Goal: Task Accomplishment & Management: Use online tool/utility

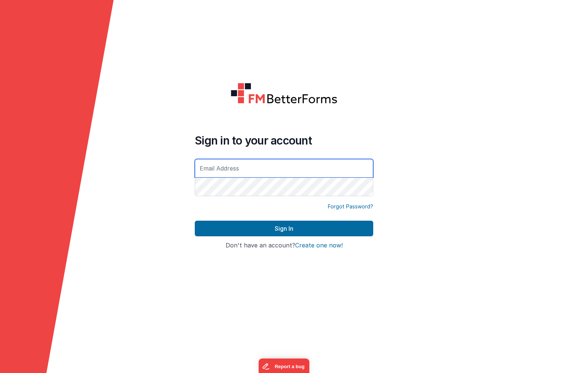
type input "[EMAIL_ADDRESS][DOMAIN_NAME]"
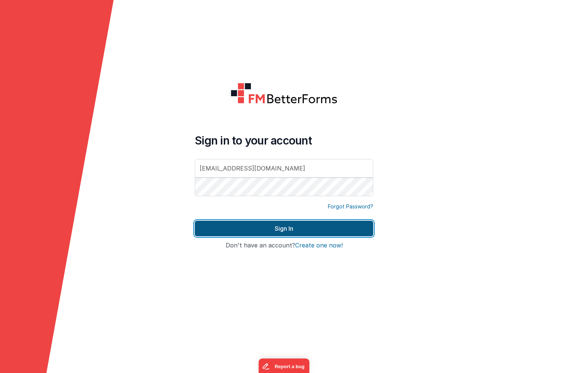
click at [307, 228] on button "Sign In" at bounding box center [284, 229] width 178 height 16
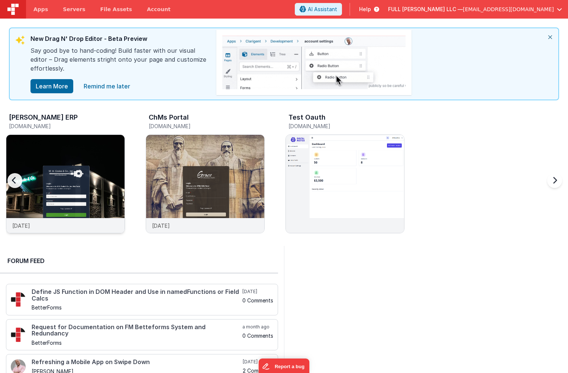
click at [94, 157] on img at bounding box center [65, 194] width 118 height 118
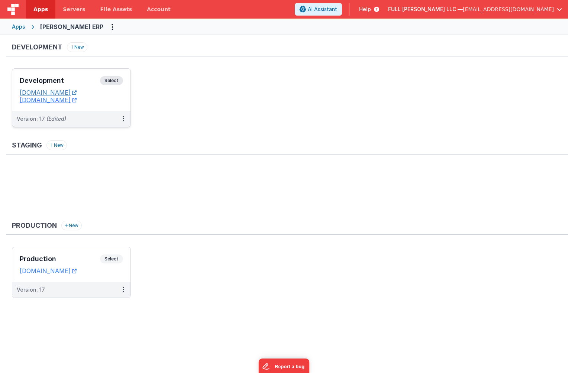
click at [77, 92] on link "[DOMAIN_NAME]" at bounding box center [48, 92] width 57 height 7
click at [81, 75] on div "Development Select URLs [DOMAIN_NAME] [DOMAIN_NAME]" at bounding box center [71, 90] width 118 height 42
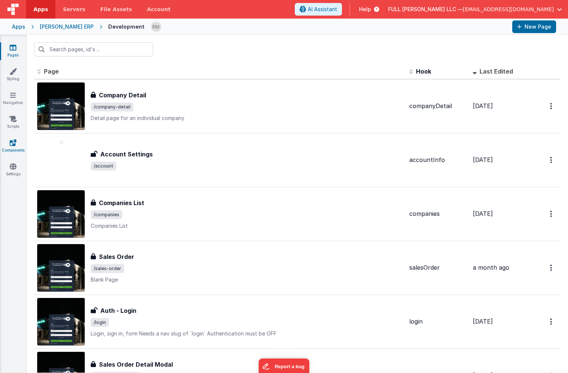
click at [12, 143] on icon at bounding box center [13, 142] width 7 height 7
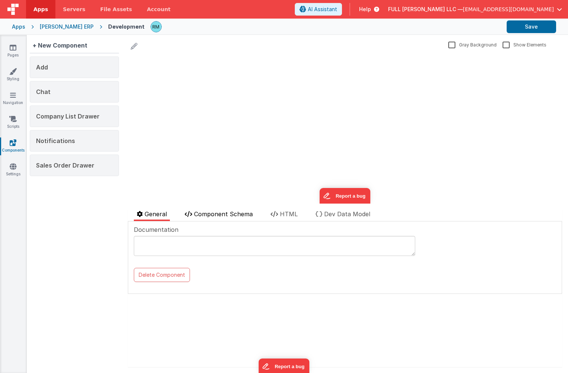
click at [225, 212] on span "Component Schema" at bounding box center [223, 213] width 59 height 7
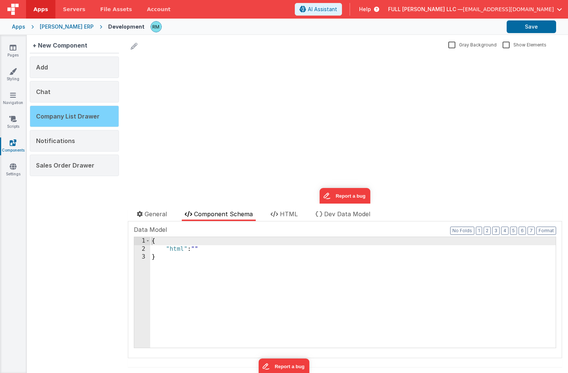
click at [77, 117] on span "Company List Drawer" at bounding box center [68, 116] width 64 height 7
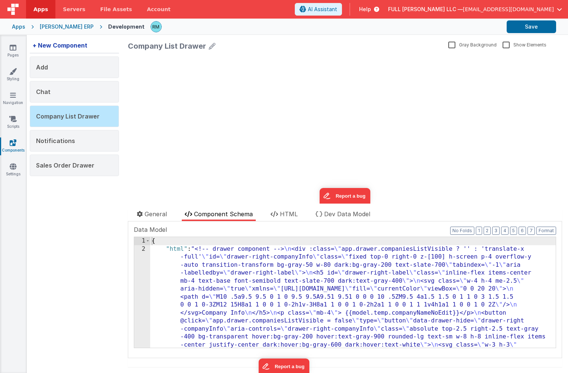
click at [66, 45] on div "+ New Component" at bounding box center [60, 45] width 61 height 15
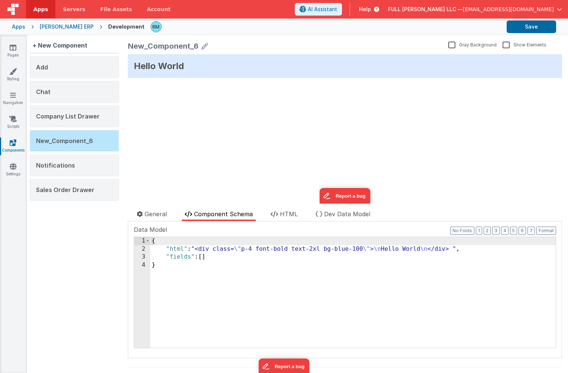
click at [196, 51] on div "New_Component_6" at bounding box center [163, 46] width 71 height 10
click at [195, 46] on div "New_Component_6" at bounding box center [163, 46] width 71 height 10
click at [204, 46] on icon at bounding box center [204, 46] width 7 height 10
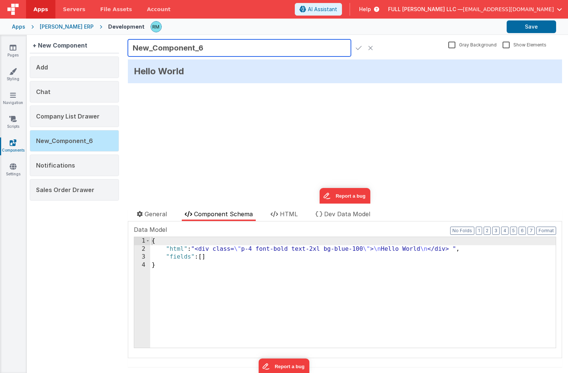
drag, startPoint x: 215, startPoint y: 49, endPoint x: 94, endPoint y: 35, distance: 121.5
click at [94, 35] on div "+ New Component Add Chat Company List Drawer New_Component_6 Notifications Sale…" at bounding box center [297, 204] width 541 height 338
type input "Company Detail Drawer"
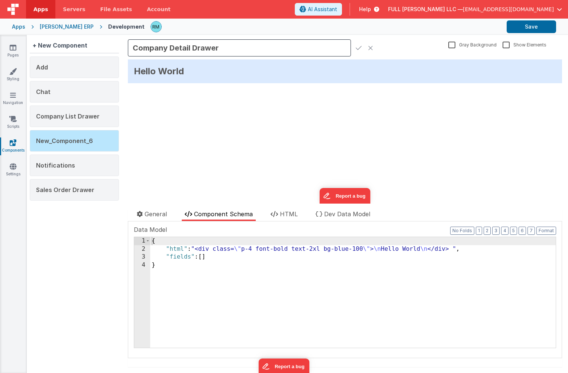
click at [357, 48] on icon at bounding box center [358, 48] width 6 height 10
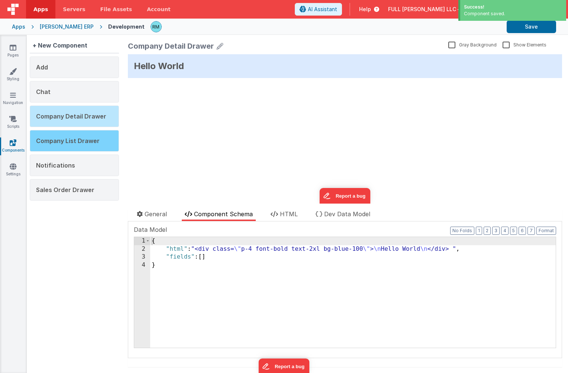
click at [71, 147] on div "Company List Drawer" at bounding box center [74, 141] width 89 height 22
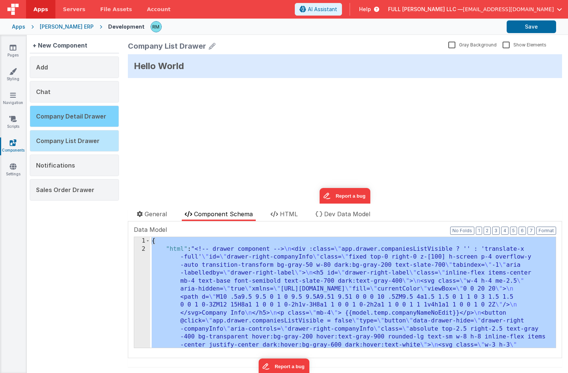
click at [88, 123] on div "Company Detail Drawer" at bounding box center [74, 116] width 89 height 22
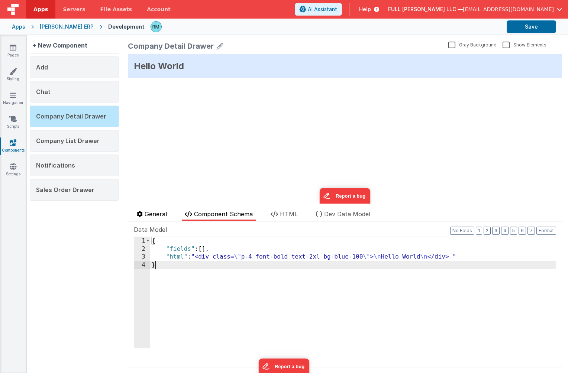
drag, startPoint x: 172, startPoint y: 286, endPoint x: 136, endPoint y: 210, distance: 83.6
click at [136, 210] on div "General Component Schema HTML Dev Data Model Documentation Delete Component Dat…" at bounding box center [345, 287] width 434 height 157
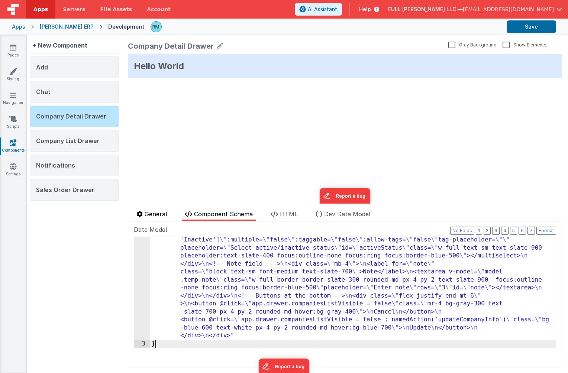
scroll to position [456, 0]
click at [532, 29] on button "Save" at bounding box center [530, 26] width 49 height 13
click at [13, 50] on icon at bounding box center [13, 47] width 7 height 7
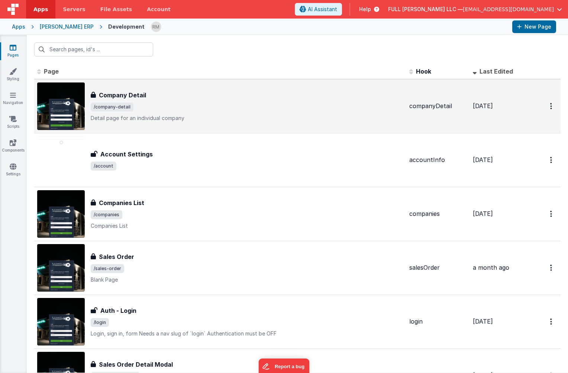
click at [97, 117] on p "Detail page for an individual company" at bounding box center [247, 117] width 312 height 7
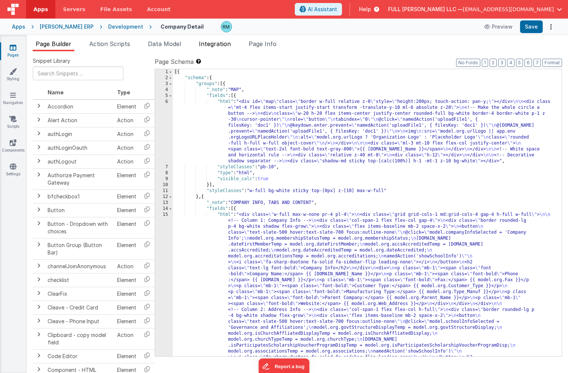
click at [220, 48] on li "Integration" at bounding box center [215, 45] width 38 height 12
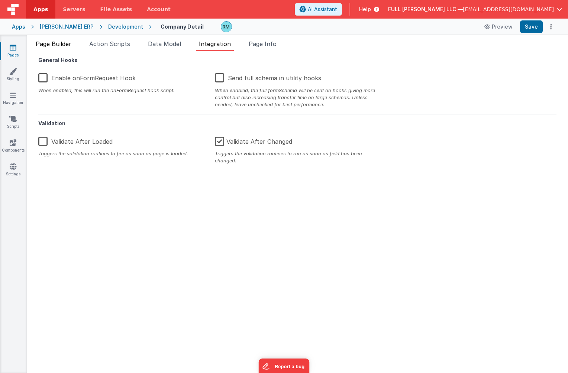
click at [65, 47] on li "Page Builder" at bounding box center [54, 45] width 42 height 12
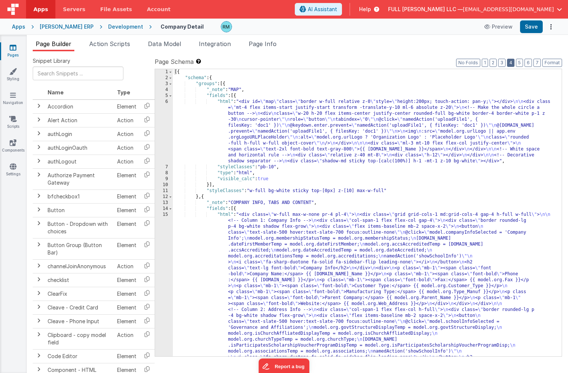
click at [513, 64] on button "4" at bounding box center [510, 63] width 7 height 8
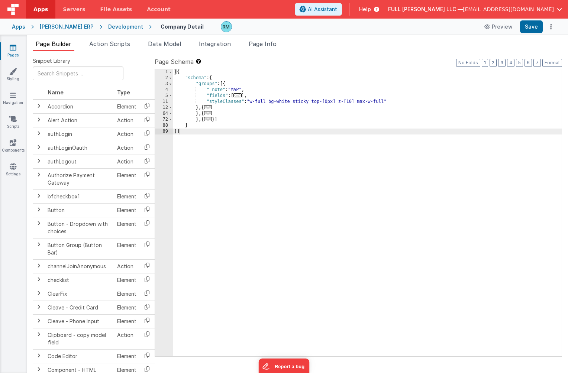
click at [524, 64] on label "Page Schema Shortcuts: Find: command-f Fold: command-option-L Unfold: command-o…" at bounding box center [358, 61] width 407 height 9
click at [522, 64] on button "5" at bounding box center [519, 63] width 7 height 8
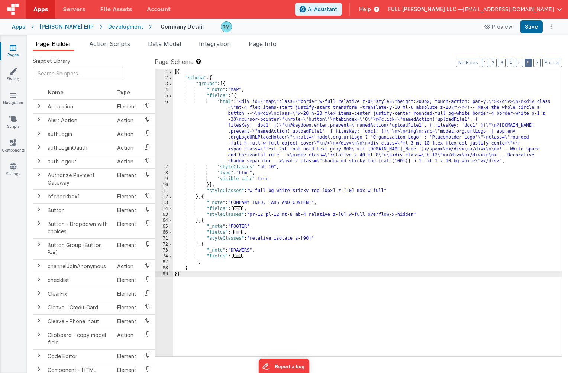
click at [526, 64] on button "6" at bounding box center [527, 63] width 7 height 8
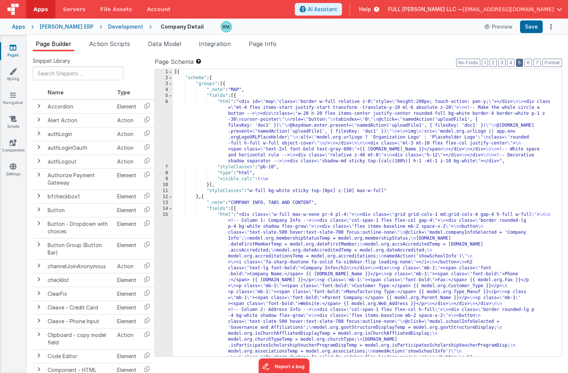
click at [517, 64] on button "5" at bounding box center [519, 63] width 7 height 8
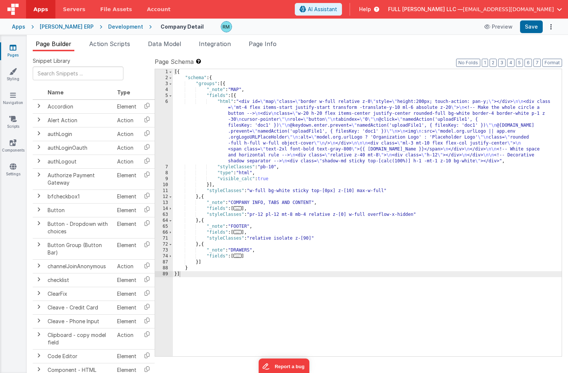
click at [240, 258] on span "..." at bounding box center [237, 256] width 8 height 4
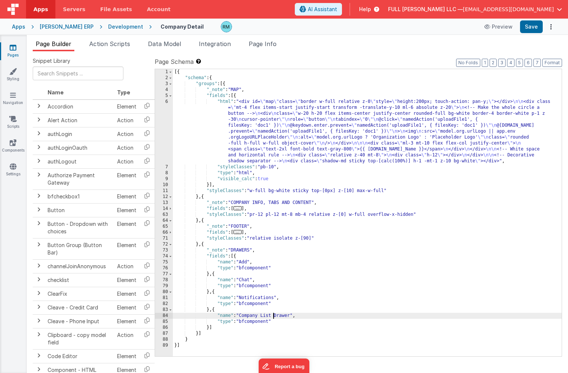
click at [273, 317] on div "[{ "schema" : { "groups" : [{ "_note" : "MAP" , "fields" : [{ "html" : "<div id…" at bounding box center [367, 218] width 389 height 299
click at [528, 27] on button "Save" at bounding box center [531, 26] width 23 height 13
click at [241, 209] on span "..." at bounding box center [237, 208] width 8 height 4
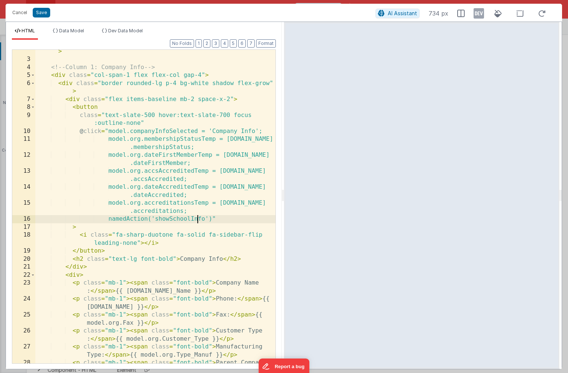
click at [196, 218] on div "< div class = "grid grid-cols-1 md:grid-cols-4 gap-4 h-full w-full" > <!-- Colu…" at bounding box center [155, 211] width 240 height 345
click at [45, 14] on button "Save" at bounding box center [41, 13] width 17 height 10
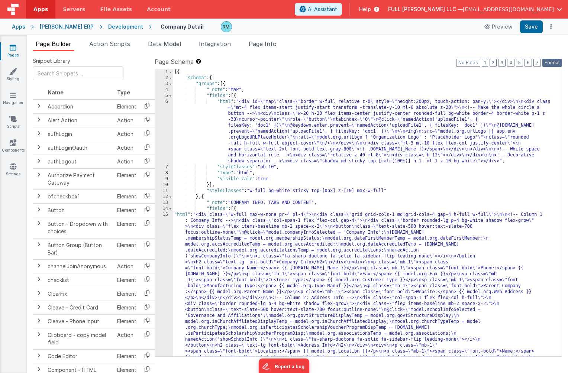
click at [552, 62] on button "Format" at bounding box center [552, 63] width 20 height 8
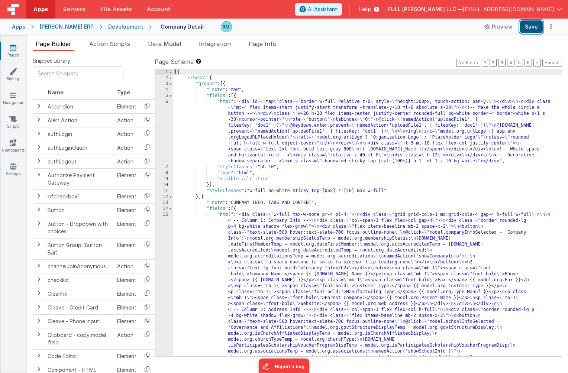
click at [534, 29] on button "Save" at bounding box center [531, 26] width 23 height 13
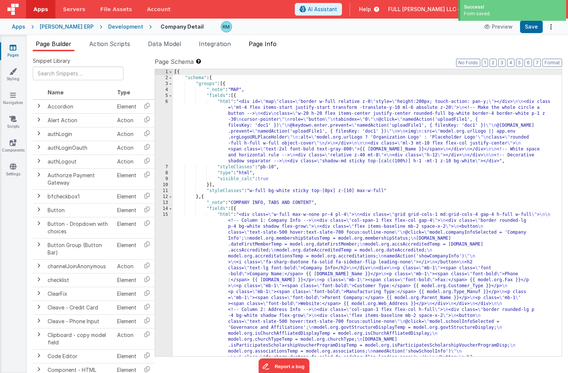
click at [276, 43] on span "Page Info" at bounding box center [262, 43] width 28 height 7
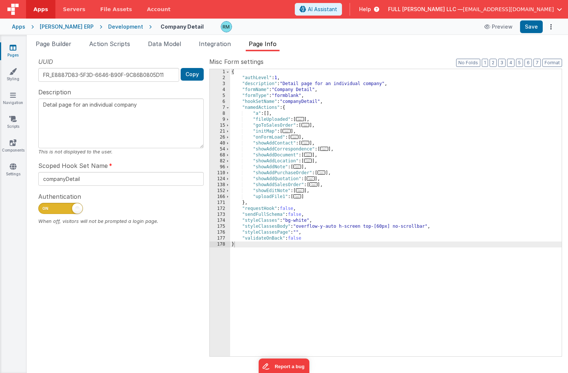
click at [316, 185] on span "..." at bounding box center [313, 184] width 8 height 4
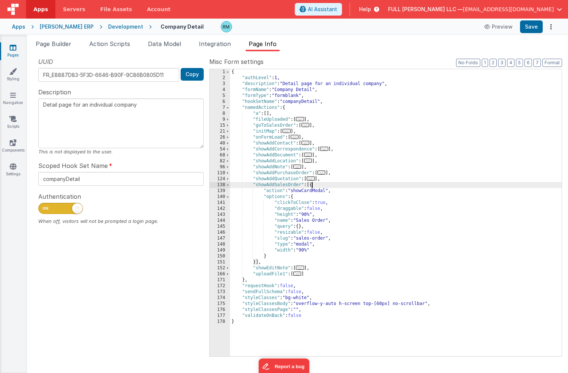
click at [309, 162] on span "..." at bounding box center [308, 161] width 8 height 4
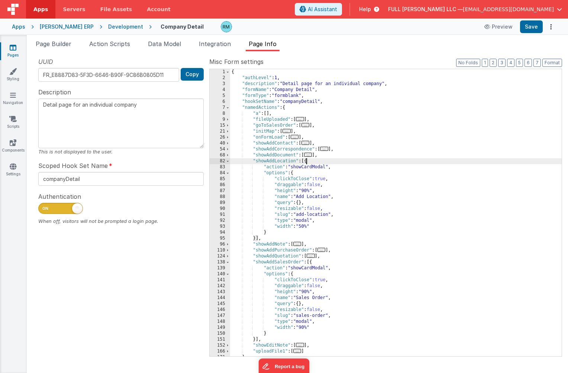
click at [310, 155] on span "..." at bounding box center [308, 155] width 8 height 4
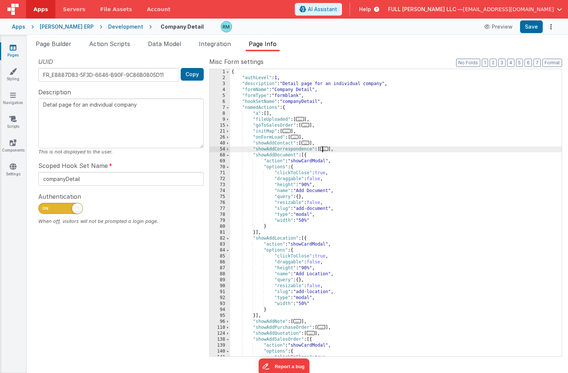
click at [326, 150] on span "..." at bounding box center [324, 149] width 8 height 4
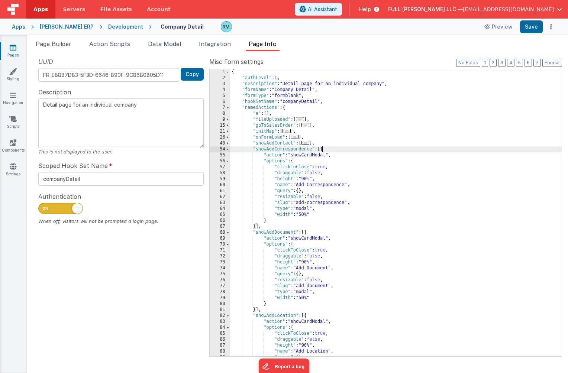
click at [306, 145] on span "..." at bounding box center [305, 143] width 8 height 4
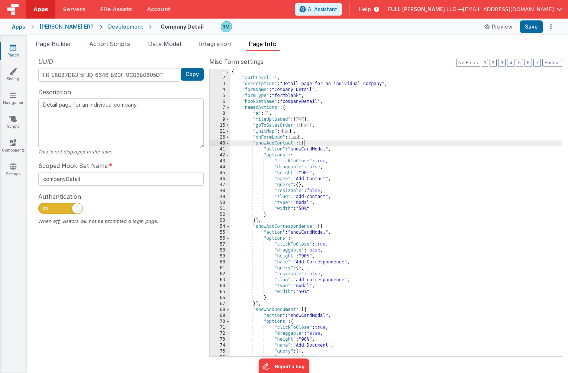
click at [15, 51] on icon at bounding box center [13, 47] width 7 height 7
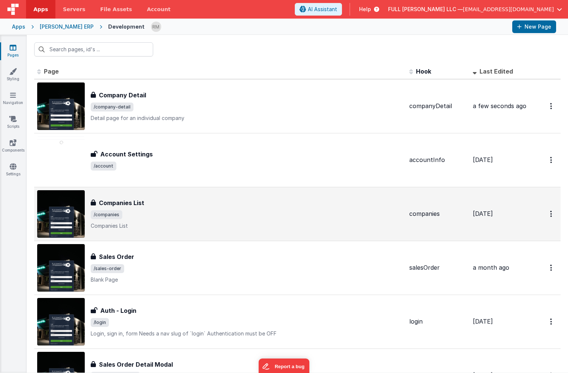
click at [114, 208] on div "Companies List Companies List /companies Companies List" at bounding box center [247, 213] width 312 height 31
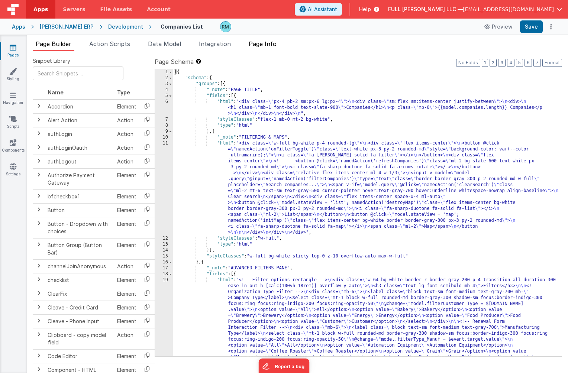
click at [262, 45] on span "Page Info" at bounding box center [262, 43] width 28 height 7
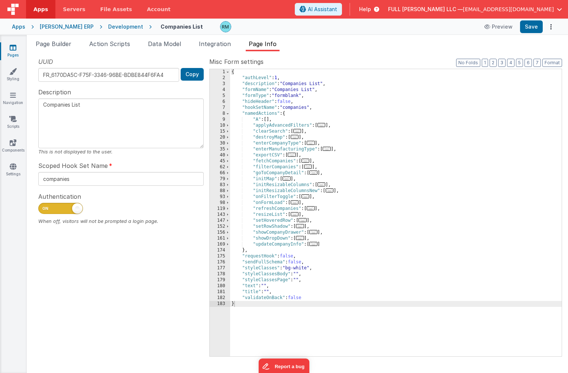
click at [314, 233] on span "..." at bounding box center [313, 232] width 8 height 4
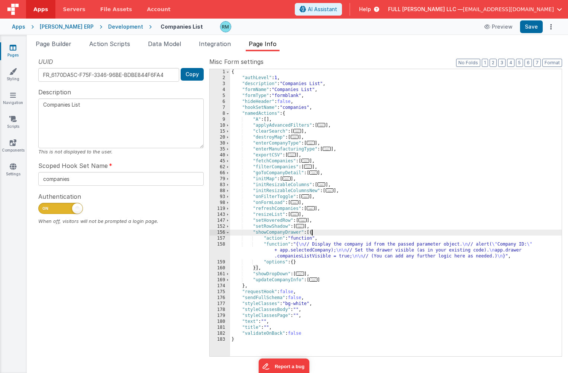
click at [275, 246] on div "{ "authLevel" : 1 , "description" : "Companies List" , "formName" : "Companies …" at bounding box center [395, 218] width 331 height 299
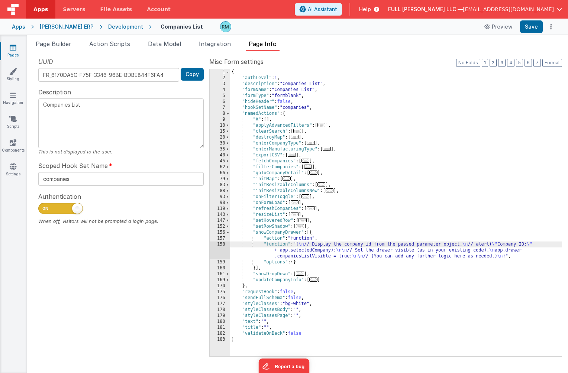
click at [221, 245] on div "158" at bounding box center [219, 250] width 20 height 18
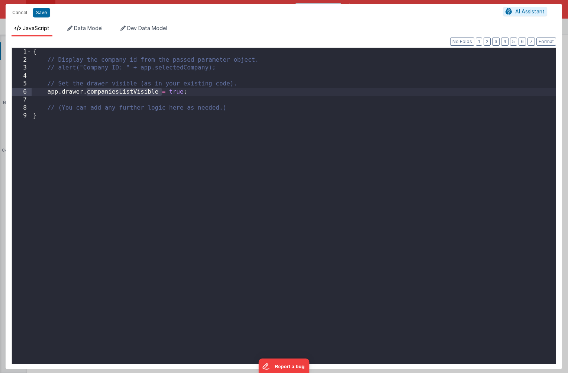
drag, startPoint x: 160, startPoint y: 93, endPoint x: 87, endPoint y: 93, distance: 72.4
click at [87, 93] on div "{ // Display the company id from the passed parameter object. // alert("Company…" at bounding box center [294, 214] width 524 height 332
click at [17, 15] on button "Cancel" at bounding box center [20, 12] width 22 height 10
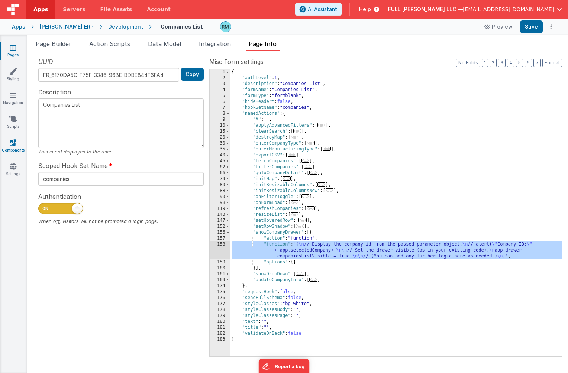
click at [12, 147] on link "Components" at bounding box center [13, 146] width 27 height 15
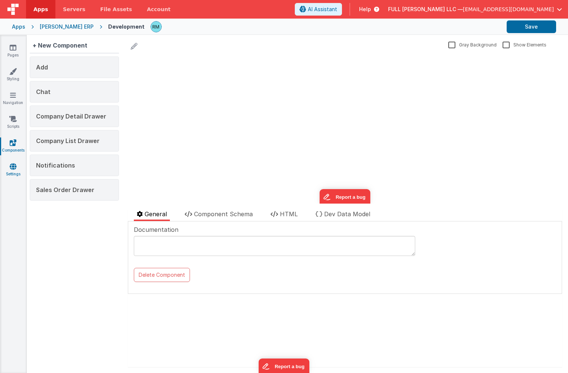
click at [12, 170] on icon at bounding box center [13, 166] width 7 height 7
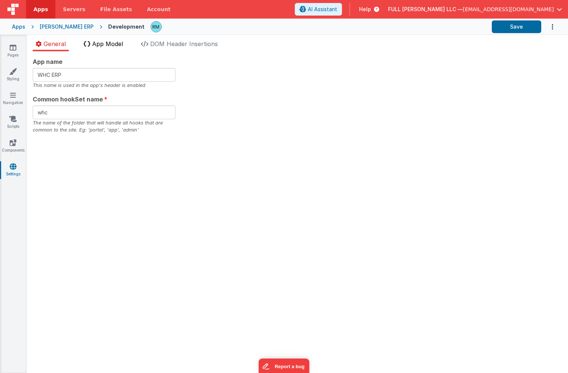
click at [103, 44] on span "App Model" at bounding box center [107, 43] width 31 height 7
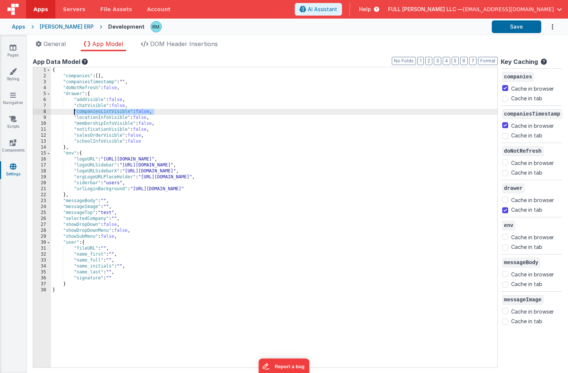
drag, startPoint x: 160, startPoint y: 111, endPoint x: 74, endPoint y: 112, distance: 85.8
click at [74, 112] on div "{ "companies" : [ ] , "companiesTimestamp" : "" , "doNotRefresh" : false , "dra…" at bounding box center [274, 223] width 446 height 312
click at [162, 113] on div "{ "companies" : [ ] , "companiesTimestamp" : "" , "doNotRefresh" : false , "dra…" at bounding box center [274, 223] width 446 height 312
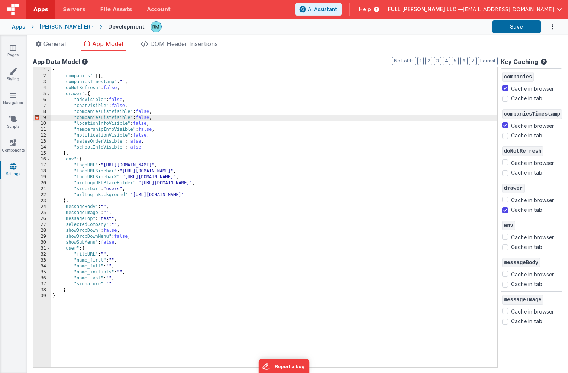
click at [110, 119] on div "{ "companies" : [ ] , "companiesTimestamp" : "" , "doNotRefresh" : false , "dra…" at bounding box center [274, 223] width 446 height 312
click at [192, 133] on div "{ "companies" : [ ] , "companiesTimestamp" : "" , "doNotRefresh" : false , "dra…" at bounding box center [274, 223] width 446 height 312
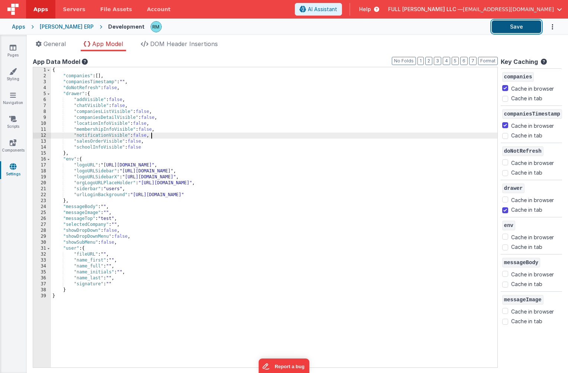
click at [504, 27] on button "Save" at bounding box center [515, 26] width 49 height 13
click at [15, 53] on link "Pages" at bounding box center [13, 51] width 27 height 15
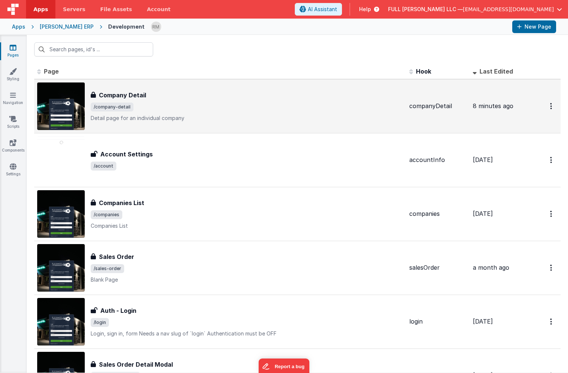
click at [114, 103] on span "/company-detail" at bounding box center [112, 107] width 43 height 9
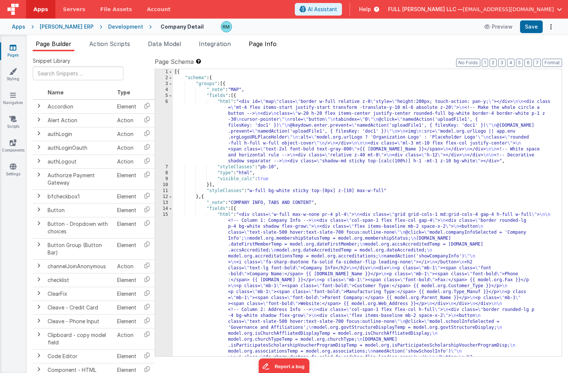
click at [271, 43] on span "Page Info" at bounding box center [262, 43] width 28 height 7
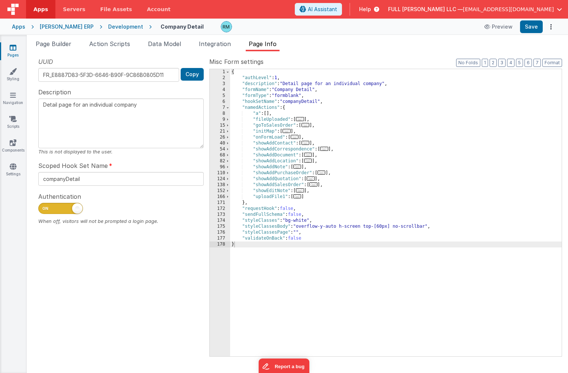
click at [13, 46] on icon at bounding box center [13, 47] width 7 height 7
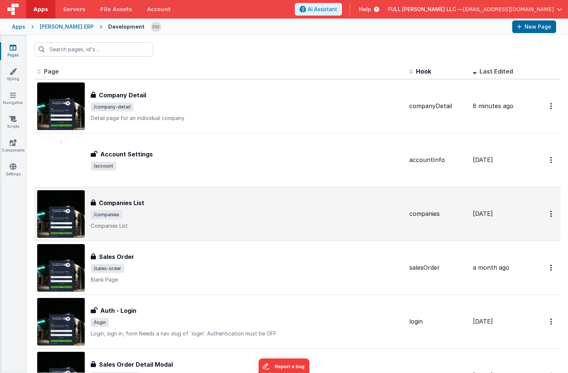
click at [107, 198] on h3 "Companies List" at bounding box center [121, 202] width 45 height 9
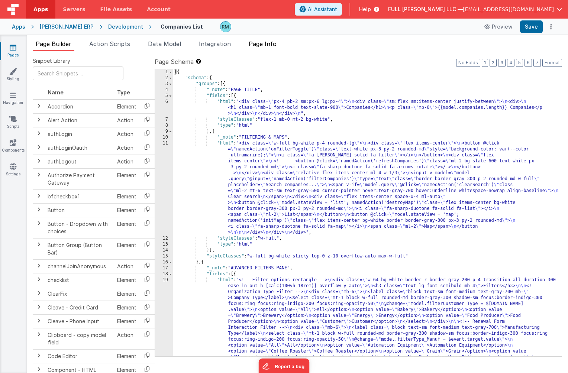
click at [263, 43] on span "Page Info" at bounding box center [262, 43] width 28 height 7
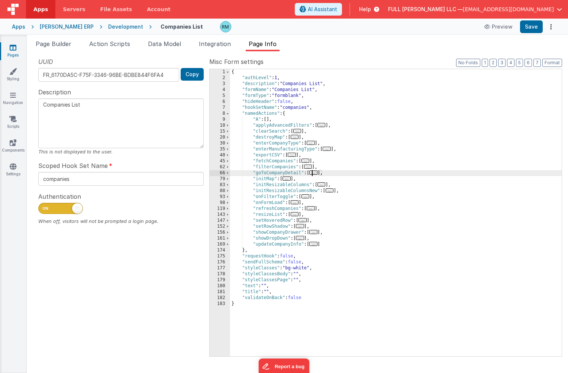
click at [317, 172] on span "..." at bounding box center [313, 172] width 8 height 4
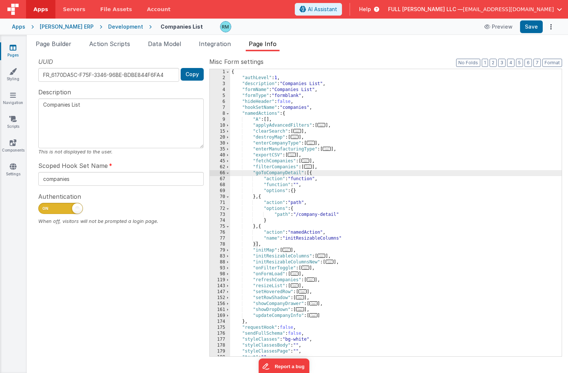
scroll to position [22, 0]
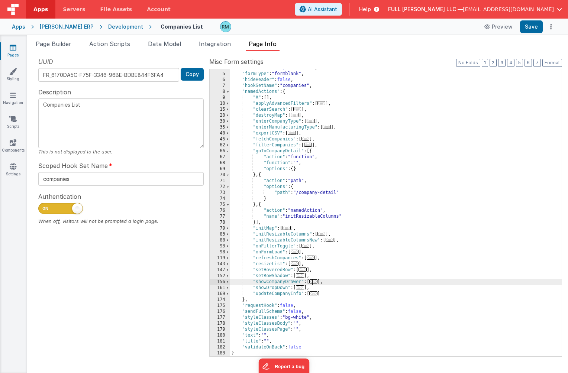
click at [315, 282] on span "..." at bounding box center [313, 281] width 8 height 4
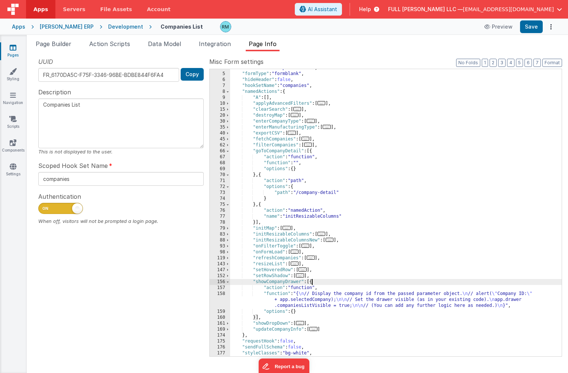
click at [280, 294] on div ""formName" : "Companies List" , "formType" : "formblank" , "hideHeader" : false…" at bounding box center [395, 214] width 331 height 299
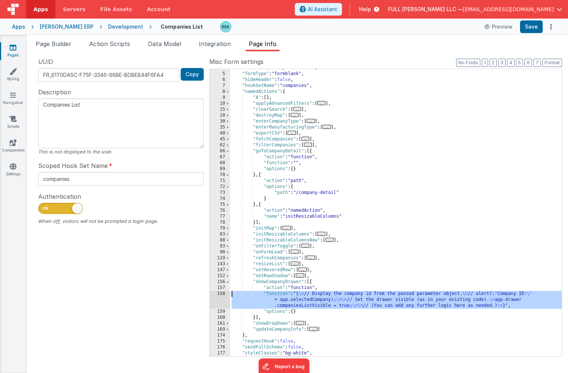
click at [224, 294] on div "158" at bounding box center [219, 300] width 20 height 18
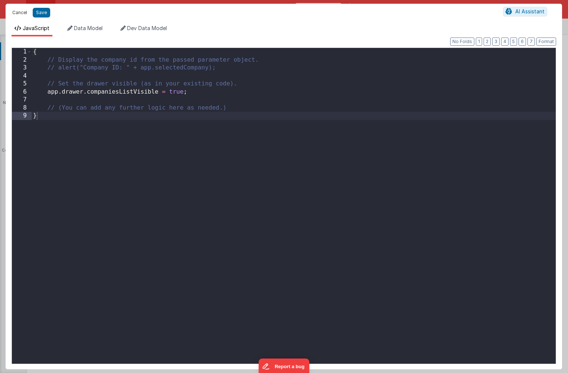
click at [22, 13] on button "Cancel" at bounding box center [20, 12] width 22 height 10
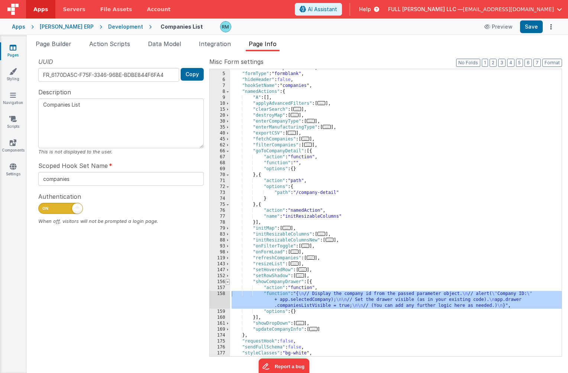
click at [227, 283] on span at bounding box center [227, 282] width 4 height 6
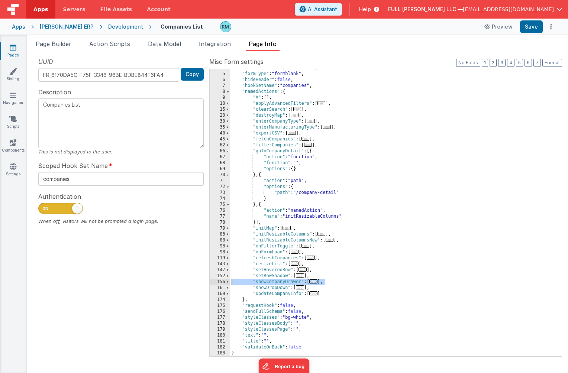
drag, startPoint x: 338, startPoint y: 284, endPoint x: 199, endPoint y: 283, distance: 138.5
click at [199, 283] on div "UUID FR_6170DA5C-F75F-3346-96BE-BDBE844F6FA4 Copy Description Companies List Th…" at bounding box center [297, 206] width 529 height 299
click at [13, 49] on icon at bounding box center [13, 47] width 7 height 7
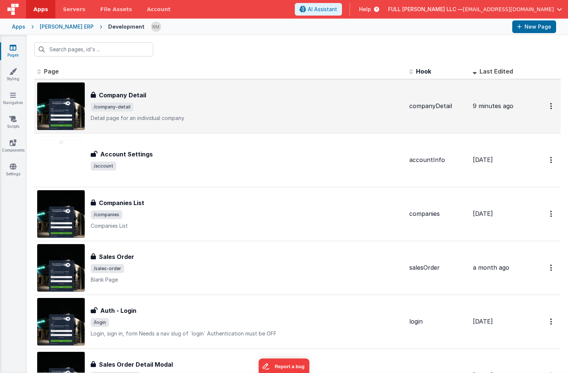
click at [118, 117] on p "Detail page for an individual company" at bounding box center [247, 117] width 312 height 7
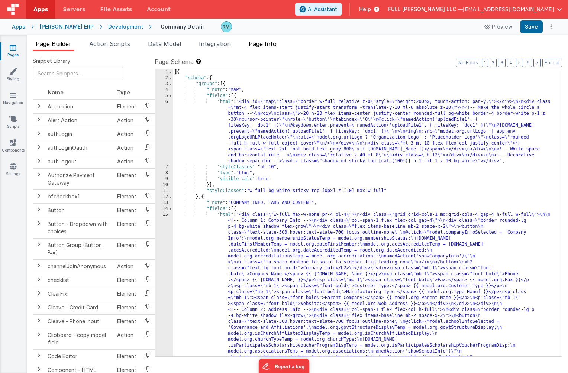
click at [268, 45] on span "Page Info" at bounding box center [262, 43] width 28 height 7
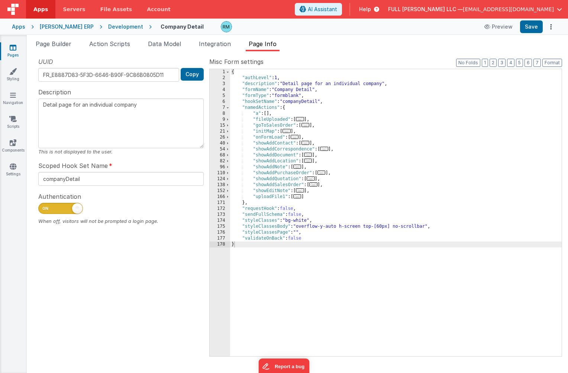
click at [348, 152] on div "{ "authLevel" : 1 , "description" : "Detail page for an individual company" , "…" at bounding box center [395, 218] width 331 height 299
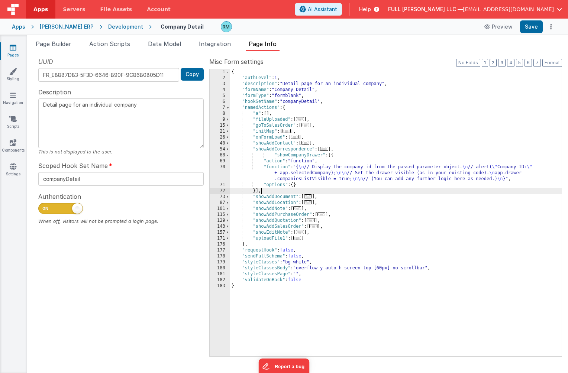
click at [273, 157] on div "{ "authLevel" : 1 , "description" : "Detail page for an individual company" , "…" at bounding box center [395, 218] width 331 height 299
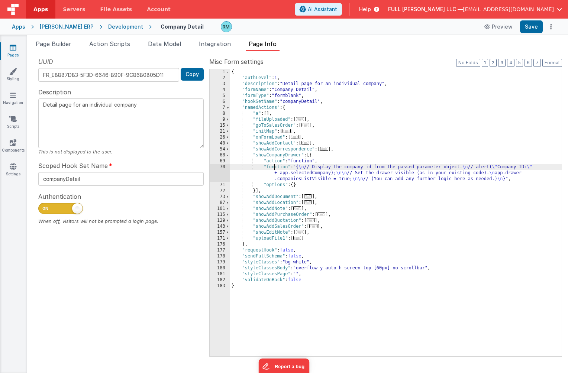
click at [274, 168] on div "{ "authLevel" : 1 , "description" : "Detail page for an individual company" , "…" at bounding box center [395, 218] width 331 height 299
click at [224, 165] on div "70" at bounding box center [219, 173] width 20 height 18
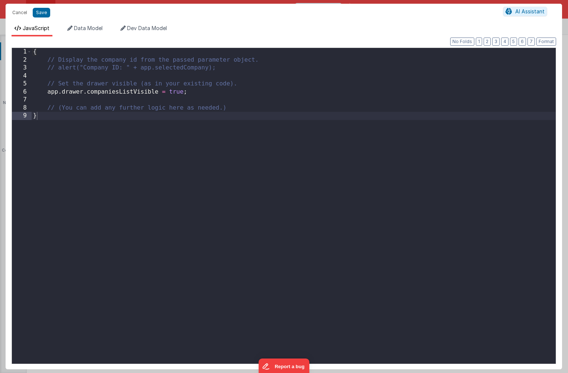
click at [133, 93] on div "{ // Display the company id from the passed parameter object. // alert("Company…" at bounding box center [294, 214] width 524 height 332
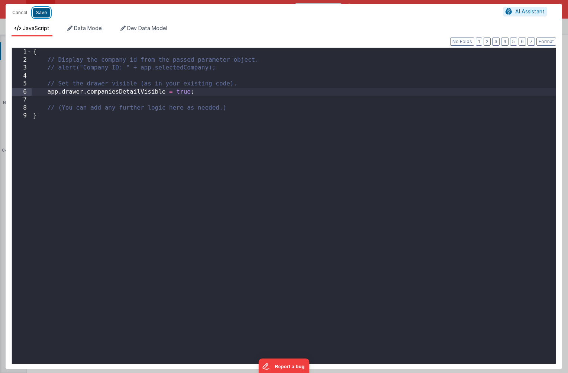
click at [45, 8] on button "Save" at bounding box center [41, 13] width 17 height 10
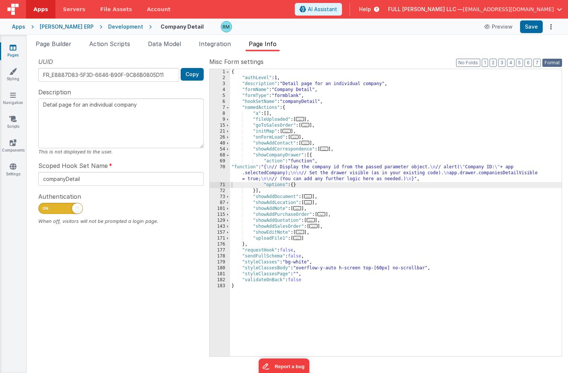
click at [550, 63] on button "Format" at bounding box center [552, 63] width 20 height 8
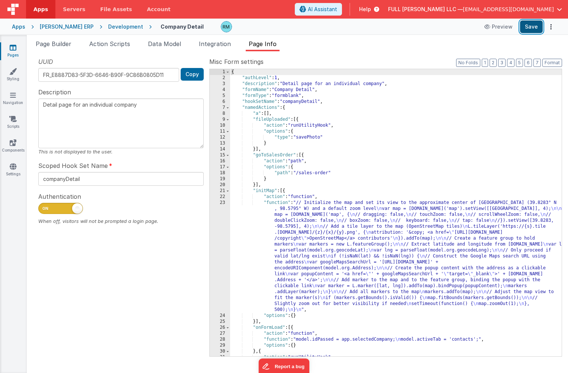
click at [530, 29] on button "Save" at bounding box center [531, 26] width 23 height 13
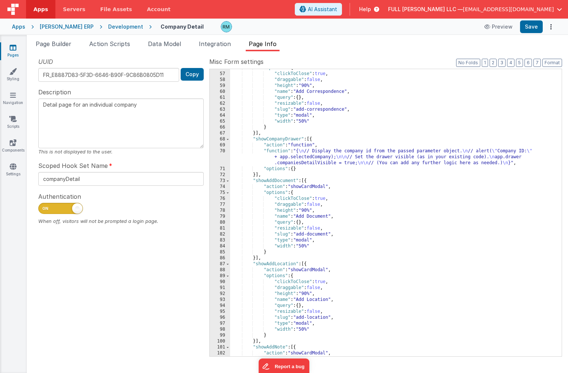
scroll to position [458, 0]
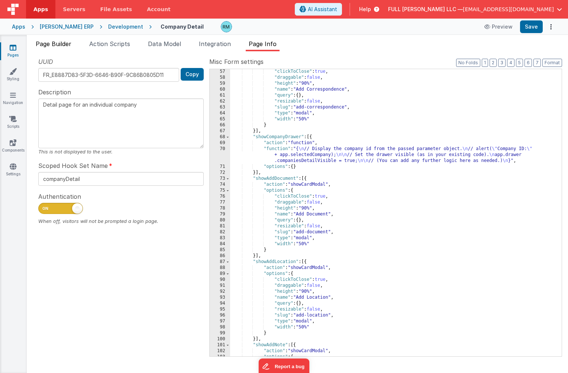
click at [61, 46] on span "Page Builder" at bounding box center [54, 43] width 36 height 7
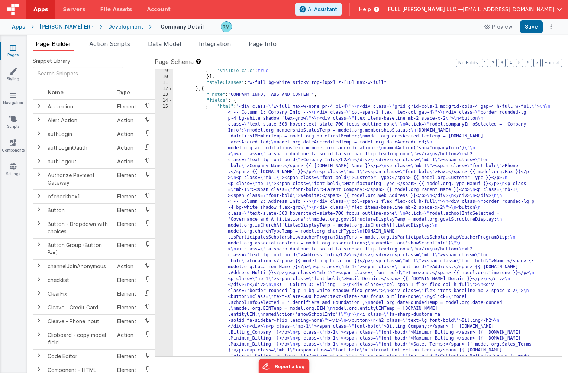
scroll to position [114, 0]
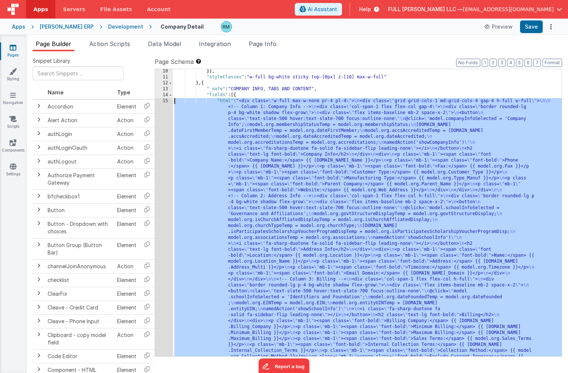
click at [163, 101] on div "15" at bounding box center [164, 297] width 18 height 398
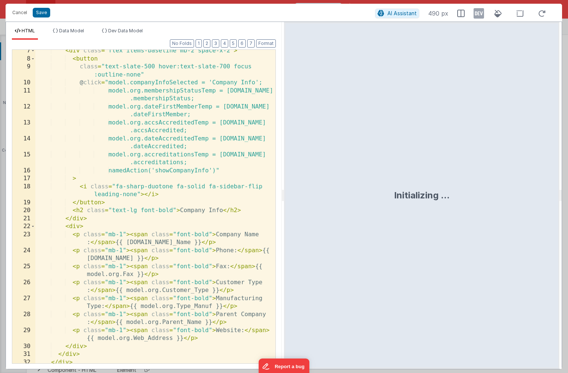
scroll to position [68, 0]
click at [215, 172] on div "< div class = "flex items-baseline mb-2 space-x-2" > < button class = "text-sla…" at bounding box center [155, 210] width 240 height 329
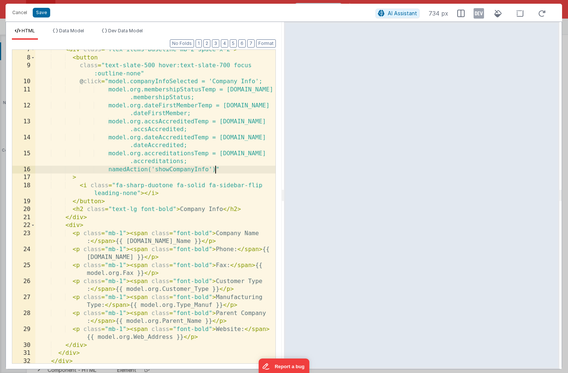
scroll to position [0, 0]
click at [39, 14] on button "Save" at bounding box center [41, 13] width 17 height 10
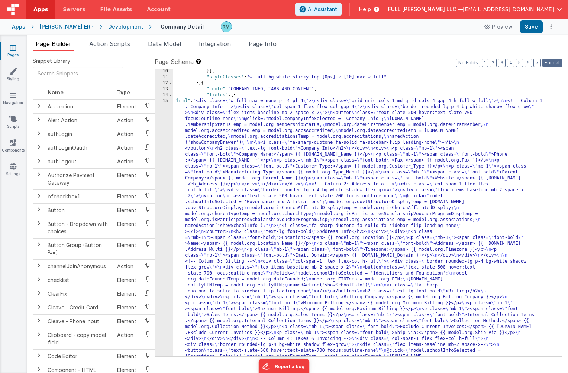
click at [545, 61] on button "Format" at bounding box center [552, 63] width 20 height 8
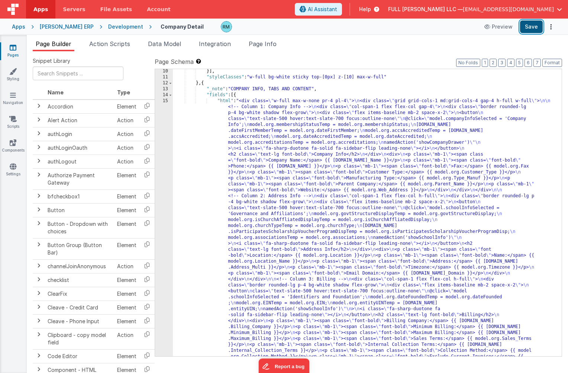
click at [527, 29] on button "Save" at bounding box center [531, 26] width 23 height 13
click at [10, 143] on icon at bounding box center [13, 142] width 7 height 7
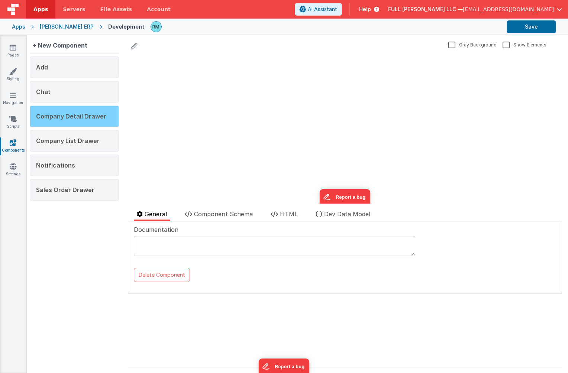
click at [77, 117] on span "Company Detail Drawer" at bounding box center [71, 116] width 70 height 7
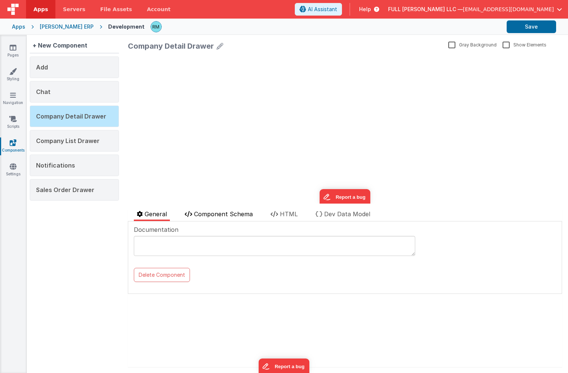
click at [204, 214] on span "Component Schema" at bounding box center [223, 213] width 59 height 7
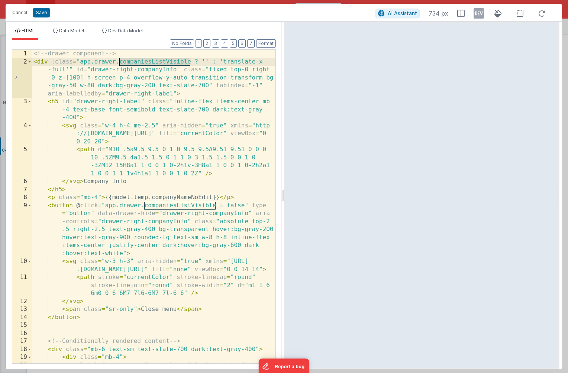
drag, startPoint x: 190, startPoint y: 62, endPoint x: 120, endPoint y: 61, distance: 70.2
click at [120, 61] on div "<!-- drawer component --> < div :class = "app.drawer.companiesListVisible ? '' …" at bounding box center [153, 219] width 243 height 338
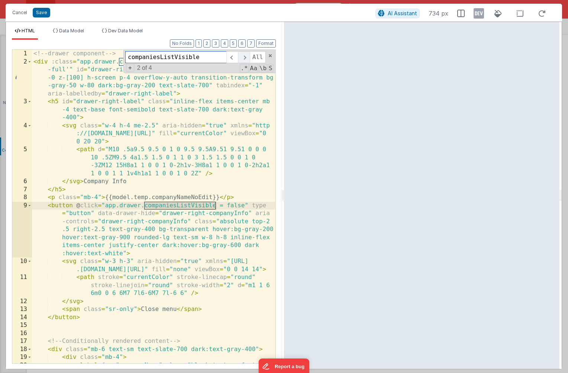
click at [244, 61] on span at bounding box center [244, 57] width 12 height 12
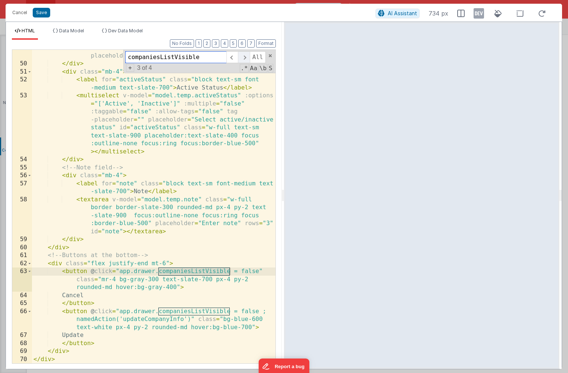
scroll to position [948, 0]
click at [129, 71] on span "+" at bounding box center [130, 68] width 8 height 8
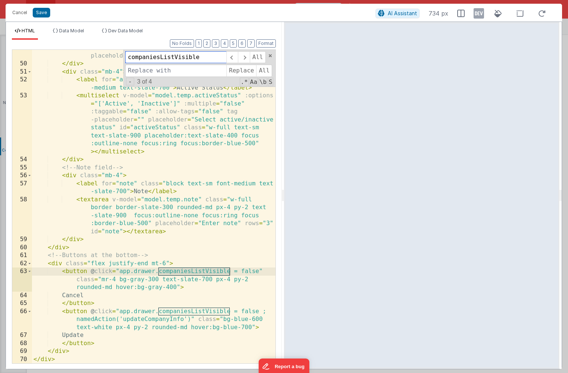
drag, startPoint x: 214, startPoint y: 57, endPoint x: 136, endPoint y: 43, distance: 78.5
click at [136, 43] on div "Format 7 6 5 4 3 2 1 No Folds 49 50 51 52 53 54 55 56 57 58 59 60 61 62 63 64 6…" at bounding box center [144, 201] width 264 height 323
click at [150, 74] on input at bounding box center [175, 71] width 101 height 12
paste input "companiesListVisible"
click at [159, 72] on input "companiesListVisible" at bounding box center [175, 71] width 101 height 12
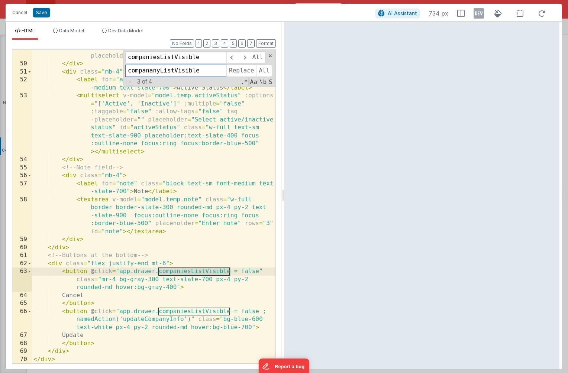
click at [174, 70] on input "compananyListVisible" at bounding box center [175, 71] width 101 height 12
drag, startPoint x: 205, startPoint y: 74, endPoint x: 149, endPoint y: 71, distance: 55.8
click at [149, 71] on input "compananyListVisible" at bounding box center [175, 71] width 101 height 12
type input "companyDetailVisible"
click at [263, 69] on span "All" at bounding box center [264, 71] width 16 height 12
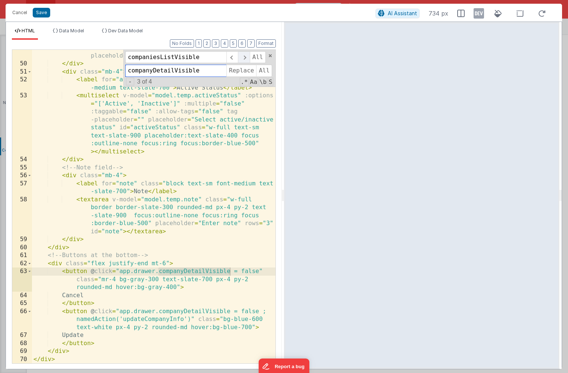
click at [245, 59] on span at bounding box center [244, 57] width 12 height 12
drag, startPoint x: 198, startPoint y: 71, endPoint x: 123, endPoint y: 69, distance: 75.8
click at [123, 69] on div "< input v-model = "[DOMAIN_NAME]" type = "text" class = "w-full border border-s…" at bounding box center [153, 206] width 243 height 313
click at [43, 13] on button "Save" at bounding box center [41, 13] width 17 height 10
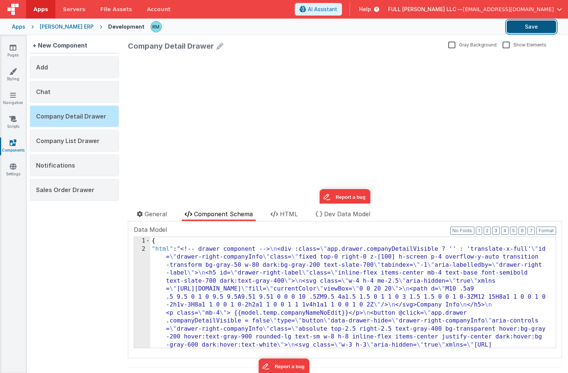
click at [532, 26] on button "Save" at bounding box center [530, 26] width 49 height 13
click at [11, 166] on icon at bounding box center [13, 166] width 7 height 7
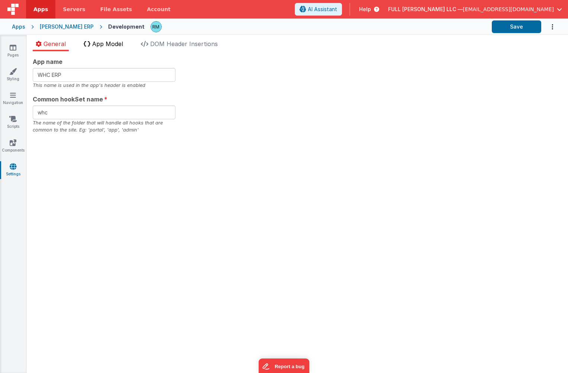
click at [101, 43] on span "App Model" at bounding box center [107, 43] width 31 height 7
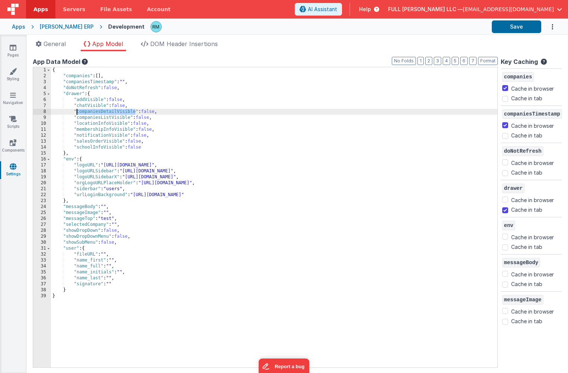
drag, startPoint x: 135, startPoint y: 113, endPoint x: 77, endPoint y: 111, distance: 58.0
click at [77, 111] on div "{ "companies" : [ ] , "companiesTimestamp" : "" , "doNotRefresh" : false , "dra…" at bounding box center [274, 223] width 446 height 312
click at [498, 27] on button "Save" at bounding box center [515, 26] width 49 height 13
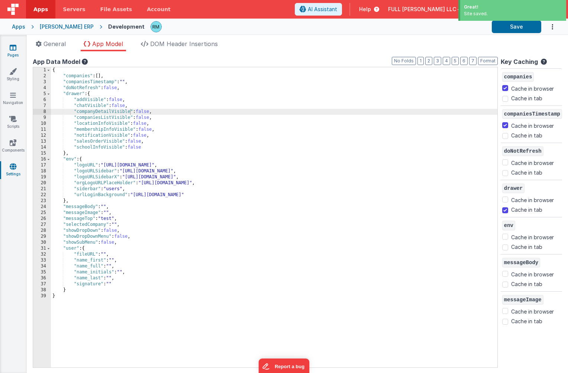
click at [14, 51] on icon at bounding box center [13, 47] width 7 height 7
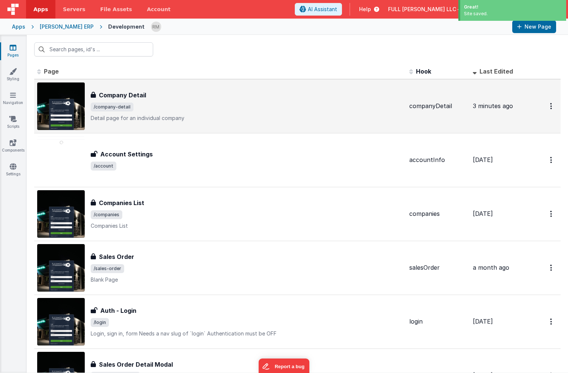
click at [112, 97] on h3 "Company Detail" at bounding box center [122, 95] width 47 height 9
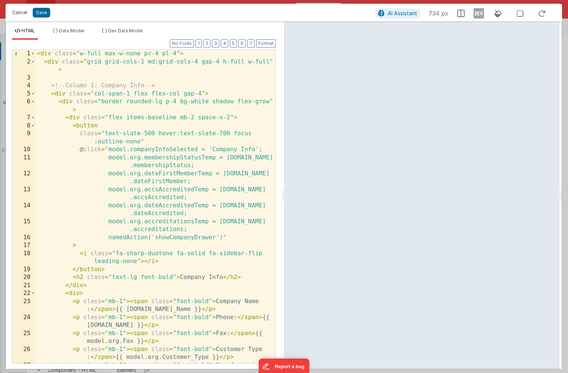
click at [21, 13] on button "Cancel" at bounding box center [20, 12] width 22 height 10
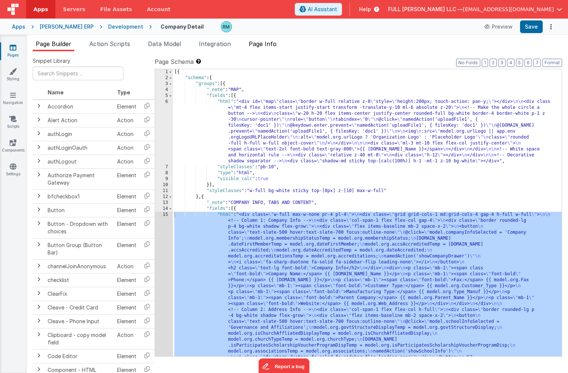
click at [269, 43] on span "Page Info" at bounding box center [262, 43] width 28 height 7
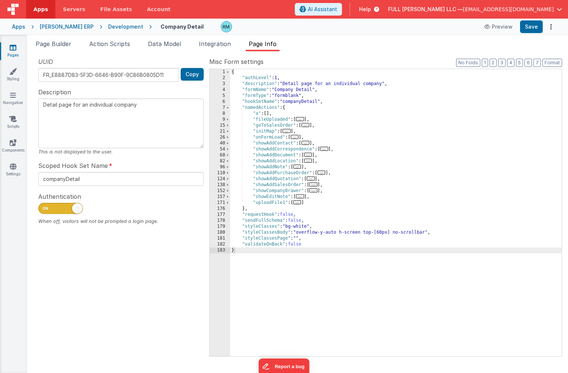
click at [316, 192] on span "..." at bounding box center [313, 190] width 8 height 4
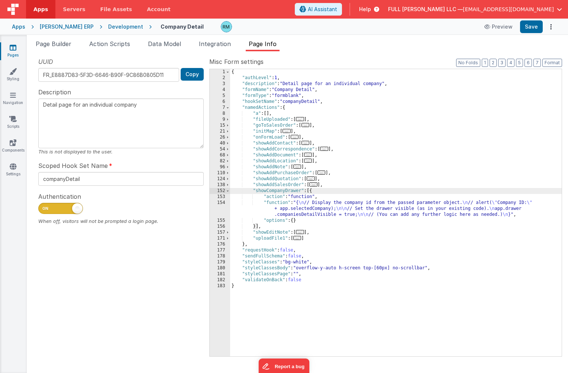
click at [278, 203] on div "{ "authLevel" : 1 , "description" : "Detail page for an individual company" , "…" at bounding box center [395, 218] width 331 height 299
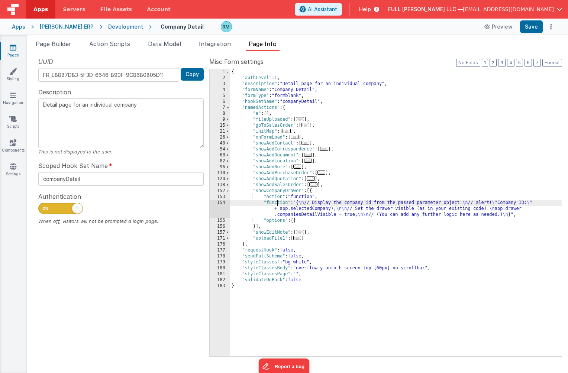
click at [221, 202] on div "154" at bounding box center [219, 209] width 20 height 18
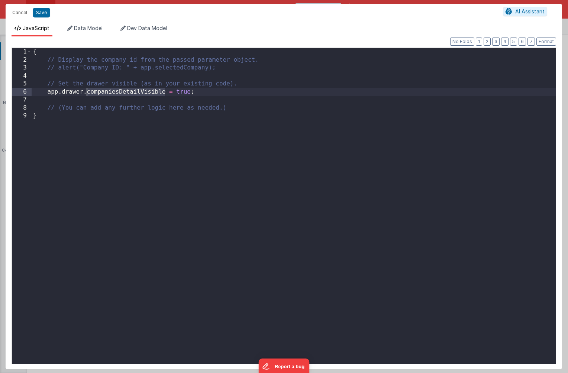
drag, startPoint x: 165, startPoint y: 93, endPoint x: 87, endPoint y: 92, distance: 78.8
click at [87, 92] on div "{ // Display the company id from the passed parameter object. // alert("Company…" at bounding box center [294, 214] width 524 height 332
click at [42, 13] on button "Save" at bounding box center [41, 13] width 17 height 10
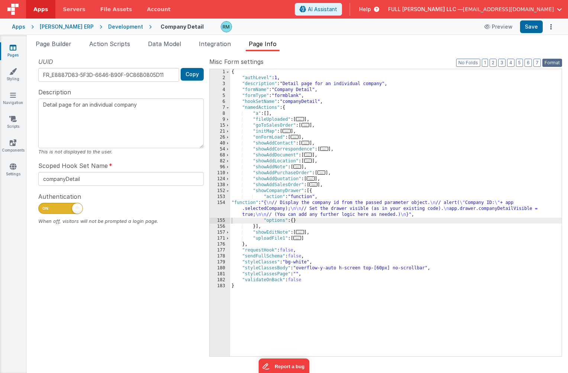
click at [555, 63] on button "Format" at bounding box center [552, 63] width 20 height 8
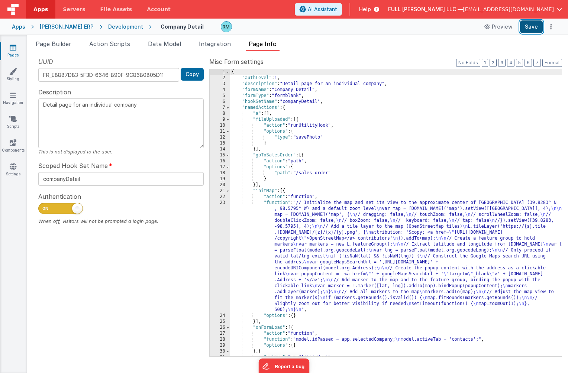
click at [530, 28] on button "Save" at bounding box center [531, 26] width 23 height 13
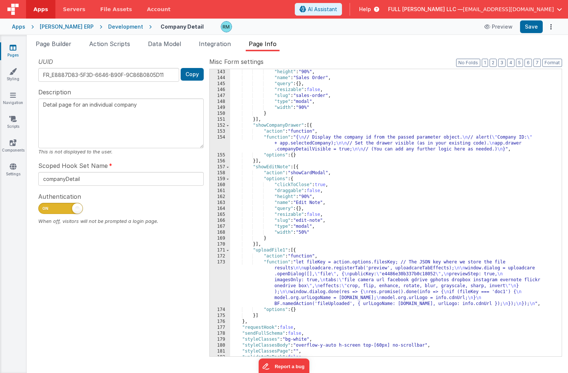
scroll to position [979, 0]
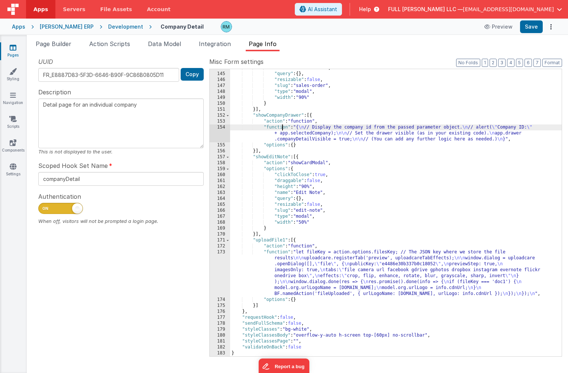
click at [281, 127] on div ""name" : "Sales Order" , "query" : { } , "resizable" : false , "slug" : "sales-…" at bounding box center [395, 214] width 331 height 299
click at [222, 126] on div "154" at bounding box center [219, 133] width 20 height 18
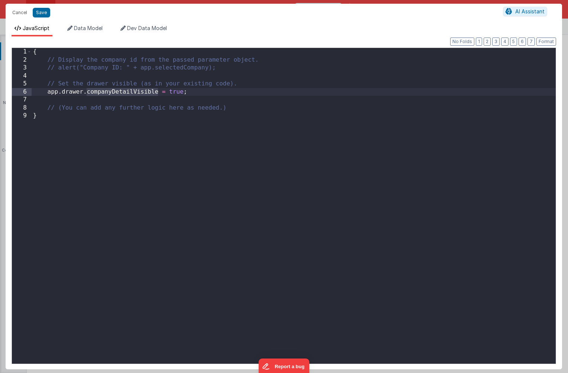
drag, startPoint x: 158, startPoint y: 93, endPoint x: 87, endPoint y: 92, distance: 70.6
click at [87, 92] on div "{ // Display the company id from the passed parameter object. // alert("Company…" at bounding box center [294, 214] width 524 height 332
click at [22, 13] on button "Cancel" at bounding box center [20, 12] width 22 height 10
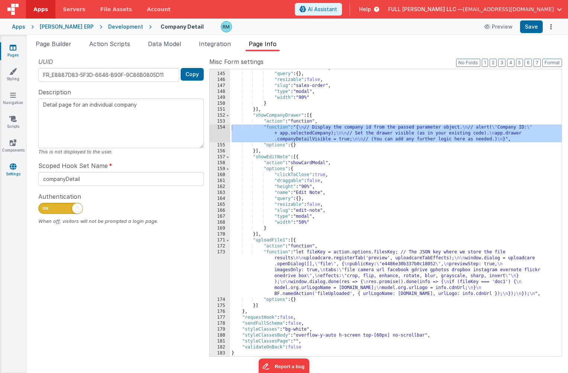
click at [16, 168] on icon at bounding box center [13, 166] width 7 height 7
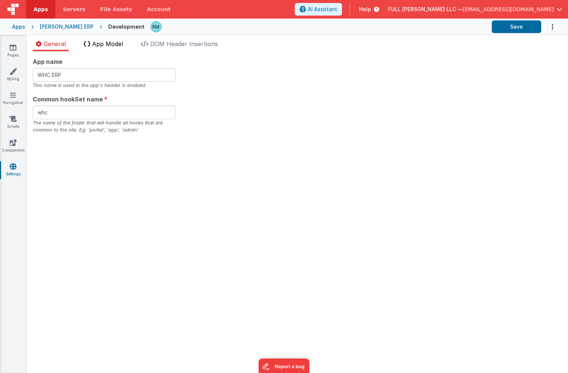
click at [116, 45] on span "App Model" at bounding box center [107, 43] width 31 height 7
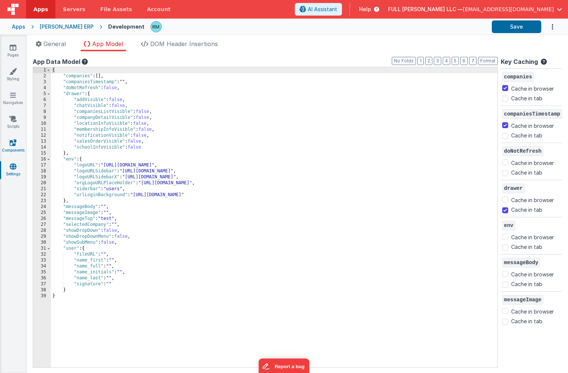
click at [10, 143] on icon at bounding box center [13, 142] width 7 height 7
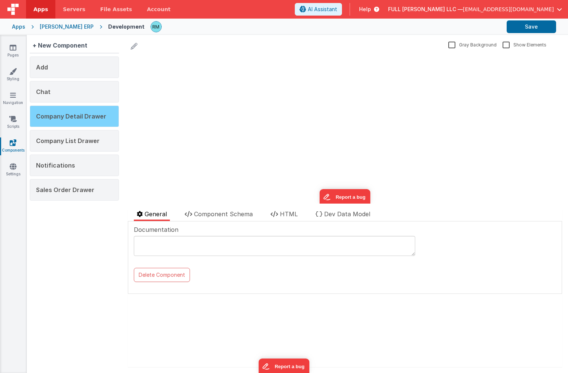
click at [81, 120] on div "Company Detail Drawer" at bounding box center [74, 116] width 89 height 22
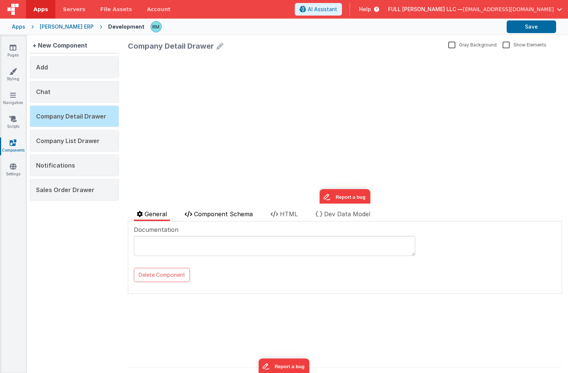
click at [238, 214] on span "Component Schema" at bounding box center [223, 213] width 59 height 7
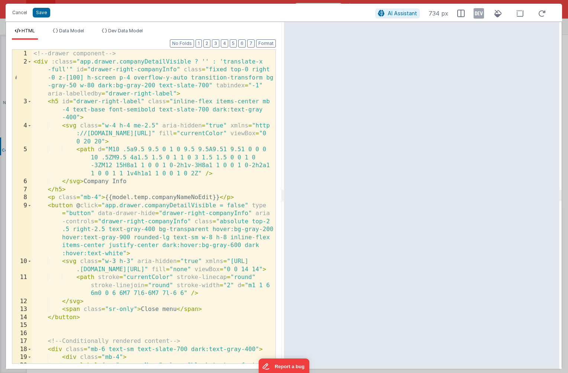
click at [190, 126] on div "<!-- drawer component --> < div :class = "app.drawer.companyDetailVisible ? '' …" at bounding box center [153, 219] width 243 height 338
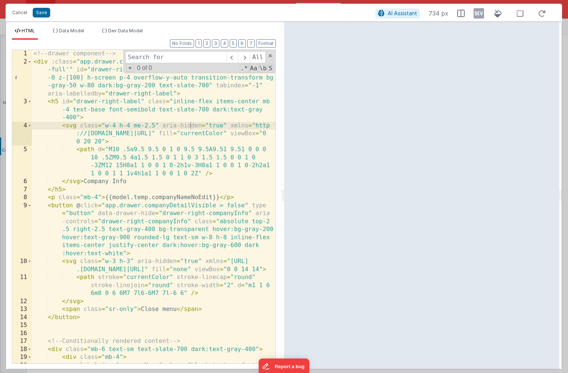
type input "companyDetailVisible"
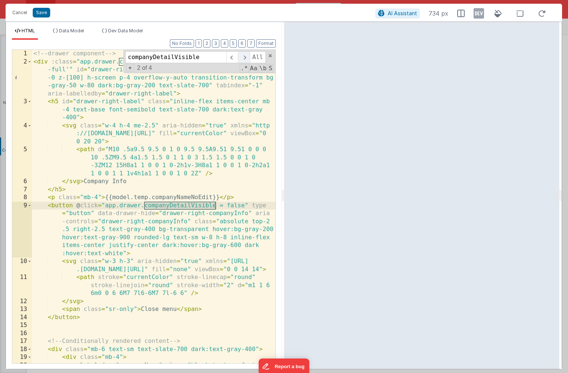
type input "companyDetailVisible"
click at [245, 60] on span at bounding box center [244, 57] width 12 height 12
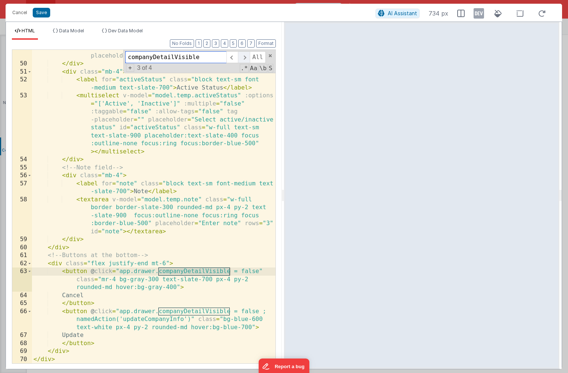
click at [245, 60] on span at bounding box center [244, 57] width 12 height 12
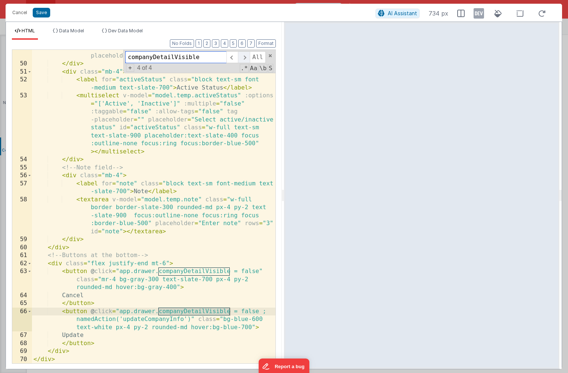
click at [245, 60] on span at bounding box center [244, 57] width 12 height 12
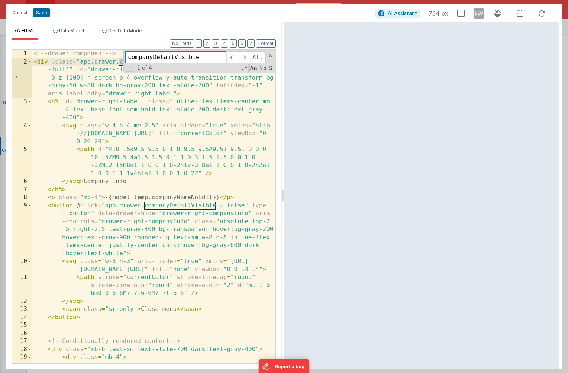
click at [268, 59] on div "companyDetailVisible All Replace All + 1 of 4 .* Aa \b S" at bounding box center [199, 61] width 152 height 23
click at [270, 57] on span at bounding box center [269, 55] width 5 height 5
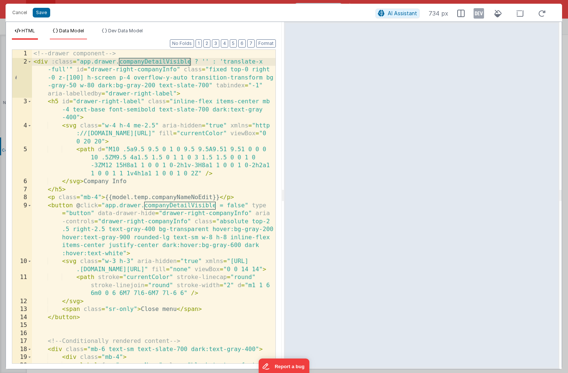
click at [70, 33] on span "Data Model" at bounding box center [71, 31] width 25 height 6
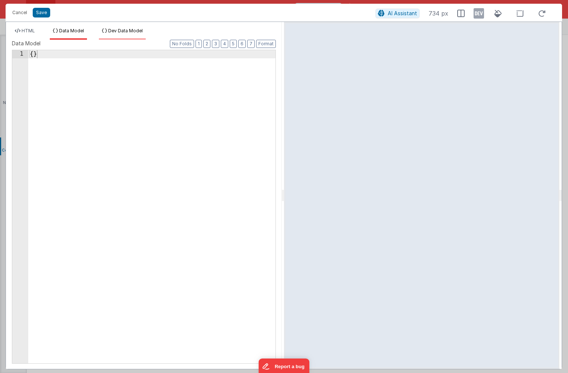
click at [119, 35] on li "Dev Data Model" at bounding box center [122, 34] width 47 height 12
click at [40, 15] on button "Save" at bounding box center [41, 13] width 17 height 10
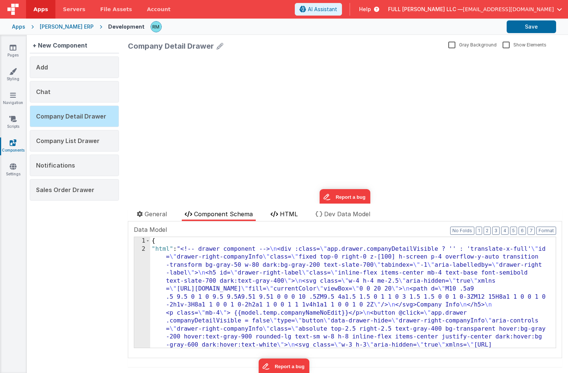
click at [289, 215] on span "HTML" at bounding box center [289, 213] width 18 height 7
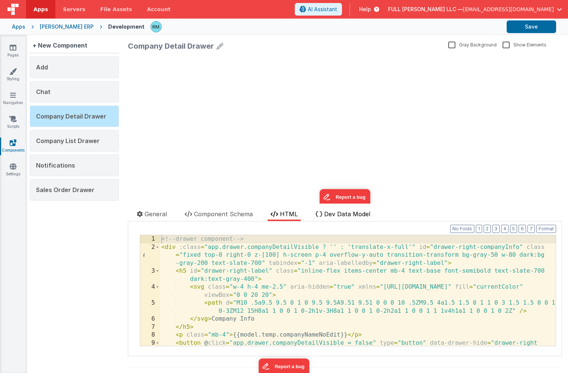
click at [329, 214] on span "Dev Data Model" at bounding box center [347, 213] width 46 height 7
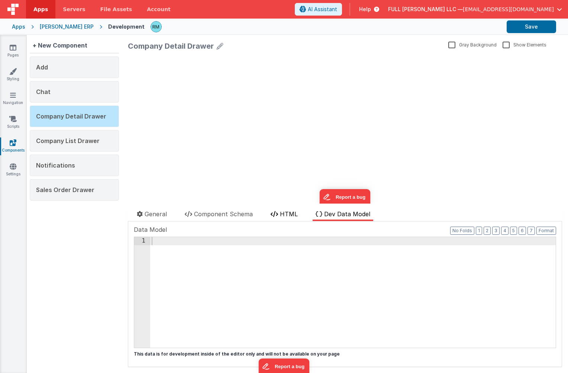
click at [283, 217] on span "HTML" at bounding box center [289, 213] width 18 height 7
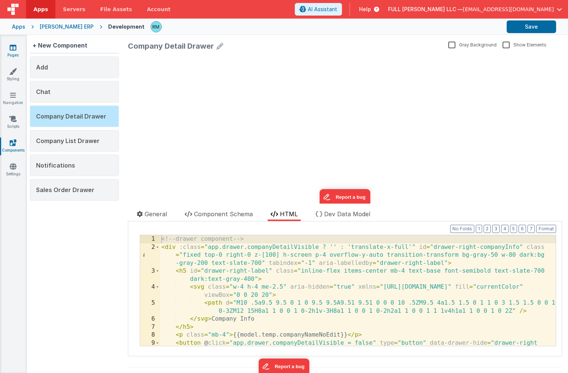
click at [14, 54] on link "Pages" at bounding box center [13, 51] width 27 height 15
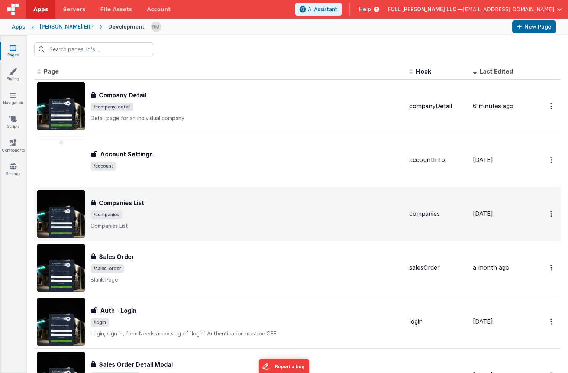
click at [132, 198] on h3 "Companies List" at bounding box center [121, 202] width 45 height 9
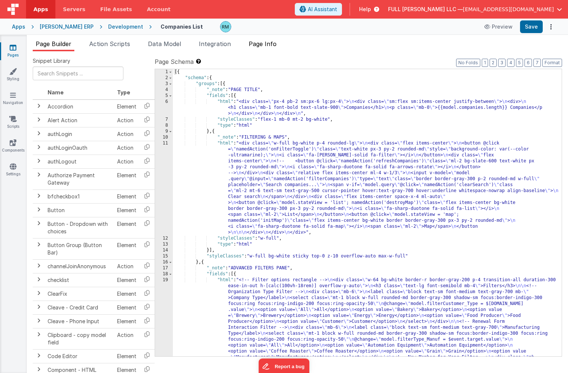
click at [263, 45] on span "Page Info" at bounding box center [262, 43] width 28 height 7
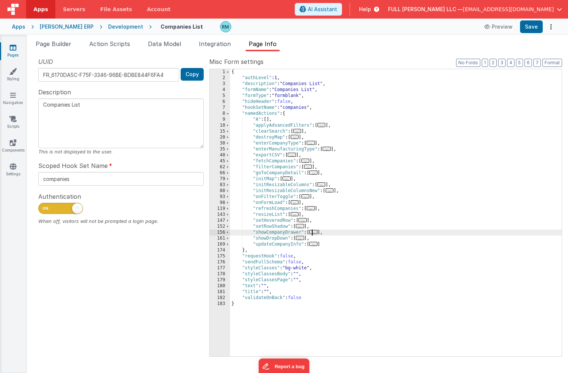
click at [315, 234] on span "..." at bounding box center [313, 232] width 8 height 4
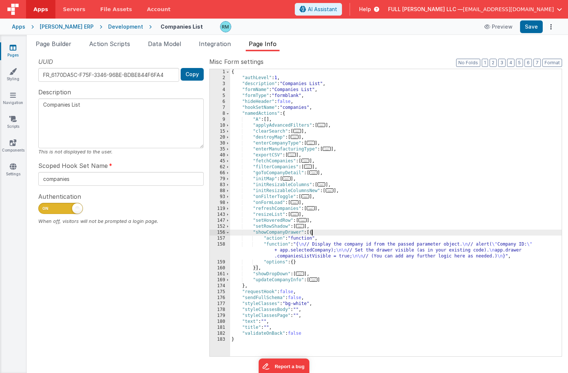
click at [280, 247] on div "{ "authLevel" : 1 , "description" : "Companies List" , "formName" : "Companies …" at bounding box center [395, 218] width 331 height 299
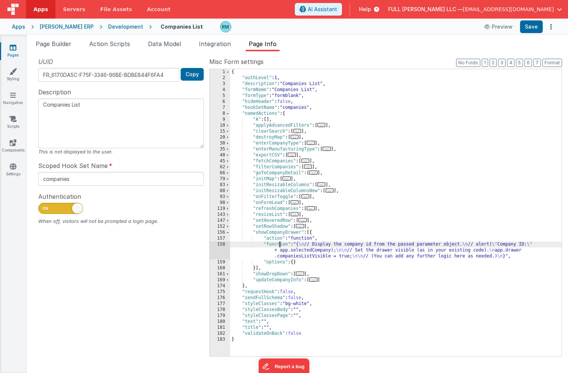
click at [224, 243] on div "158" at bounding box center [219, 250] width 20 height 18
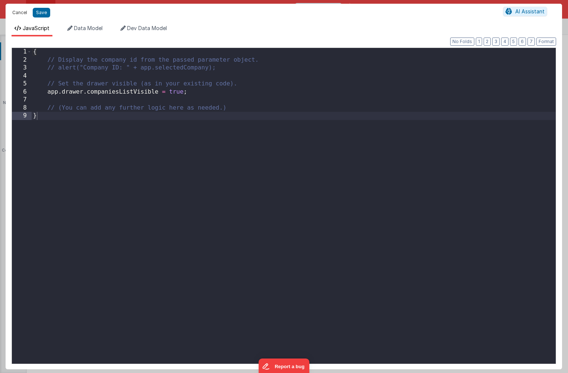
click at [25, 14] on button "Cancel" at bounding box center [20, 12] width 22 height 10
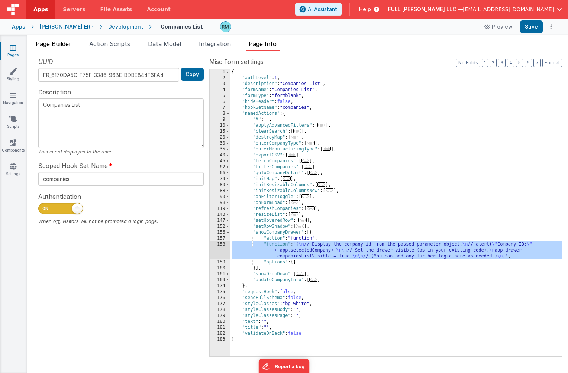
click at [62, 45] on span "Page Builder" at bounding box center [54, 43] width 36 height 7
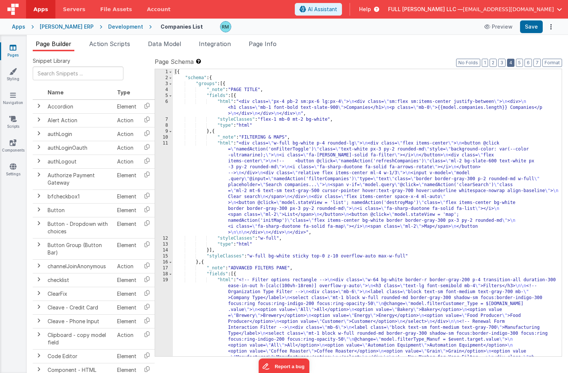
click at [514, 64] on button "4" at bounding box center [510, 63] width 7 height 8
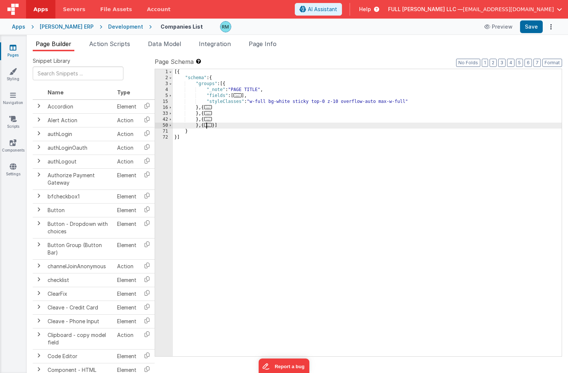
click at [212, 126] on span "..." at bounding box center [208, 125] width 8 height 4
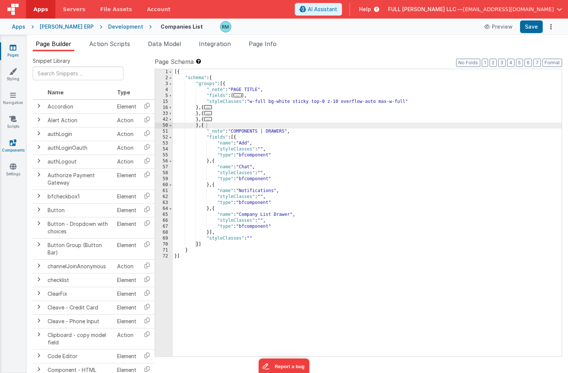
click at [11, 149] on link "Components" at bounding box center [13, 146] width 27 height 15
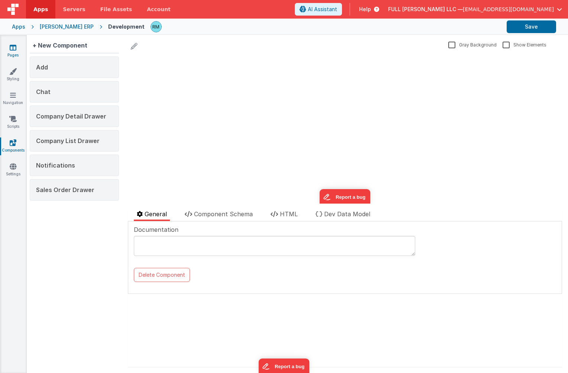
click at [15, 53] on link "Pages" at bounding box center [13, 51] width 27 height 15
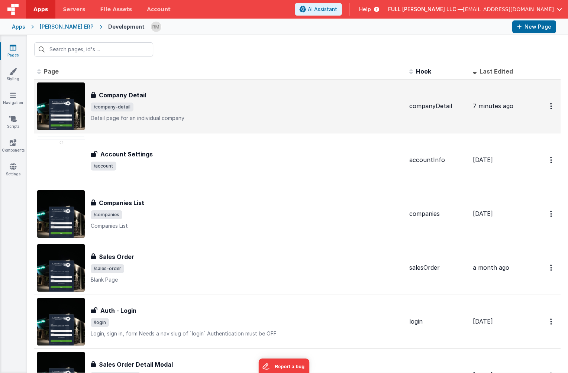
click at [136, 103] on span "/company-detail" at bounding box center [247, 107] width 312 height 9
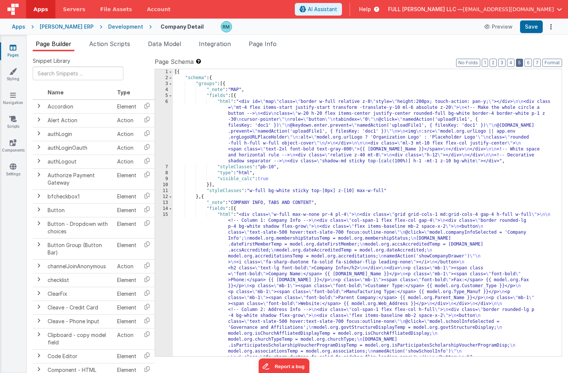
click at [519, 65] on button "5" at bounding box center [519, 63] width 7 height 8
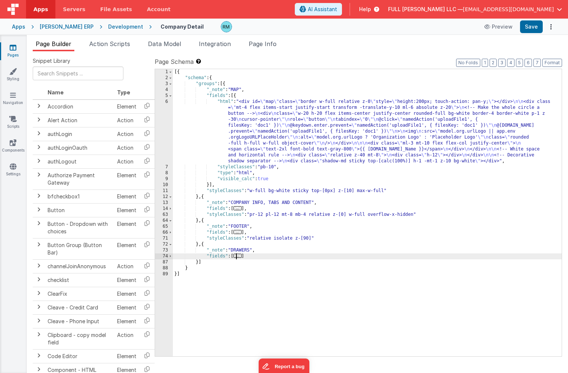
click at [241, 257] on span "..." at bounding box center [237, 256] width 8 height 4
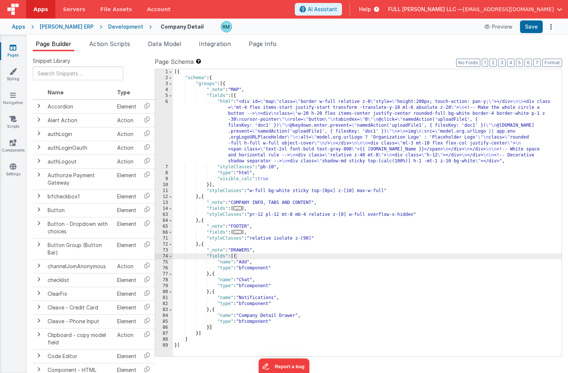
click at [12, 51] on link "Pages" at bounding box center [13, 51] width 27 height 15
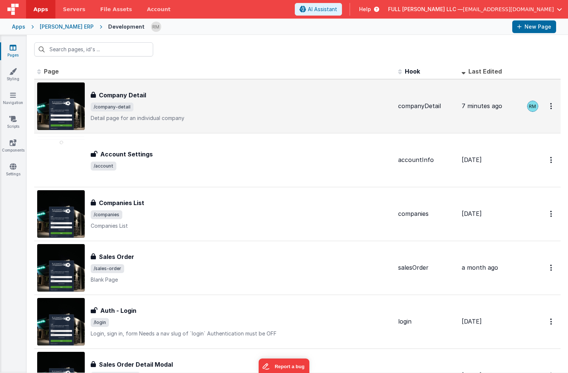
click at [117, 102] on div "Company Detail Company Detail /company-detail Detail page for an individual com…" at bounding box center [241, 106] width 301 height 31
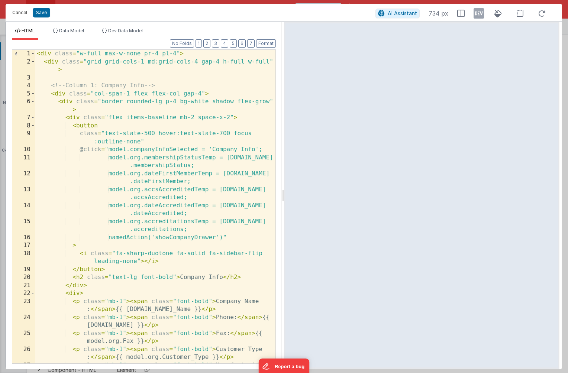
click at [24, 14] on button "Cancel" at bounding box center [20, 12] width 22 height 10
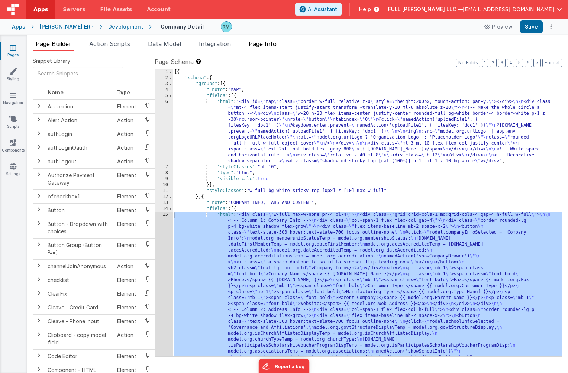
click at [275, 42] on span "Page Info" at bounding box center [262, 43] width 28 height 7
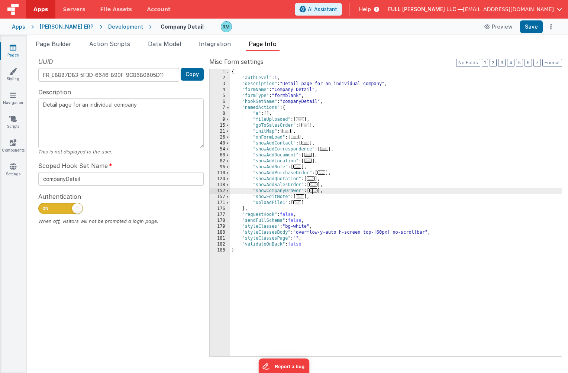
click at [317, 192] on span "..." at bounding box center [313, 190] width 8 height 4
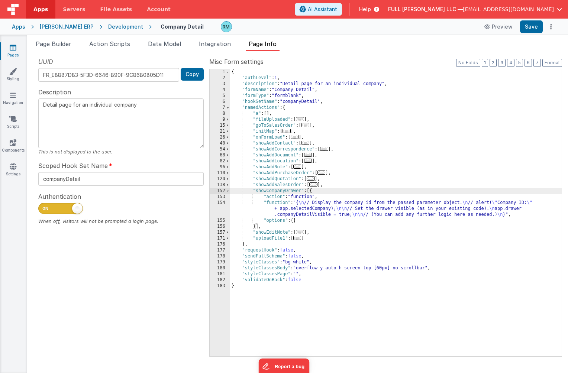
click at [272, 203] on div "{ "authLevel" : 1 , "description" : "Detail page for an individual company" , "…" at bounding box center [395, 218] width 331 height 299
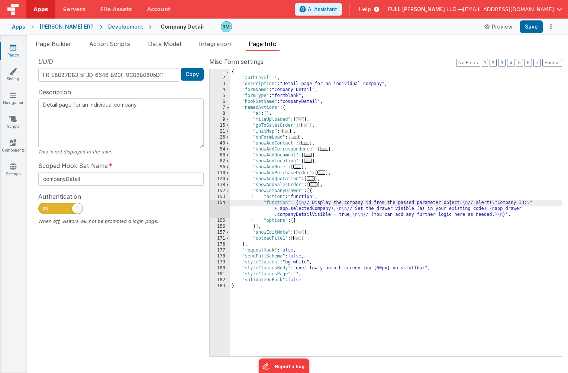
click at [221, 203] on div "154" at bounding box center [219, 209] width 20 height 18
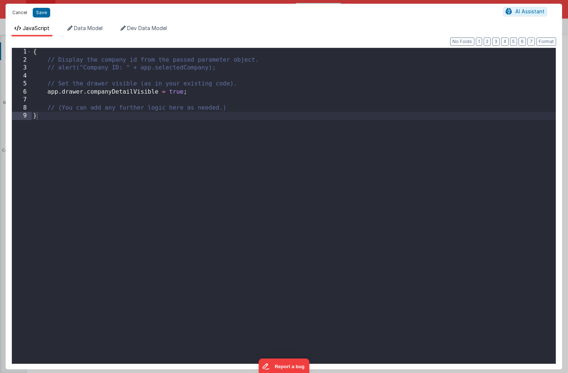
click at [19, 13] on button "Cancel" at bounding box center [20, 12] width 22 height 10
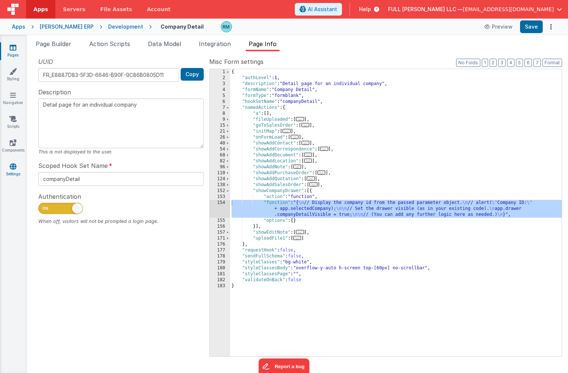
click at [16, 166] on icon at bounding box center [13, 166] width 7 height 7
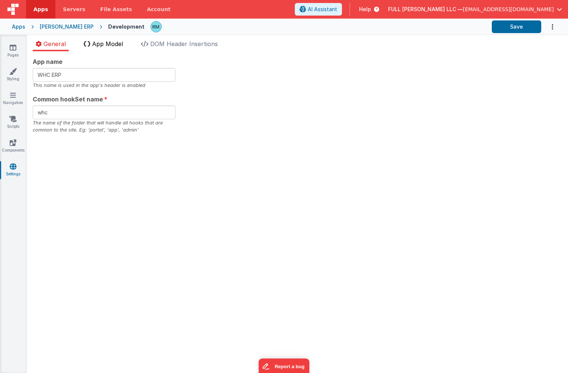
click at [114, 46] on span "App Model" at bounding box center [107, 43] width 31 height 7
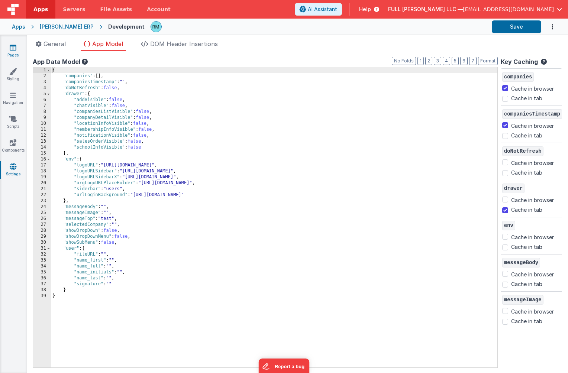
click at [13, 52] on link "Pages" at bounding box center [13, 51] width 27 height 15
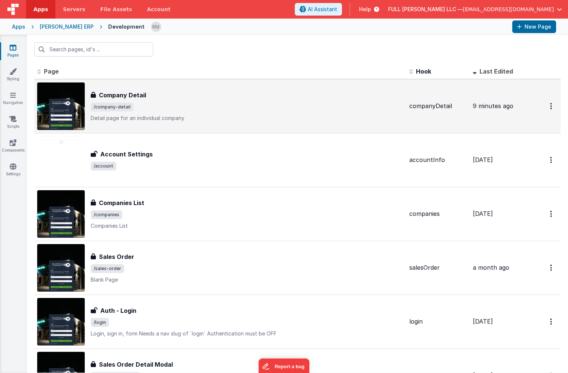
click at [127, 97] on h3 "Company Detail" at bounding box center [122, 95] width 47 height 9
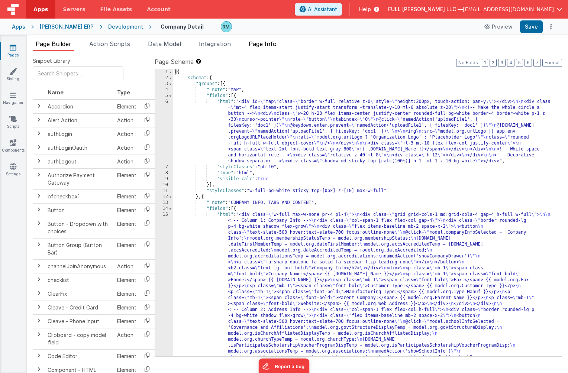
click at [263, 45] on span "Page Info" at bounding box center [262, 43] width 28 height 7
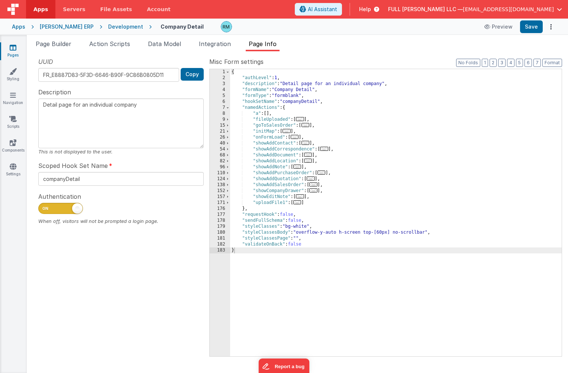
click at [313, 191] on span "..." at bounding box center [313, 190] width 8 height 4
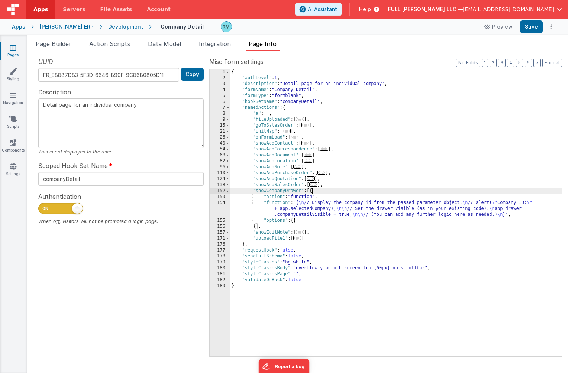
click at [274, 204] on div "{ "authLevel" : 1 , "description" : "Detail page for an individual company" , "…" at bounding box center [395, 218] width 331 height 299
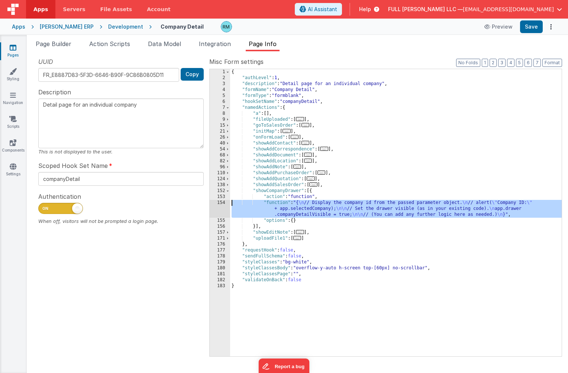
click at [221, 203] on div "154" at bounding box center [219, 209] width 20 height 18
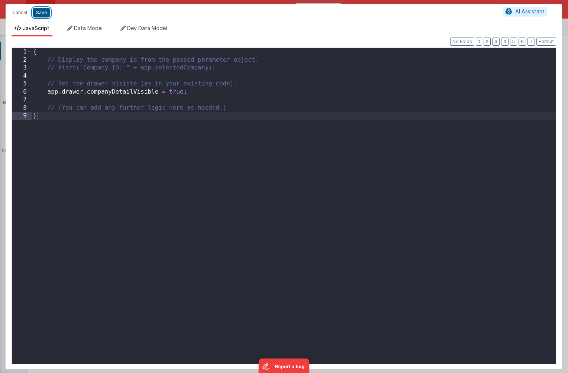
click at [40, 15] on button "Save" at bounding box center [41, 13] width 17 height 10
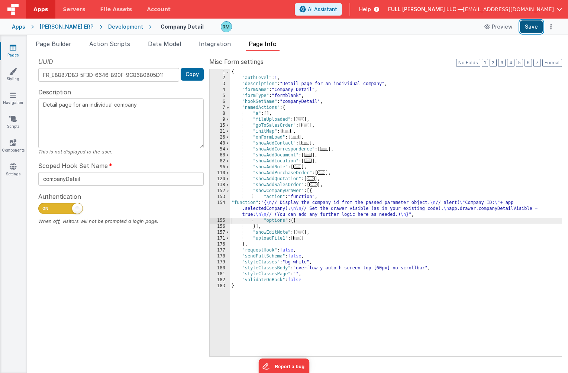
click at [527, 29] on button "Save" at bounding box center [531, 26] width 23 height 13
click at [550, 61] on button "Format" at bounding box center [552, 63] width 20 height 8
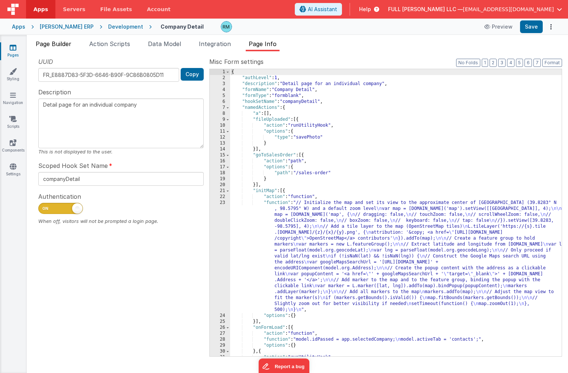
click at [60, 44] on span "Page Builder" at bounding box center [54, 43] width 36 height 7
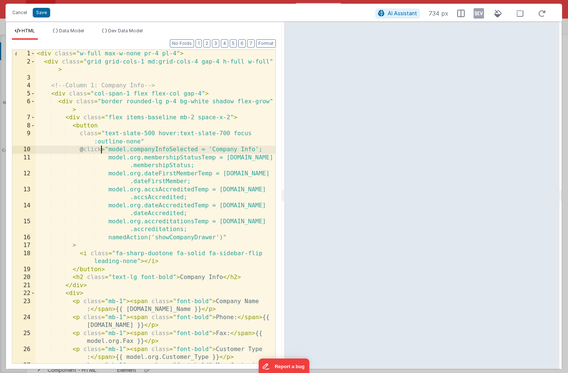
click at [102, 151] on div "< div class = "w-full max-w-none pr-4 pl-4" > < div class = "grid grid-cols-1 m…" at bounding box center [155, 219] width 240 height 338
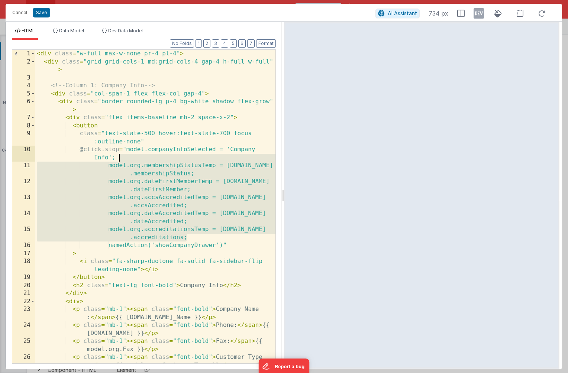
drag, startPoint x: 195, startPoint y: 237, endPoint x: 201, endPoint y: 156, distance: 80.8
click at [201, 156] on div "< div class = "w-full max-w-none pr-4 pl-4" > < div class = "grid grid-cols-1 m…" at bounding box center [155, 219] width 240 height 338
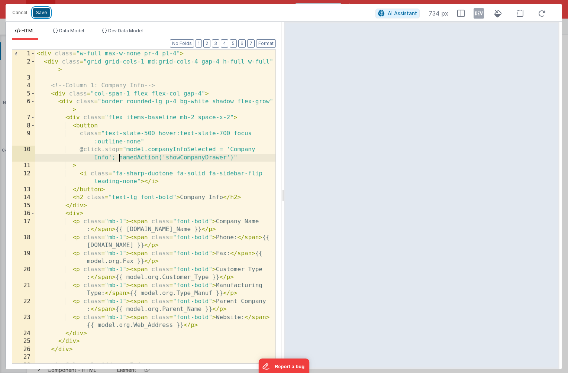
click at [44, 14] on button "Save" at bounding box center [41, 13] width 17 height 10
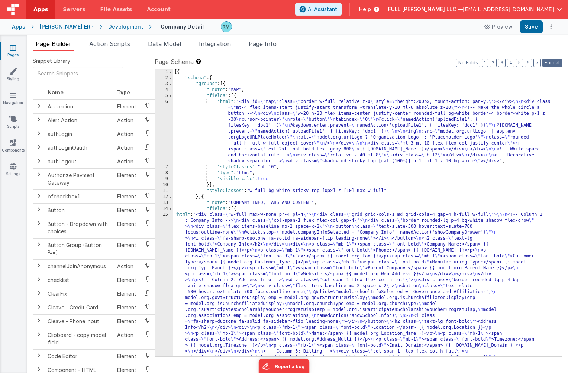
click at [555, 61] on button "Format" at bounding box center [552, 63] width 20 height 8
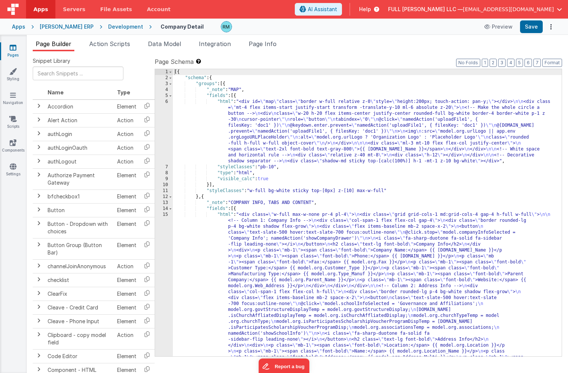
click at [524, 34] on div "Apps WH Cooke ERP Development Company Detail Preview Save" at bounding box center [284, 27] width 568 height 16
click at [529, 30] on button "Save" at bounding box center [531, 26] width 23 height 13
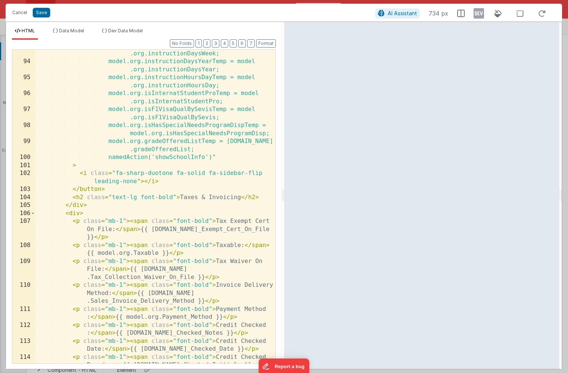
scroll to position [1177, 0]
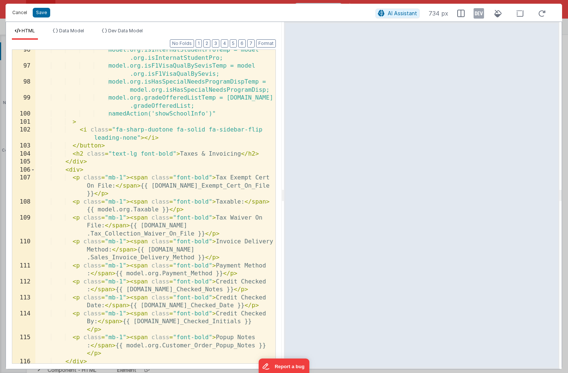
click at [17, 13] on button "Cancel" at bounding box center [20, 12] width 22 height 10
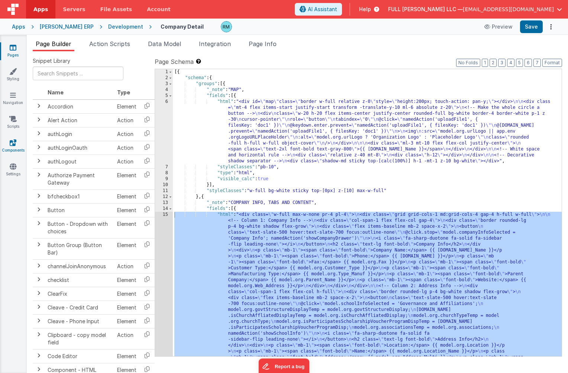
click at [12, 146] on link "Components" at bounding box center [13, 146] width 27 height 15
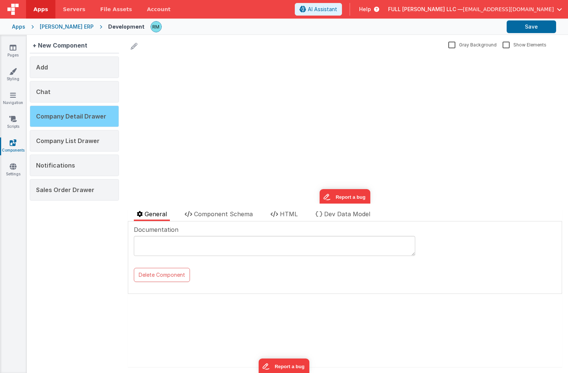
click at [81, 117] on span "Company Detail Drawer" at bounding box center [71, 116] width 70 height 7
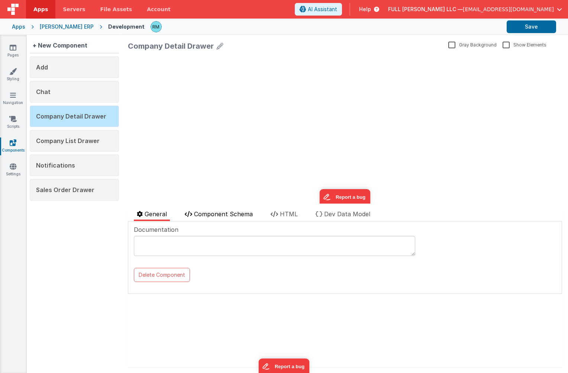
click at [209, 213] on span "Component Schema" at bounding box center [223, 213] width 59 height 7
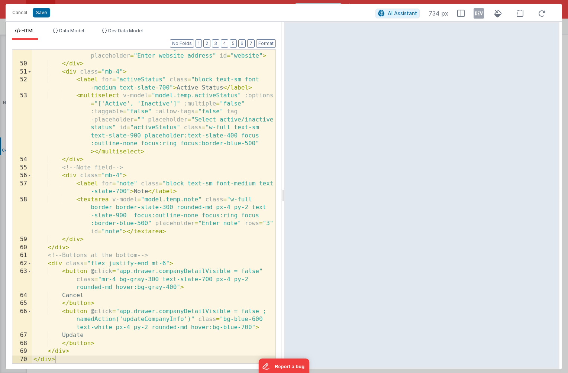
scroll to position [948, 0]
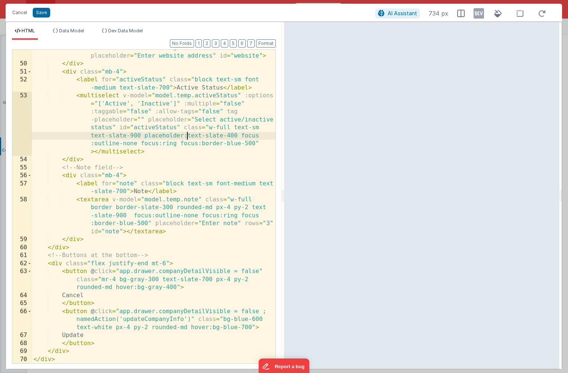
click at [185, 136] on div "< input v-model = "[DOMAIN_NAME]" type = "text" class = "w-full border border-s…" at bounding box center [153, 200] width 243 height 361
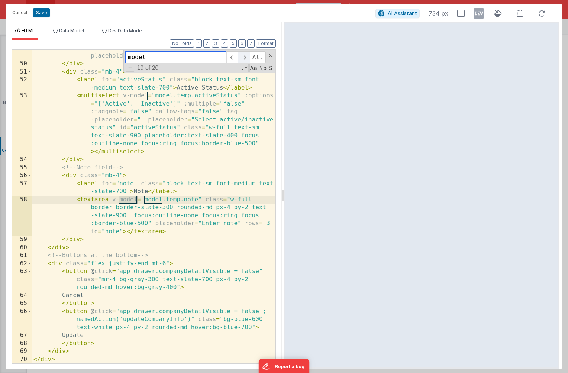
click at [244, 56] on span at bounding box center [244, 57] width 12 height 12
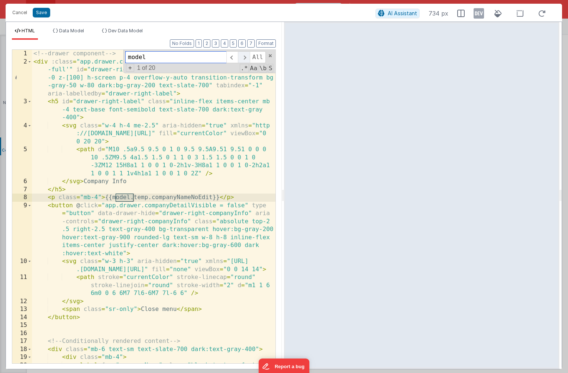
click at [244, 56] on span at bounding box center [244, 57] width 12 height 12
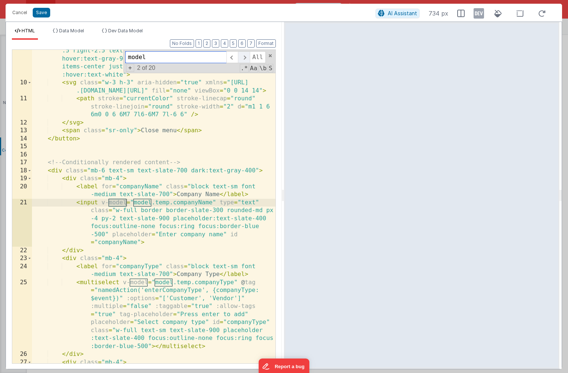
click at [244, 56] on span at bounding box center [244, 57] width 12 height 12
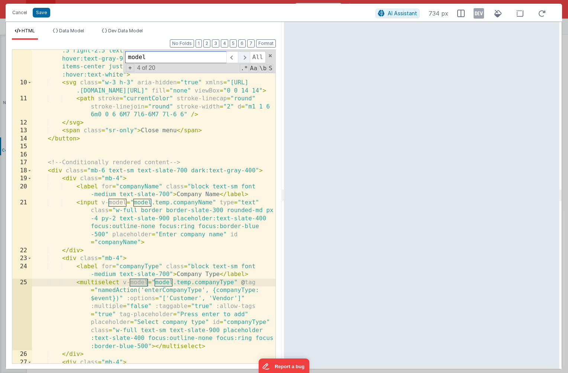
click at [244, 59] on span at bounding box center [244, 57] width 12 height 12
click at [234, 60] on span at bounding box center [232, 57] width 12 height 12
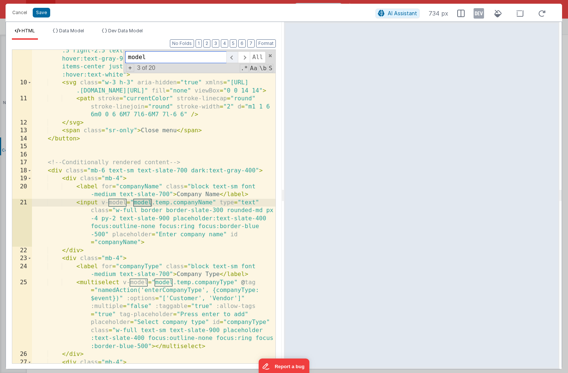
click at [234, 60] on span at bounding box center [232, 57] width 12 height 12
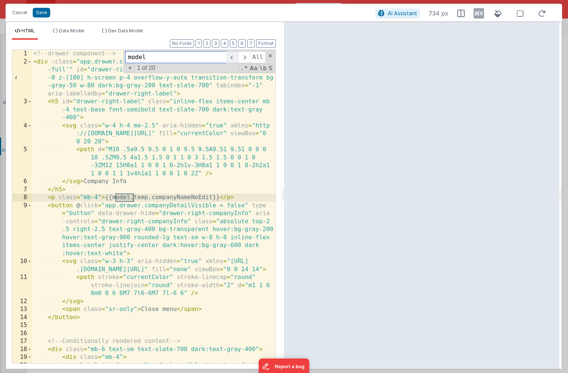
click at [234, 60] on span at bounding box center [232, 57] width 12 height 12
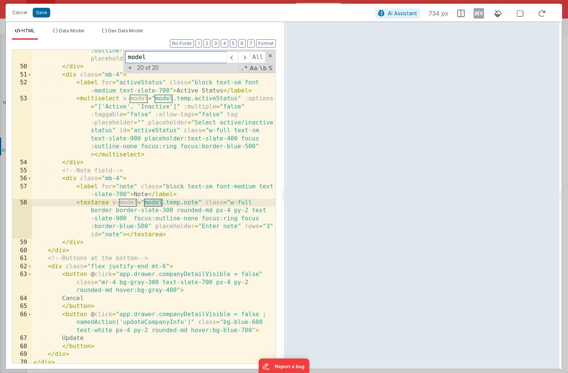
click at [169, 56] on input "model" at bounding box center [175, 57] width 101 height 12
type input "model.temp"
click at [243, 59] on span at bounding box center [244, 57] width 12 height 12
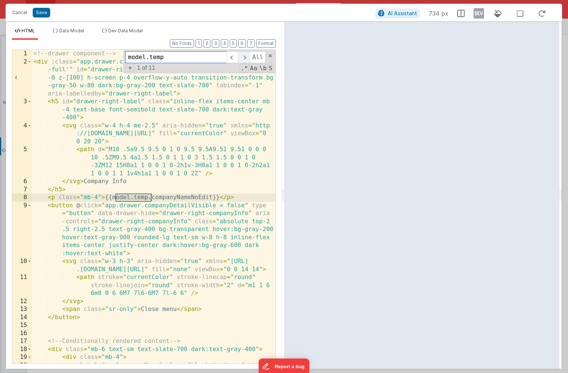
scroll to position [0, 0]
click at [243, 59] on span at bounding box center [244, 57] width 12 height 12
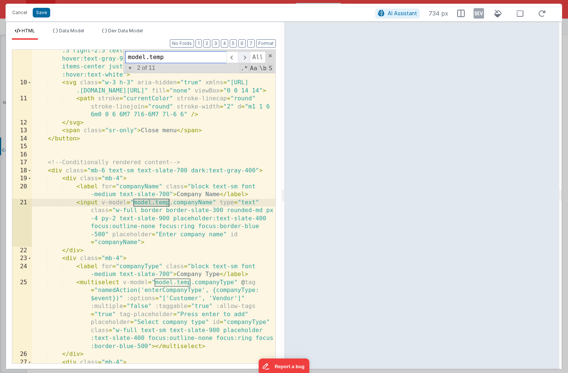
scroll to position [179, 0]
click at [243, 59] on span at bounding box center [244, 57] width 12 height 12
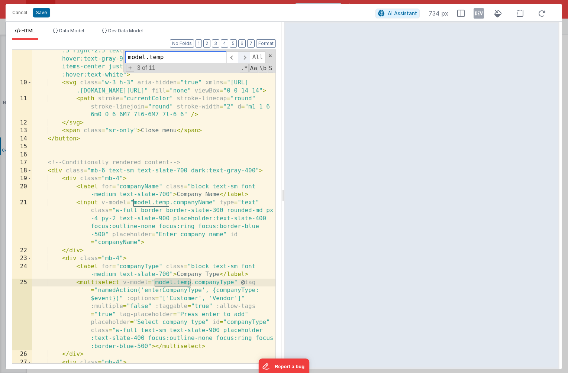
click at [243, 59] on span at bounding box center [244, 57] width 12 height 12
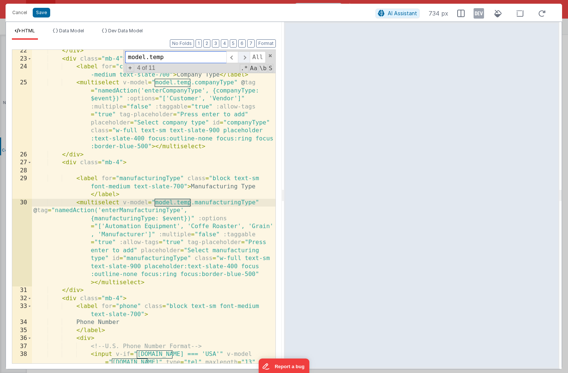
click at [243, 59] on span at bounding box center [244, 57] width 12 height 12
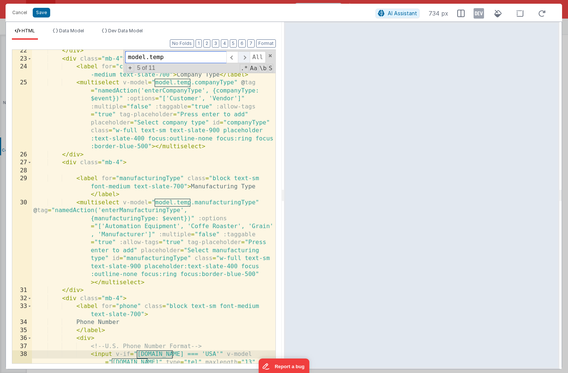
click at [243, 59] on span at bounding box center [244, 57] width 12 height 12
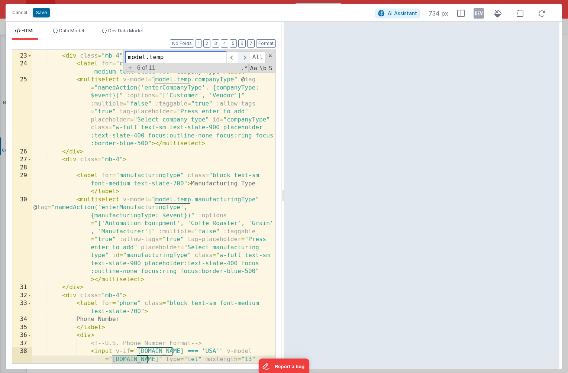
click at [243, 59] on span at bounding box center [244, 57] width 12 height 12
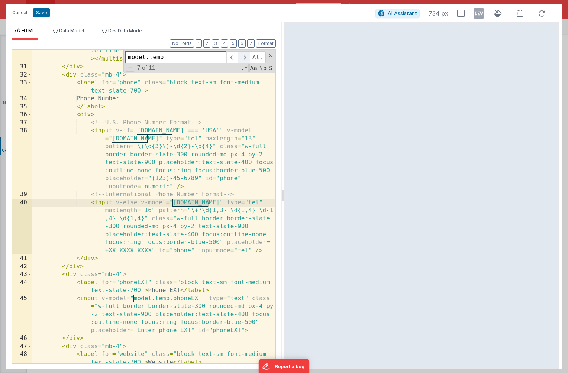
scroll to position [602, 0]
click at [70, 33] on span "Data Model" at bounding box center [71, 31] width 25 height 6
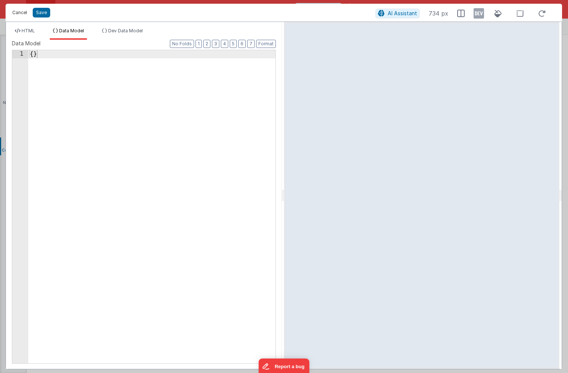
click at [22, 12] on button "Cancel" at bounding box center [20, 12] width 22 height 10
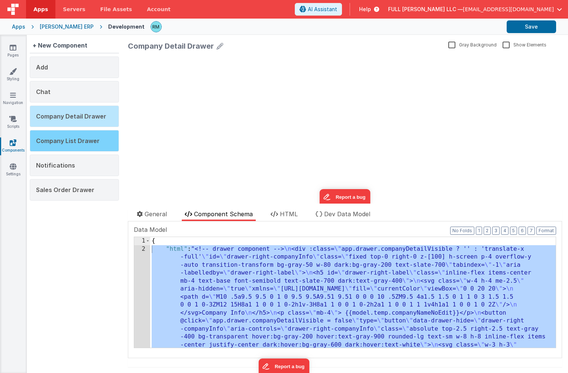
click at [70, 137] on span "Company List Drawer" at bounding box center [68, 140] width 64 height 7
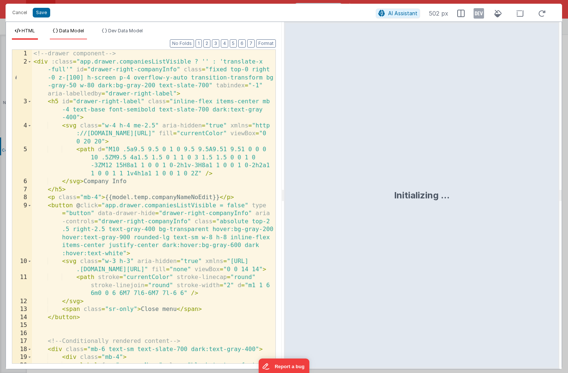
click at [81, 31] on span "Data Model" at bounding box center [71, 31] width 25 height 6
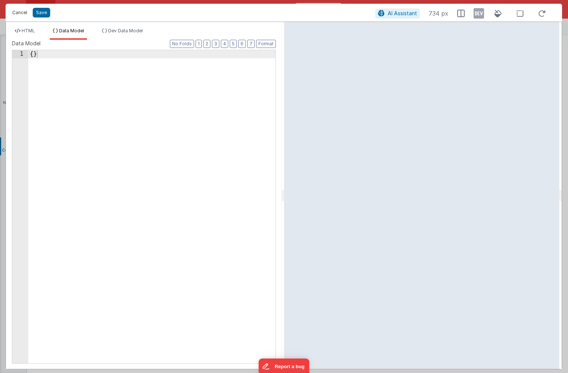
click at [27, 17] on button "Cancel" at bounding box center [20, 12] width 22 height 10
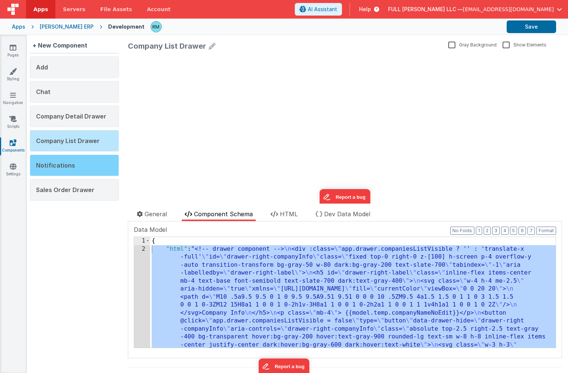
click at [70, 164] on span "Notifications" at bounding box center [55, 165] width 39 height 7
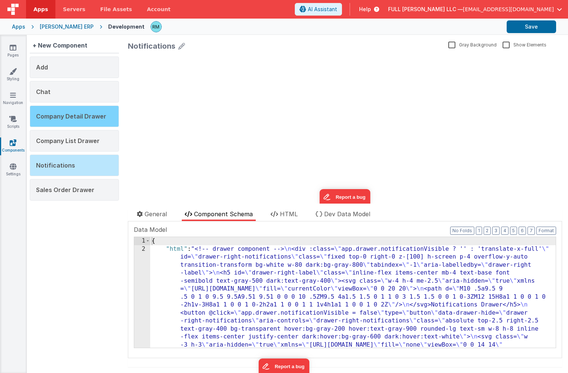
click at [75, 122] on div "Company Detail Drawer" at bounding box center [74, 116] width 89 height 22
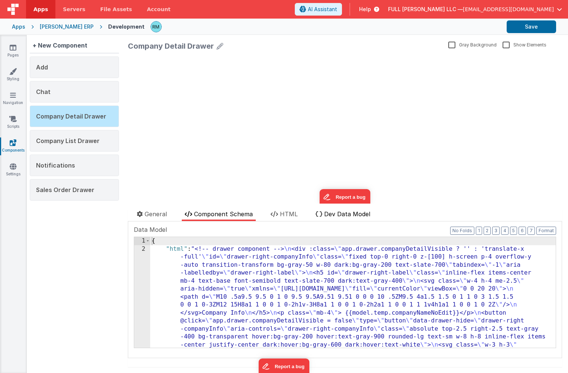
click at [334, 214] on span "Dev Data Model" at bounding box center [347, 213] width 46 height 7
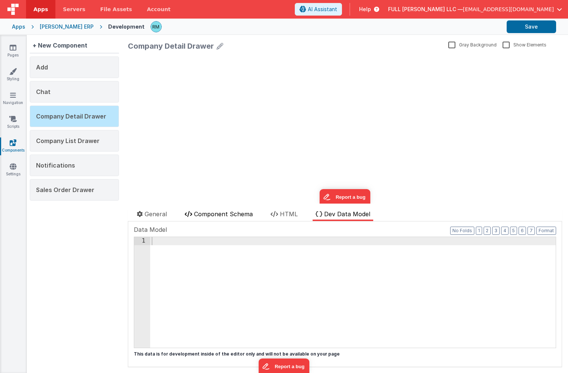
click at [229, 218] on li "Component Schema" at bounding box center [219, 215] width 74 height 12
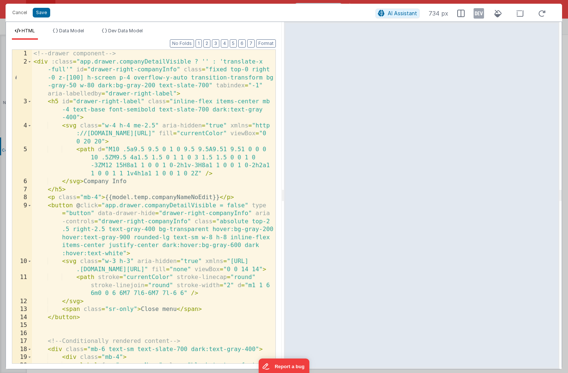
click at [165, 194] on div "<!-- drawer component --> < div :class = "app.drawer.companyDetailVisible ? '' …" at bounding box center [153, 219] width 243 height 338
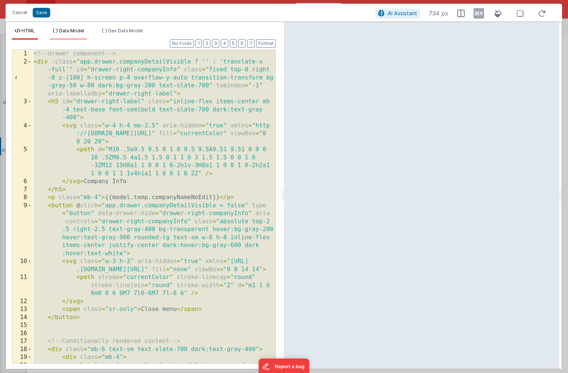
click at [84, 31] on span "Data Model" at bounding box center [71, 31] width 25 height 6
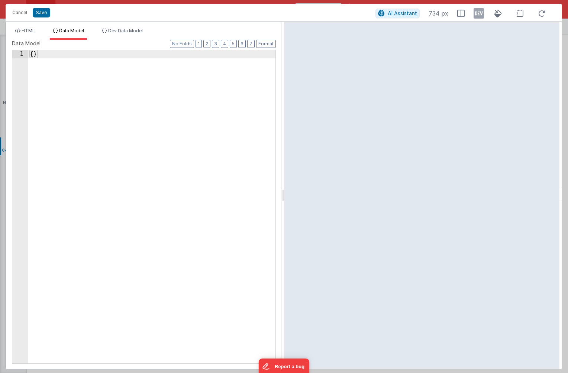
click at [82, 76] on div "{ }" at bounding box center [151, 214] width 247 height 329
drag, startPoint x: 97, startPoint y: 73, endPoint x: -11, endPoint y: 27, distance: 117.2
click at [0, 27] on html "Cancel Save AI Assistant 734 px HTML Data Model Dev Data Model Format 7 6 5 4 3…" at bounding box center [284, 186] width 568 height 373
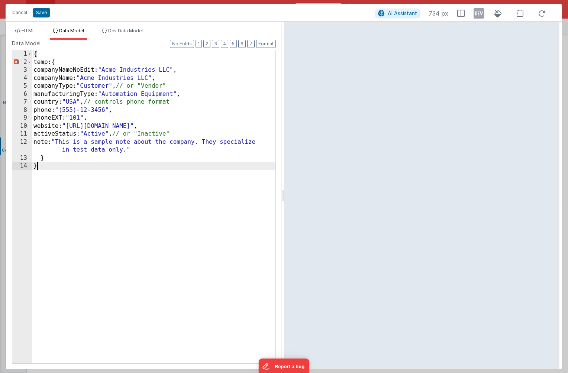
click at [40, 63] on div "{ temp: { companyNameNoEdit: "Acme Industries LLC" , companyName: "Acme Industr…" at bounding box center [153, 214] width 243 height 329
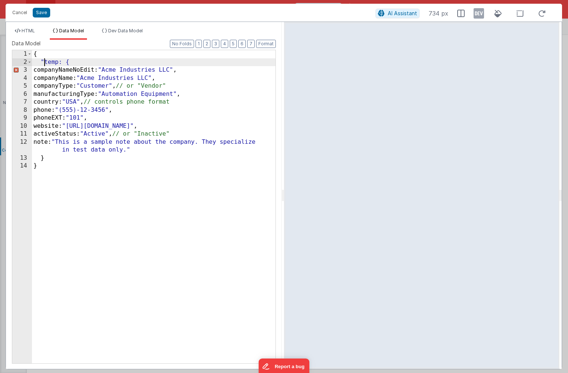
click at [58, 63] on div "{ "temp: { companyNameNoEdit: "Acme Industries LLC" , companyName: "Acme Indust…" at bounding box center [153, 214] width 243 height 329
click at [47, 71] on div "{ "temp" : { companyNameNoEdit: "Acme Industries LLC" , companyName: "Acme Indu…" at bounding box center [153, 214] width 243 height 329
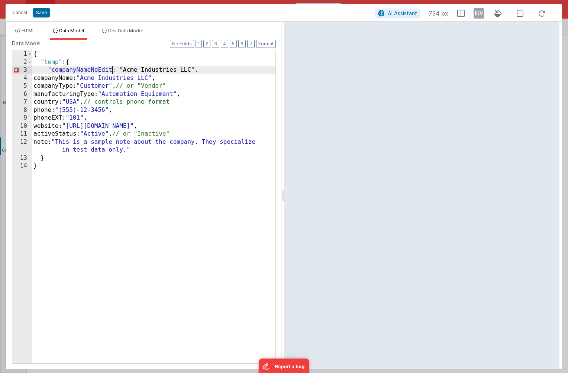
click at [111, 70] on div "{ "temp" : { "companyNameNoEdit: " Acme Industries LLC ", companyName: "Acme In…" at bounding box center [153, 214] width 243 height 329
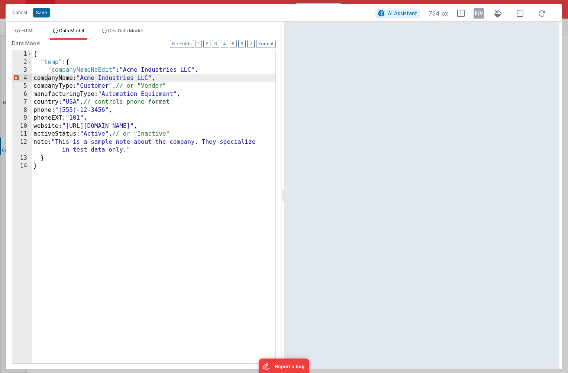
click at [48, 78] on div "{ "temp" : { "companyNameNoEdit" : "Acme Industries LLC" , companyName: "Acme I…" at bounding box center [153, 214] width 243 height 329
click at [91, 79] on div "{ "temp" : { "companyNameNoEdit" : "Acme Industries LLC" , "companyName: " Acme…" at bounding box center [153, 214] width 243 height 329
click at [46, 87] on div "{ "temp" : { "companyNameNoEdit" : "Acme Industries LLC" , "companyName" : "Acm…" at bounding box center [153, 214] width 243 height 329
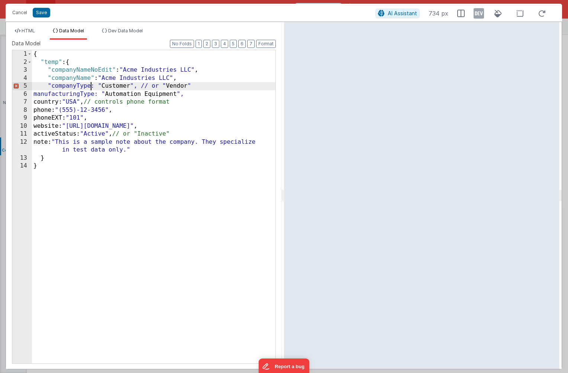
click at [90, 86] on div "{ "temp" : { "companyNameNoEdit" : "Acme Industries LLC" , "companyName" : "Acm…" at bounding box center [153, 214] width 243 height 329
click at [47, 95] on div "{ "temp" : { "companyNameNoEdit" : "Acme Industries LLC" , "companyName" : "Acm…" at bounding box center [153, 214] width 243 height 329
click at [113, 94] on div "{ "temp" : { "companyNameNoEdit" : "Acme Industries LLC" , "companyName" : "Acm…" at bounding box center [153, 214] width 243 height 329
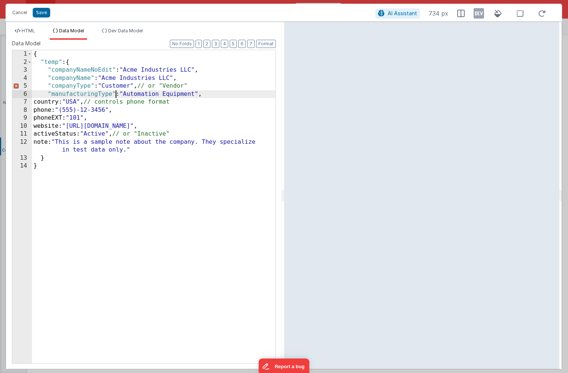
click at [48, 102] on div "{ "temp" : { "companyNameNoEdit" : "Acme Industries LLC" , "companyName" : "Acm…" at bounding box center [153, 214] width 243 height 329
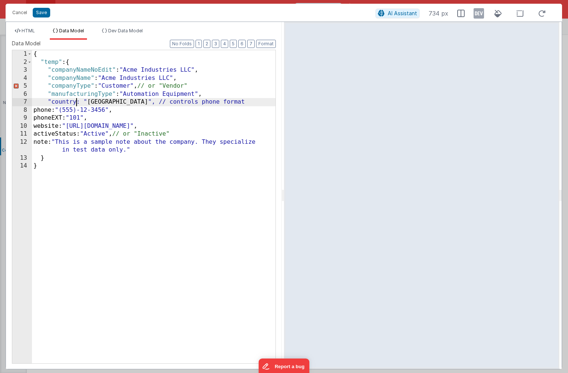
click at [76, 103] on div "{ "temp" : { "companyNameNoEdit" : "Acme Industries LLC" , "companyName" : "Acm…" at bounding box center [153, 214] width 243 height 329
click at [47, 111] on div "{ "temp" : { "companyNameNoEdit" : "Acme Industries LLC" , "companyName" : "Acm…" at bounding box center [153, 214] width 243 height 329
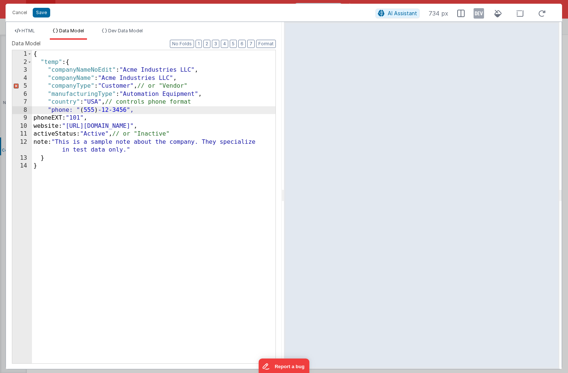
click at [69, 113] on div "{ "temp" : { "companyNameNoEdit" : "Acme Industries LLC" , "companyName" : "Acm…" at bounding box center [153, 214] width 243 height 329
click at [47, 119] on div "{ "temp" : { "companyNameNoEdit" : "Acme Industries LLC" , "companyName" : "Acm…" at bounding box center [153, 214] width 243 height 329
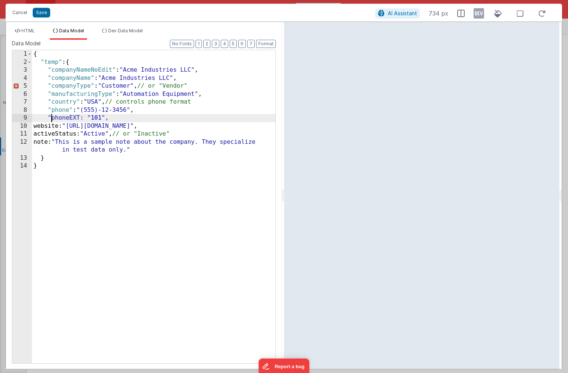
click at [80, 118] on div "{ "temp" : { "companyNameNoEdit" : "Acme Industries LLC" , "companyName" : "Acm…" at bounding box center [153, 214] width 243 height 329
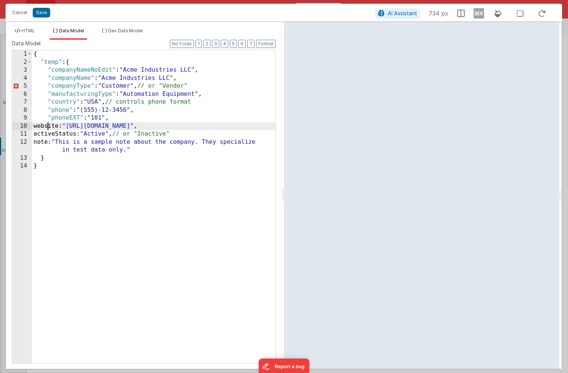
click at [47, 127] on div "{ "temp" : { "companyNameNoEdit" : "Acme Industries LLC" , "companyName" : "Acm…" at bounding box center [153, 214] width 243 height 329
click at [76, 128] on div "{ "temp" : { "companyNameNoEdit" : "Acme Industries LLC" , "companyName" : "Acm…" at bounding box center [153, 214] width 243 height 329
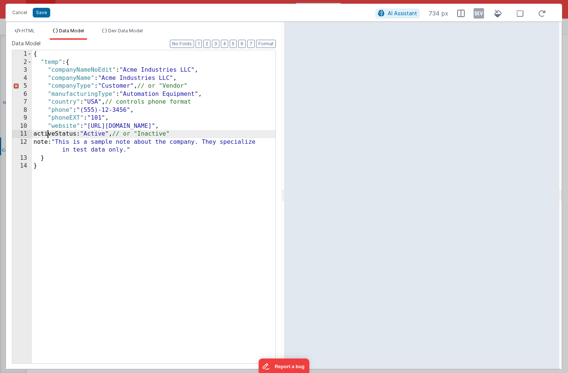
click at [47, 133] on div "{ "temp" : { "companyNameNoEdit" : "Acme Industries LLC" , "companyName" : "Acm…" at bounding box center [153, 214] width 243 height 329
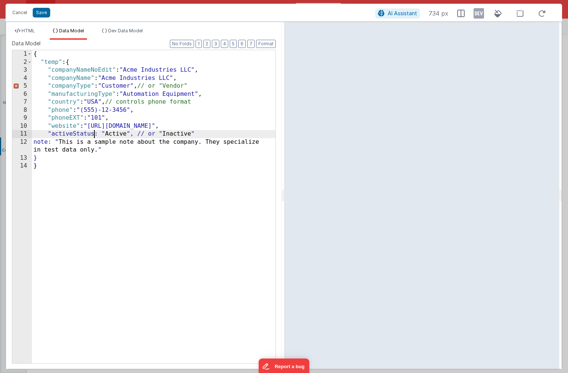
click at [93, 134] on div "{ "temp" : { "companyNameNoEdit" : "Acme Industries LLC" , "companyName" : "Acm…" at bounding box center [153, 214] width 243 height 329
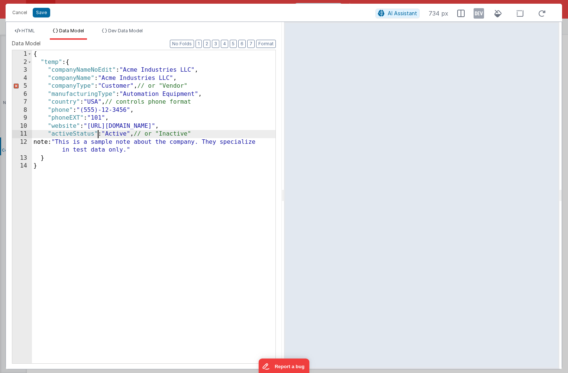
click at [48, 142] on div "{ "temp" : { "companyNameNoEdit" : "Acme Industries LLC" , "companyName" : "Acm…" at bounding box center [153, 214] width 243 height 329
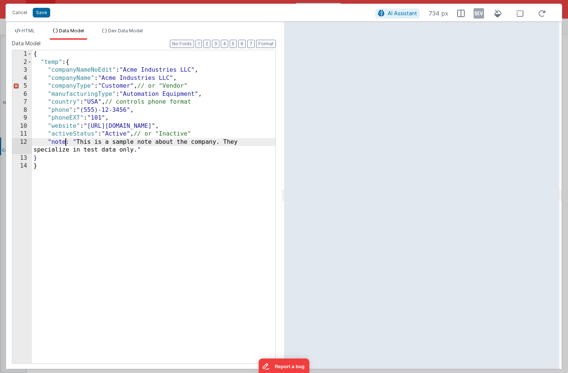
click at [65, 143] on div "{ "temp" : { "companyNameNoEdit" : "Acme Industries LLC" , "companyName" : "Acm…" at bounding box center [153, 214] width 243 height 329
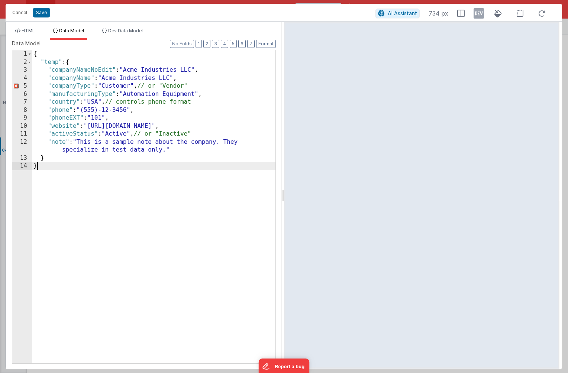
click at [90, 178] on div "{ "temp" : { "companyNameNoEdit" : "Acme Industries LLC" , "companyName" : "Acm…" at bounding box center [153, 214] width 243 height 329
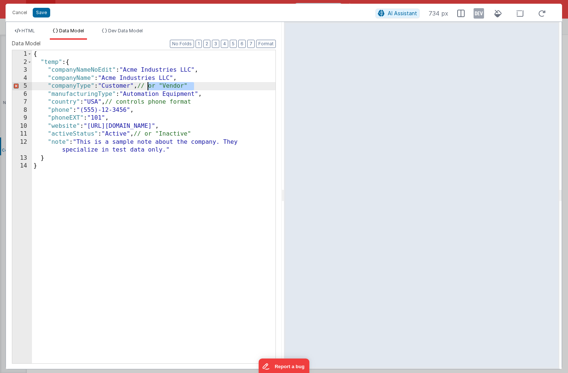
drag, startPoint x: 201, startPoint y: 83, endPoint x: 147, endPoint y: 84, distance: 53.1
click at [147, 84] on div "{ "temp" : { "companyNameNoEdit" : "Acme Industries LLC" , "companyName" : "Acm…" at bounding box center [153, 214] width 243 height 329
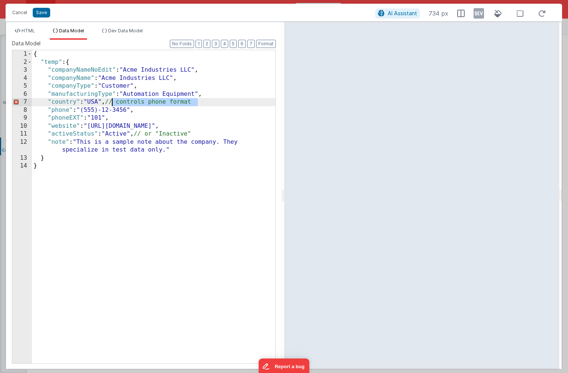
drag, startPoint x: 203, startPoint y: 103, endPoint x: 114, endPoint y: 99, distance: 89.2
click at [114, 99] on div "{ "temp" : { "companyNameNoEdit" : "Acme Industries LLC" , "companyName" : "Acm…" at bounding box center [153, 214] width 243 height 329
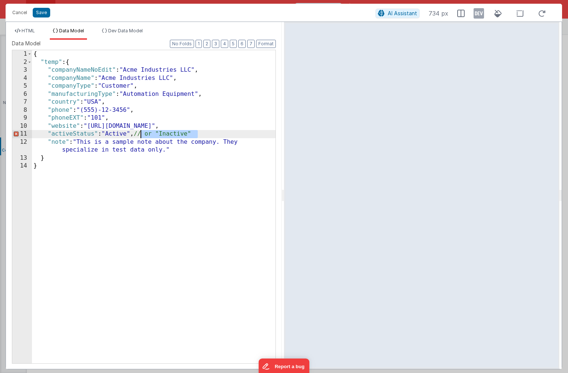
drag, startPoint x: 205, startPoint y: 135, endPoint x: 140, endPoint y: 134, distance: 65.4
click at [140, 134] on div "{ "temp" : { "companyNameNoEdit" : "Acme Industries LLC" , "companyName" : "Acm…" at bounding box center [153, 214] width 243 height 329
click at [45, 14] on button "Save" at bounding box center [41, 13] width 17 height 10
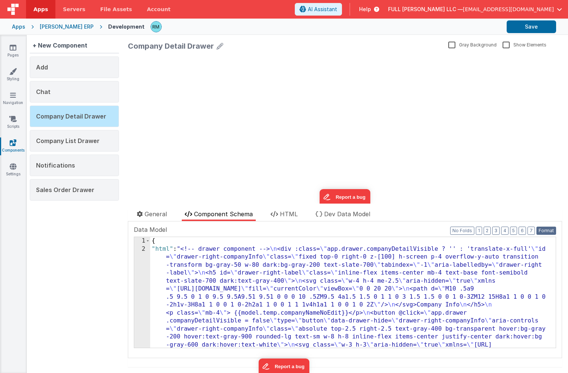
click at [542, 228] on button "Format" at bounding box center [546, 231] width 20 height 8
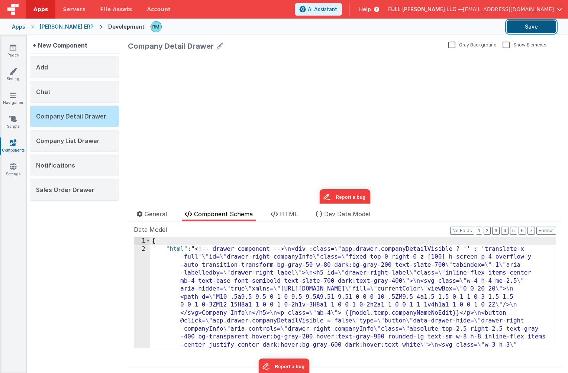
click at [527, 26] on button "Save" at bounding box center [530, 26] width 49 height 13
click at [147, 217] on span "General" at bounding box center [155, 213] width 22 height 7
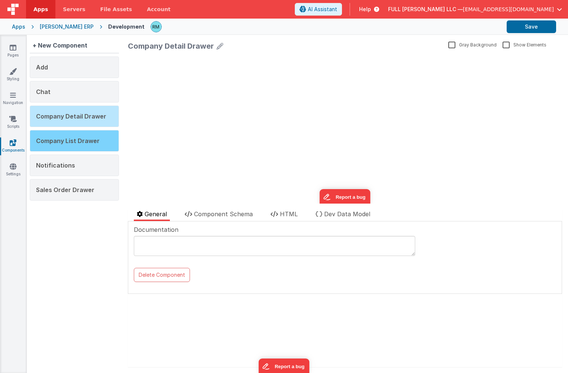
click at [80, 147] on div "Company List Drawer" at bounding box center [74, 141] width 89 height 22
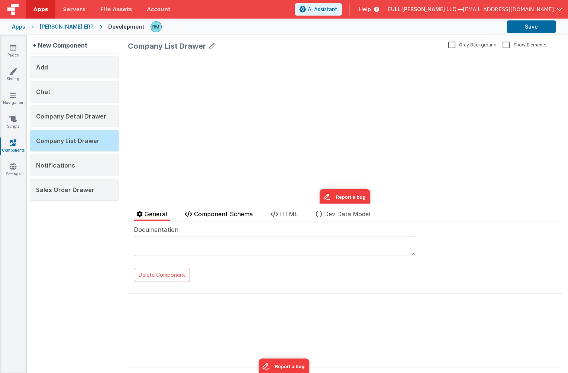
click at [216, 215] on span "Component Schema" at bounding box center [223, 213] width 59 height 7
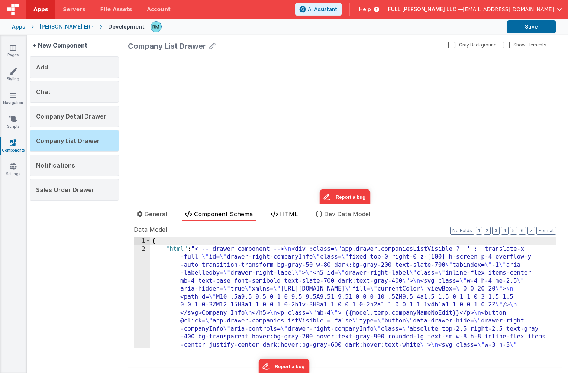
click at [292, 210] on span "HTML" at bounding box center [289, 213] width 18 height 7
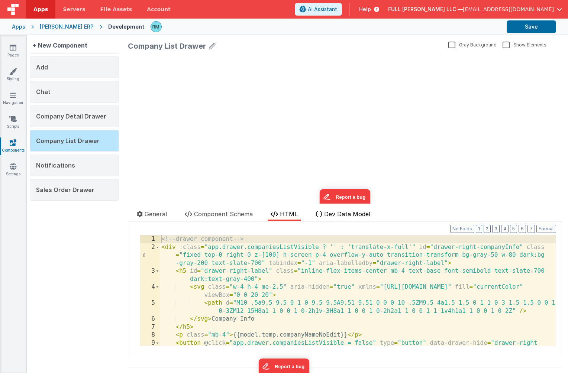
click at [332, 215] on span "Dev Data Model" at bounding box center [347, 213] width 46 height 7
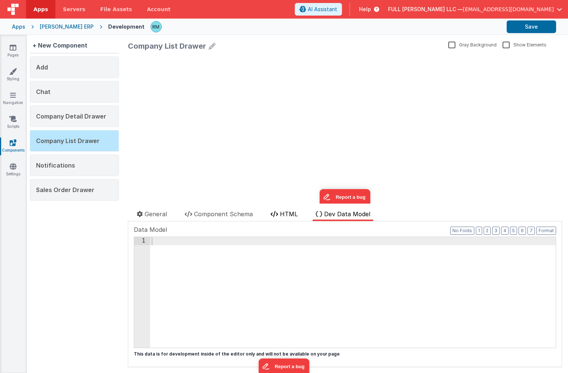
click at [285, 215] on span "HTML" at bounding box center [289, 213] width 18 height 7
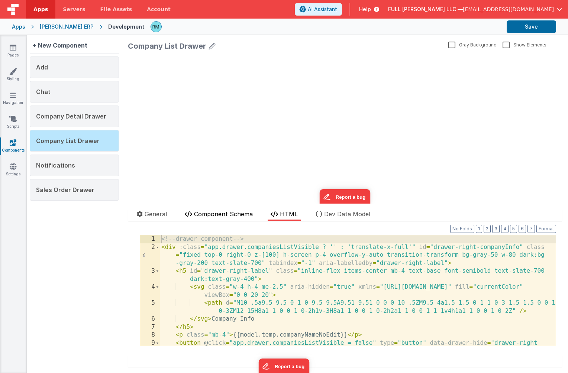
click at [236, 217] on span "Component Schema" at bounding box center [223, 213] width 59 height 7
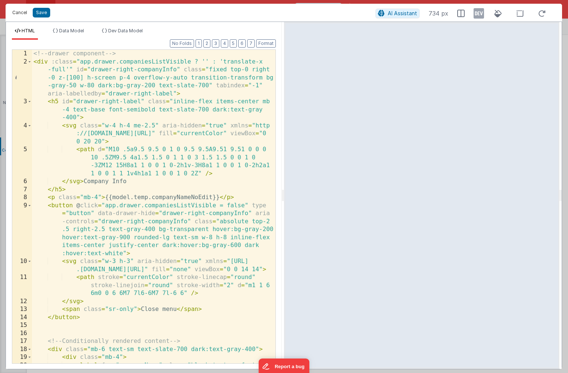
click at [24, 15] on button "Cancel" at bounding box center [20, 12] width 22 height 10
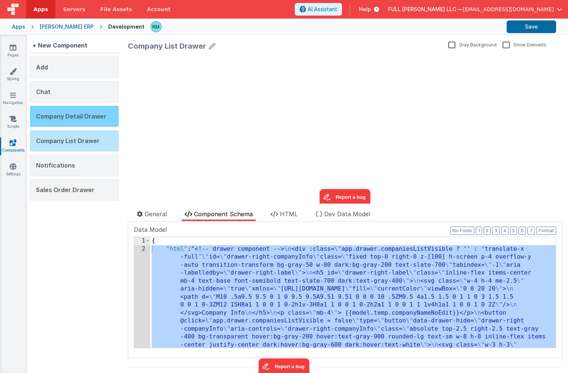
click at [71, 116] on span "Company Detail Drawer" at bounding box center [71, 116] width 70 height 7
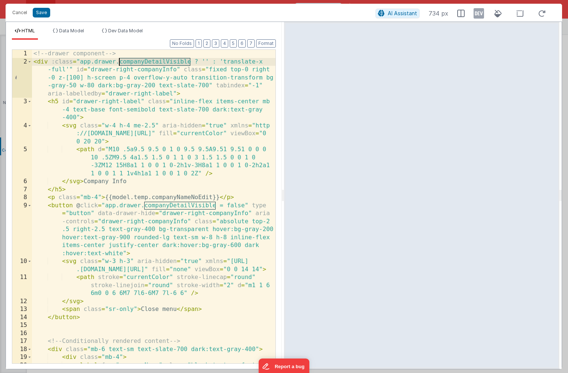
drag, startPoint x: 190, startPoint y: 62, endPoint x: 120, endPoint y: 62, distance: 70.2
click at [120, 62] on div "<!-- drawer component --> < div :class = "app.drawer.companyDetailVisible ? '' …" at bounding box center [153, 219] width 243 height 338
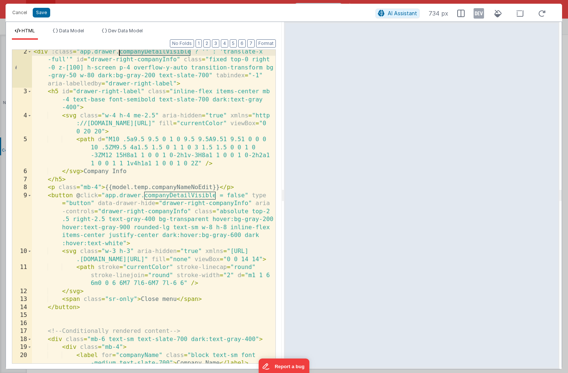
scroll to position [5, 0]
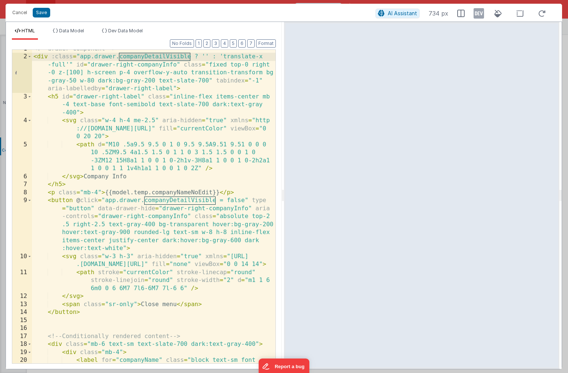
click at [176, 66] on div "<!-- drawer component --> < div :class = "app.drawer.companyDetailVisible ? '' …" at bounding box center [153, 214] width 243 height 338
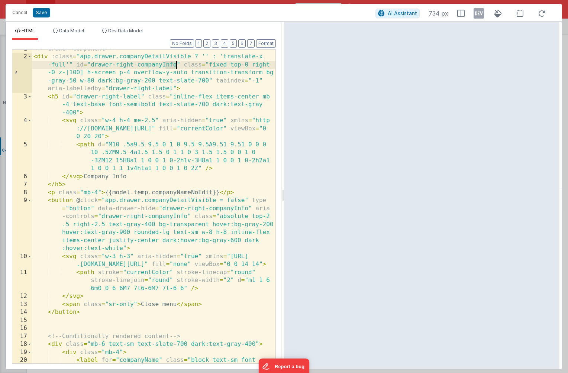
click at [160, 65] on div "<!-- drawer component --> < div :class = "app.drawer.companyDetailVisible ? '' …" at bounding box center [153, 214] width 243 height 338
drag, startPoint x: 178, startPoint y: 66, endPoint x: 136, endPoint y: 65, distance: 41.2
click at [136, 65] on div "<!-- drawer component --> < div :class = "app.drawer.companyDetailVisible ? '' …" at bounding box center [153, 214] width 243 height 338
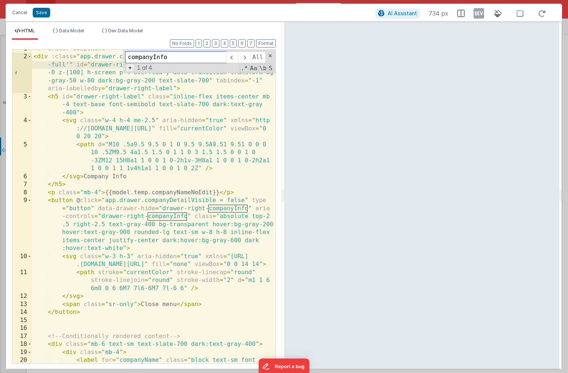
click at [130, 71] on span "+" at bounding box center [130, 68] width 8 height 8
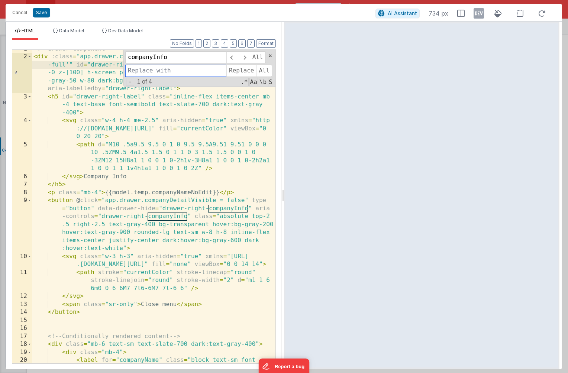
click at [154, 72] on input at bounding box center [175, 71] width 101 height 12
paste input "companyInfo"
type input "companyDetail"
click at [259, 70] on span "All" at bounding box center [264, 71] width 16 height 12
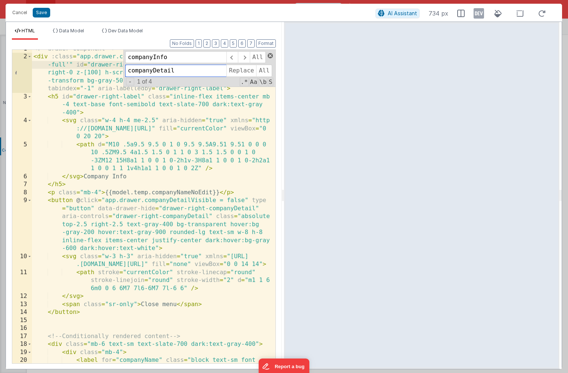
click at [268, 56] on span at bounding box center [269, 55] width 5 height 5
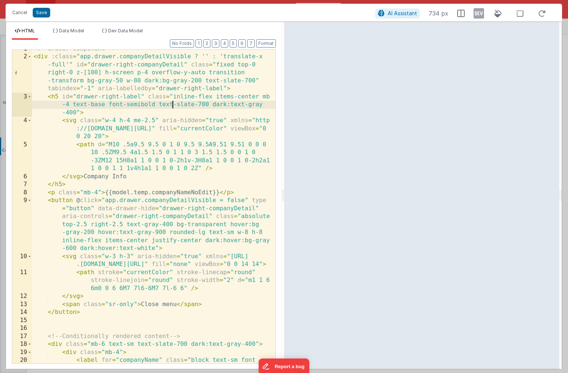
click at [173, 106] on div "<!-- drawer component --> < div :class = "app.drawer.companyDetailVisible ? '' …" at bounding box center [153, 214] width 243 height 338
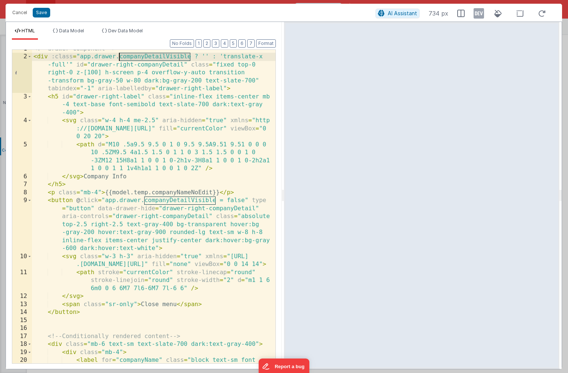
drag, startPoint x: 191, startPoint y: 57, endPoint x: 117, endPoint y: 57, distance: 73.2
click at [117, 57] on div "<!-- drawer component --> < div :class = "app.drawer.companyDetailVisible ? '' …" at bounding box center [153, 214] width 243 height 338
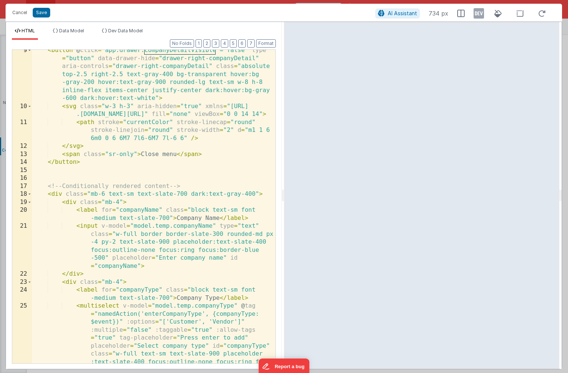
scroll to position [155, 0]
click at [44, 12] on button "Save" at bounding box center [41, 13] width 17 height 10
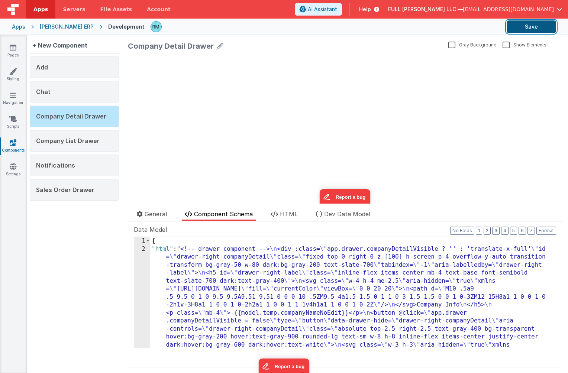
click at [529, 29] on button "Save" at bounding box center [530, 26] width 49 height 13
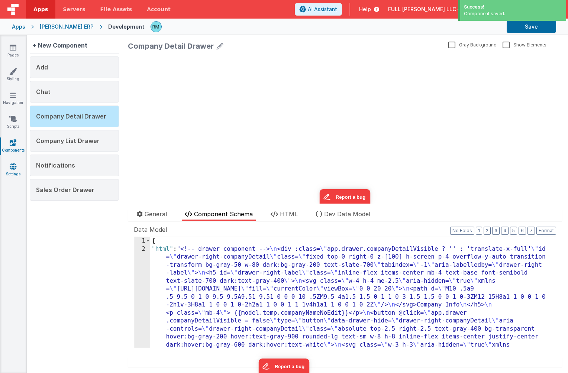
click at [13, 172] on link "Settings" at bounding box center [13, 170] width 27 height 15
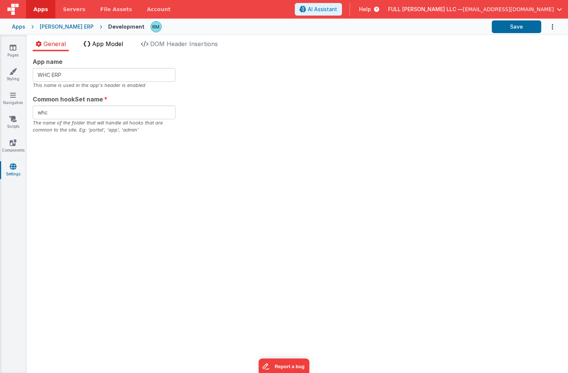
click at [106, 43] on span "App Model" at bounding box center [107, 43] width 31 height 7
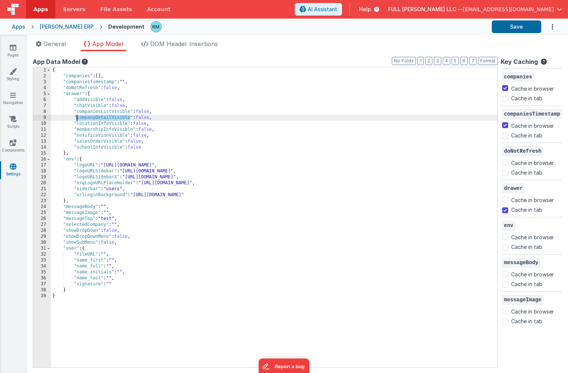
drag, startPoint x: 131, startPoint y: 118, endPoint x: 77, endPoint y: 117, distance: 53.5
click at [77, 117] on div "{ "companies" : [ ] , "companiesTimestamp" : "" , "doNotRefresh" : false , "dra…" at bounding box center [274, 223] width 446 height 312
click at [509, 33] on div "Apps WH Cooke ERP Development Save" at bounding box center [284, 27] width 568 height 16
click at [511, 27] on button "Save" at bounding box center [515, 26] width 49 height 13
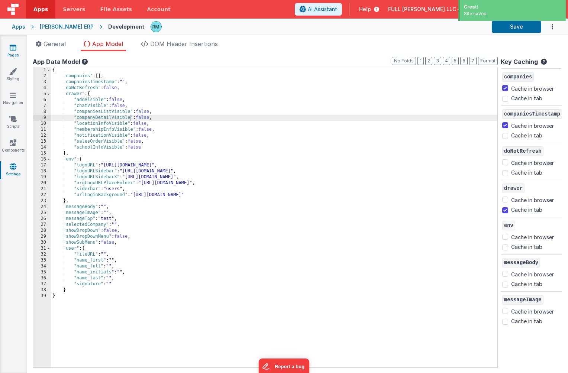
click at [9, 52] on link "Pages" at bounding box center [13, 51] width 27 height 15
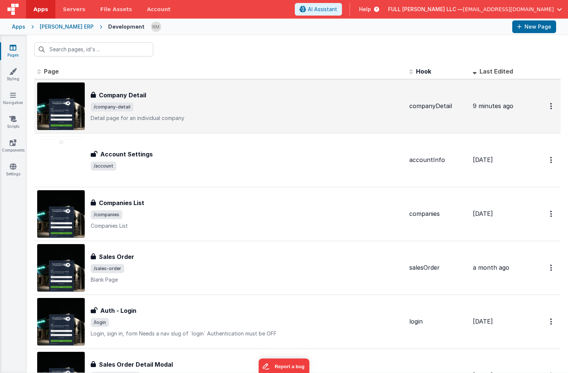
click at [111, 104] on span "/company-detail" at bounding box center [112, 107] width 43 height 9
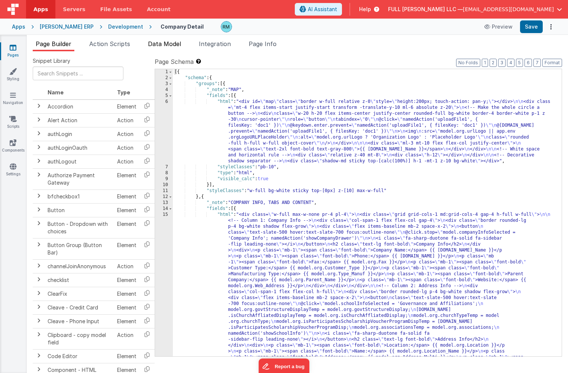
click at [170, 47] on span "Data Model" at bounding box center [164, 43] width 33 height 7
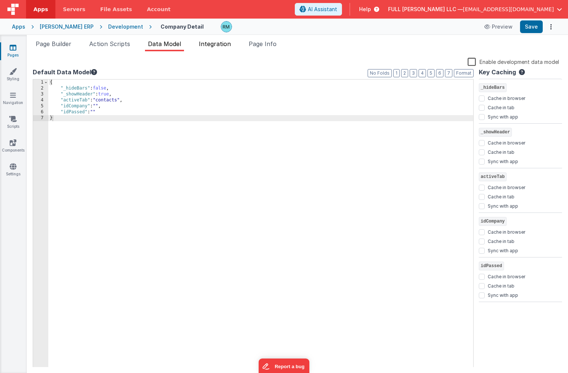
click at [206, 44] on span "Integration" at bounding box center [215, 43] width 32 height 7
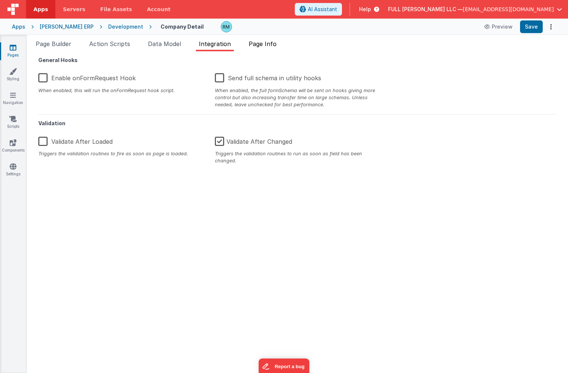
click at [263, 44] on span "Page Info" at bounding box center [262, 43] width 28 height 7
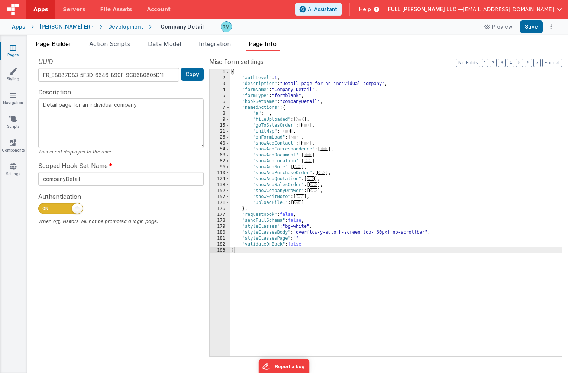
click at [56, 46] on span "Page Builder" at bounding box center [54, 43] width 36 height 7
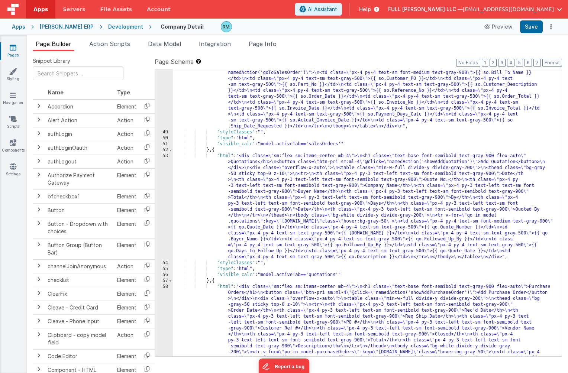
scroll to position [1775, 0]
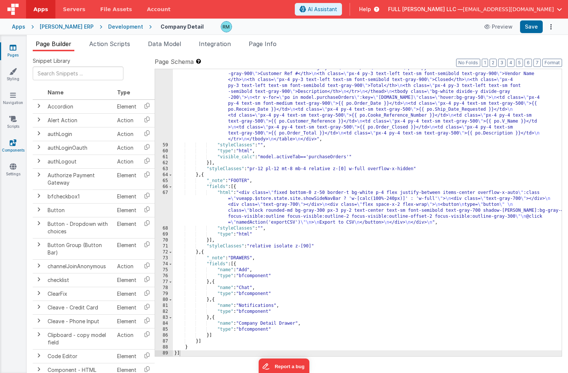
click at [14, 146] on icon at bounding box center [13, 142] width 7 height 7
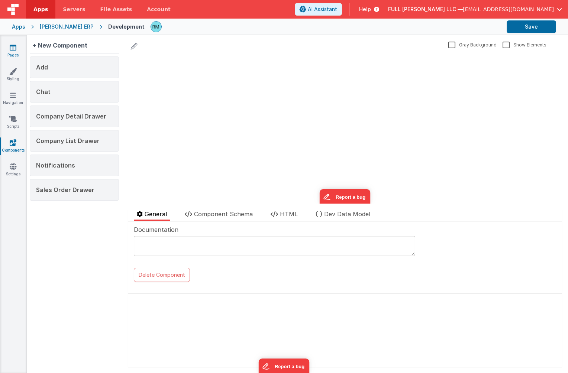
click at [16, 47] on icon at bounding box center [13, 47] width 7 height 7
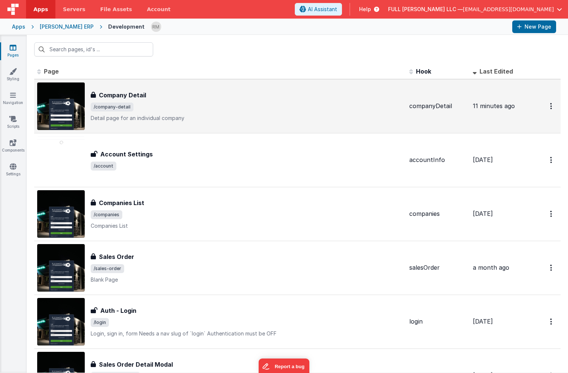
click at [157, 111] on span "/company-detail" at bounding box center [247, 107] width 312 height 9
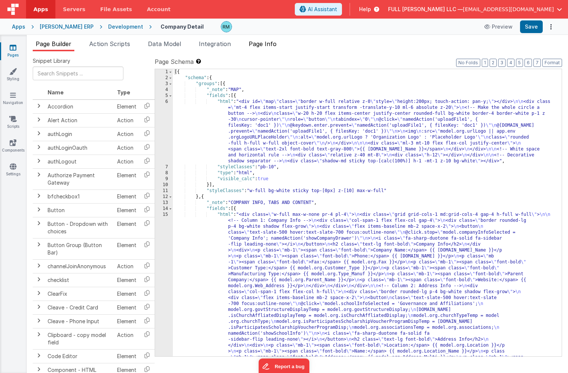
click at [269, 45] on span "Page Info" at bounding box center [262, 43] width 28 height 7
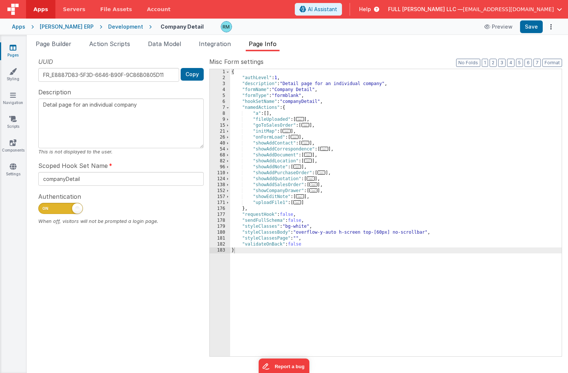
click at [316, 192] on span "..." at bounding box center [313, 190] width 8 height 4
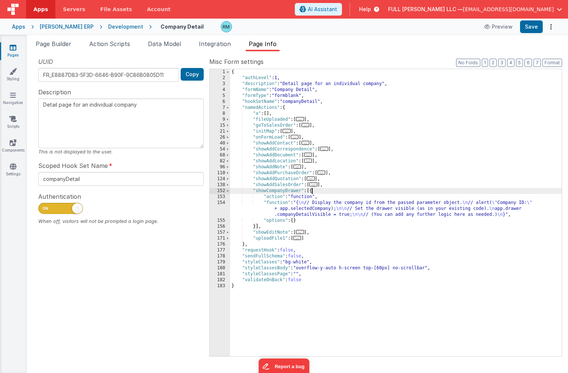
click at [275, 204] on div "{ "authLevel" : 1 , "description" : "Detail page for an individual company" , "…" at bounding box center [395, 218] width 331 height 299
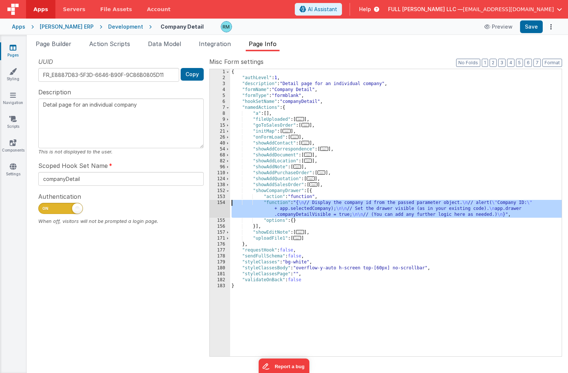
click at [222, 202] on div "154" at bounding box center [219, 209] width 20 height 18
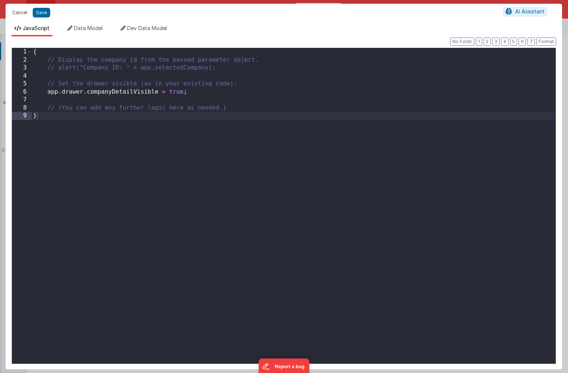
click at [16, 14] on button "Cancel" at bounding box center [20, 12] width 22 height 10
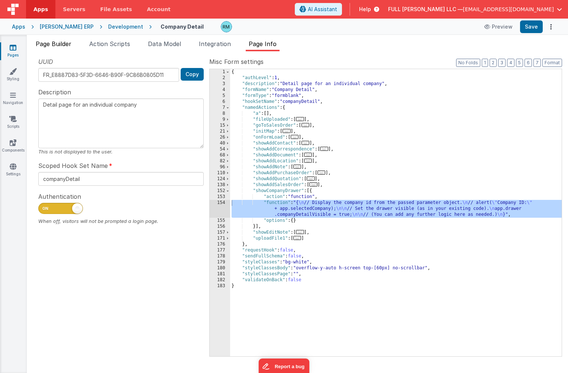
click at [60, 44] on span "Page Builder" at bounding box center [54, 43] width 36 height 7
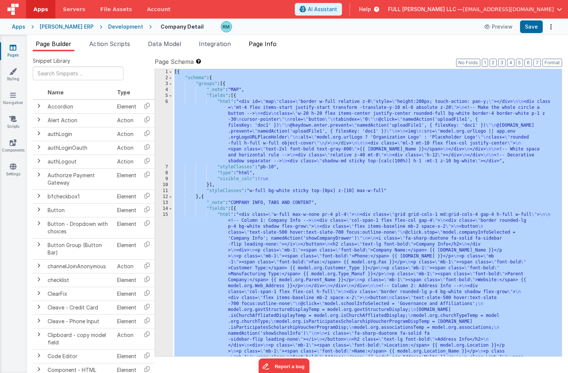
click at [273, 46] on span "Page Info" at bounding box center [262, 43] width 28 height 7
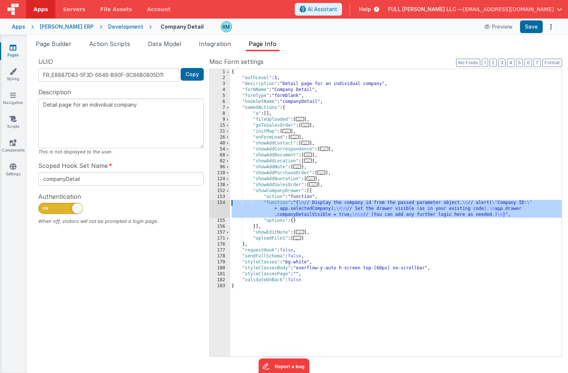
click at [310, 200] on div "{ "authLevel" : 1 , "description" : "Detail page for an individual company" , "…" at bounding box center [395, 218] width 331 height 299
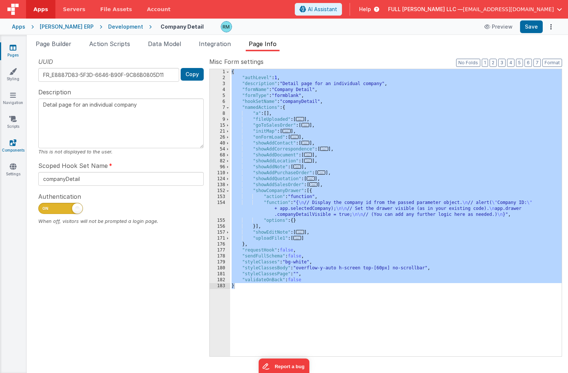
click at [17, 142] on link "Components" at bounding box center [13, 146] width 27 height 15
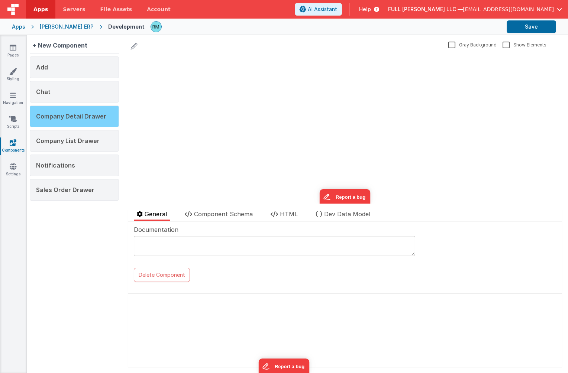
click at [71, 121] on div "Company Detail Drawer" at bounding box center [74, 116] width 89 height 22
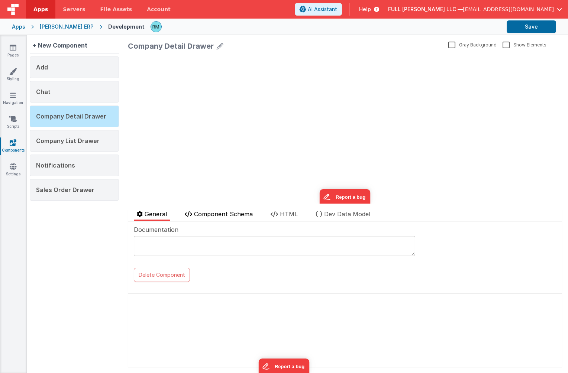
click at [210, 216] on span "Component Schema" at bounding box center [223, 213] width 59 height 7
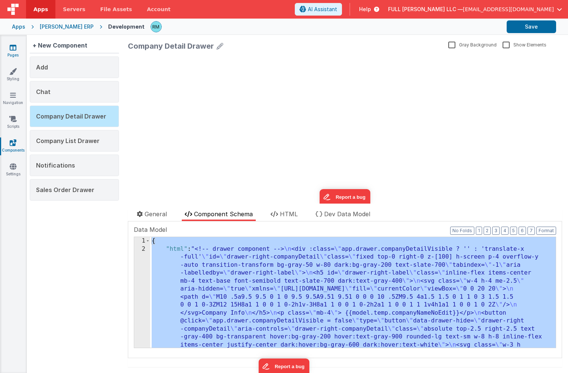
click at [10, 51] on icon at bounding box center [13, 47] width 7 height 7
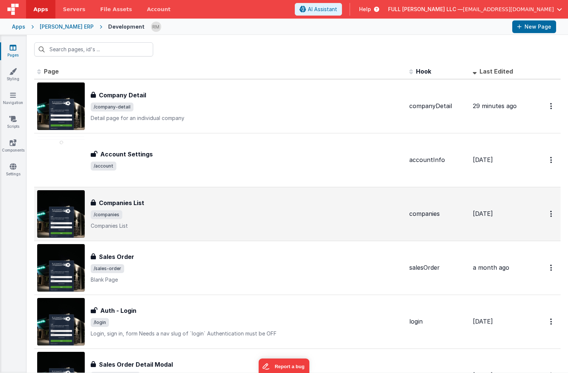
click at [129, 204] on h3 "Companies List" at bounding box center [121, 202] width 45 height 9
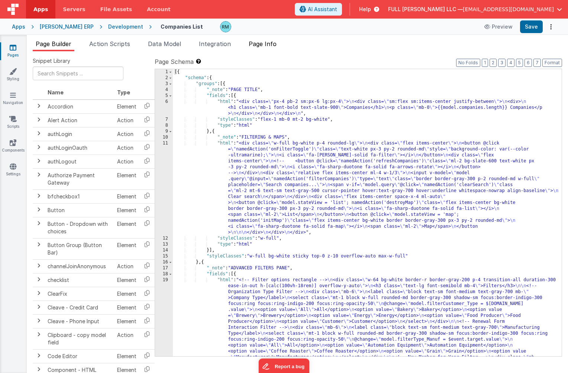
click at [263, 48] on li "Page Info" at bounding box center [263, 45] width 34 height 12
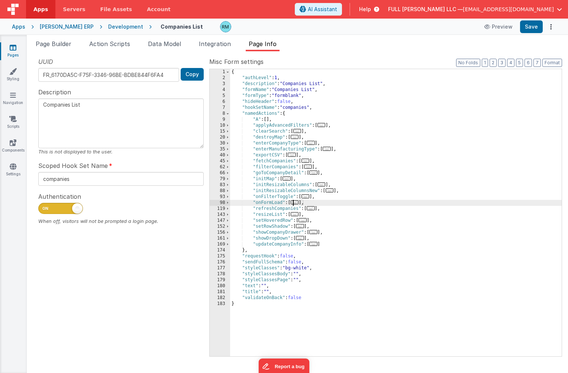
click at [299, 204] on span "..." at bounding box center [294, 202] width 8 height 4
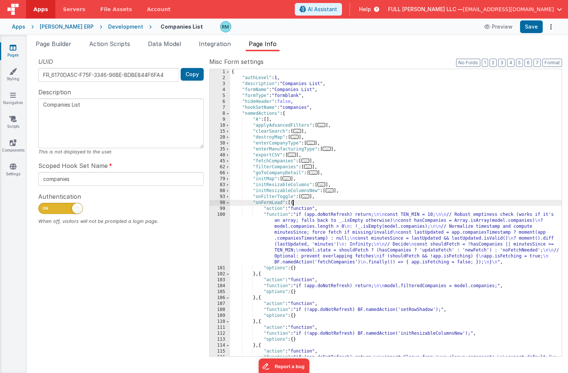
click at [277, 216] on div "{ "authLevel" : 1 , "description" : "Companies List" , "formName" : "Companies …" at bounding box center [395, 227] width 331 height 317
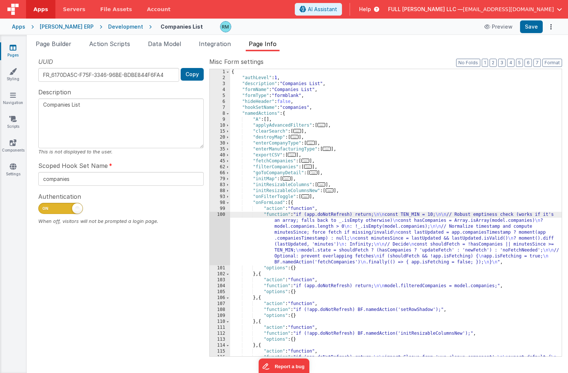
click at [223, 214] on div "100" at bounding box center [219, 238] width 20 height 53
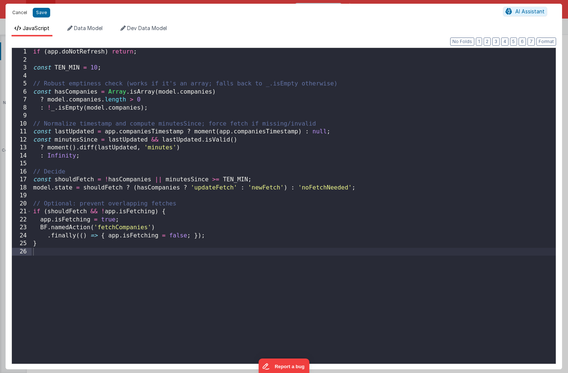
click at [21, 15] on button "Cancel" at bounding box center [20, 12] width 22 height 10
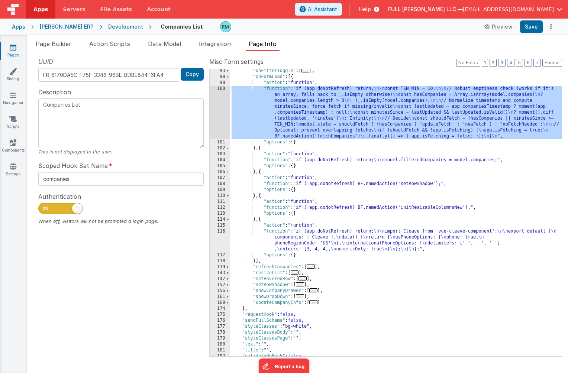
scroll to position [135, 0]
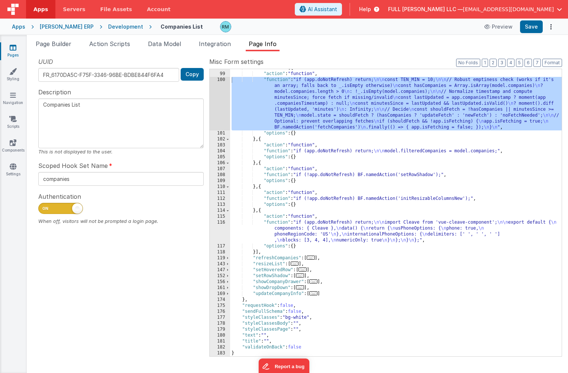
click at [12, 53] on link "Pages" at bounding box center [13, 51] width 27 height 15
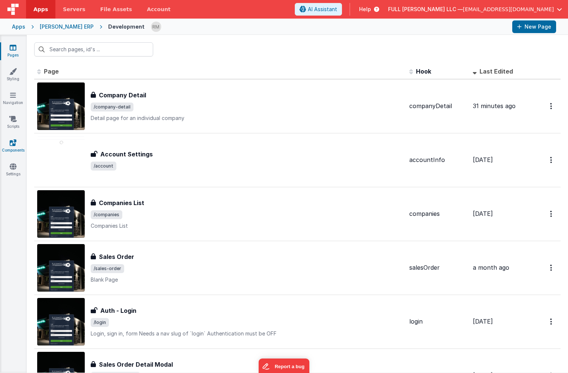
click at [17, 143] on link "Components" at bounding box center [13, 146] width 27 height 15
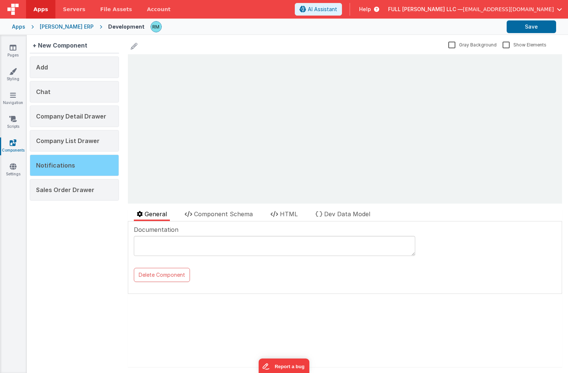
click at [73, 167] on div "Notifications" at bounding box center [74, 166] width 89 height 22
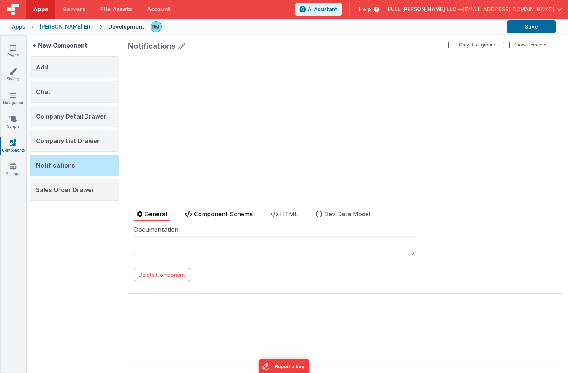
click at [218, 212] on span "Component Schema" at bounding box center [223, 213] width 59 height 7
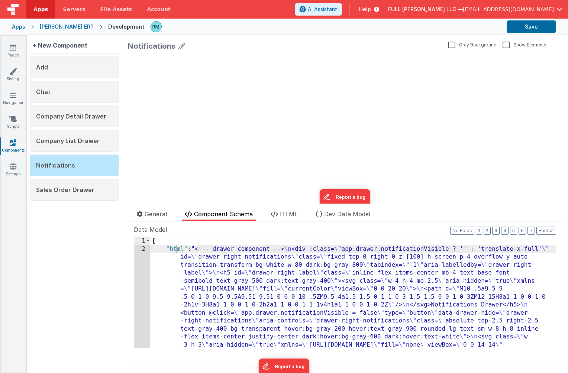
click at [142, 249] on div "2" at bounding box center [142, 357] width 16 height 224
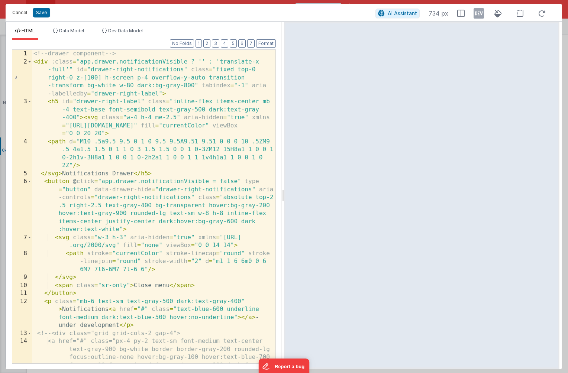
click at [18, 11] on button "Cancel" at bounding box center [20, 12] width 22 height 10
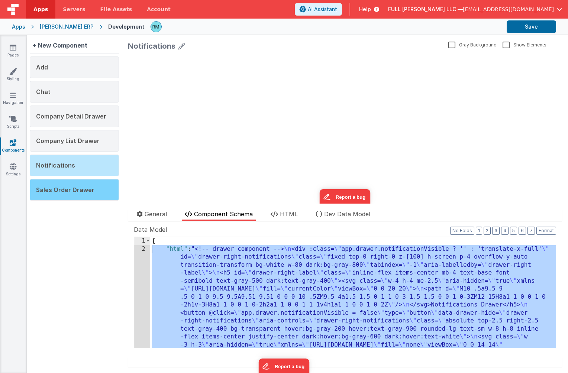
click at [68, 193] on div "Sales Order Drawer" at bounding box center [74, 190] width 89 height 22
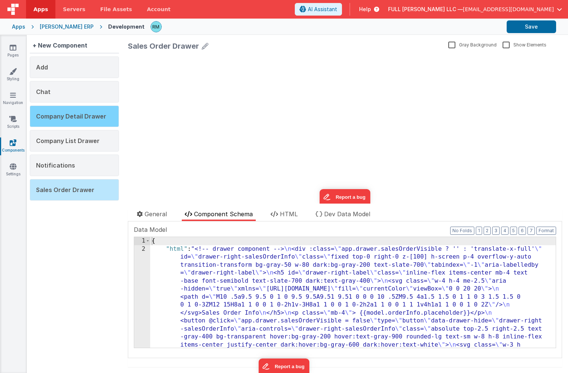
click at [66, 118] on span "Company Detail Drawer" at bounding box center [71, 116] width 70 height 7
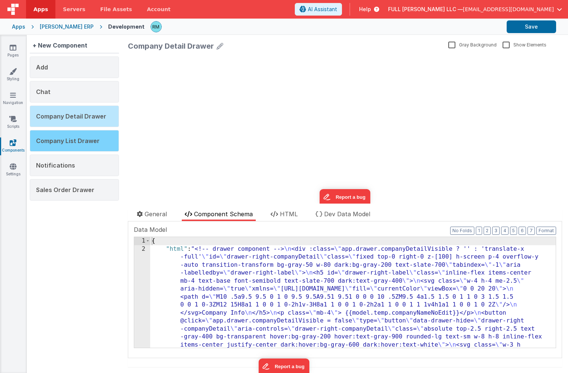
click at [70, 138] on span "Company List Drawer" at bounding box center [68, 140] width 64 height 7
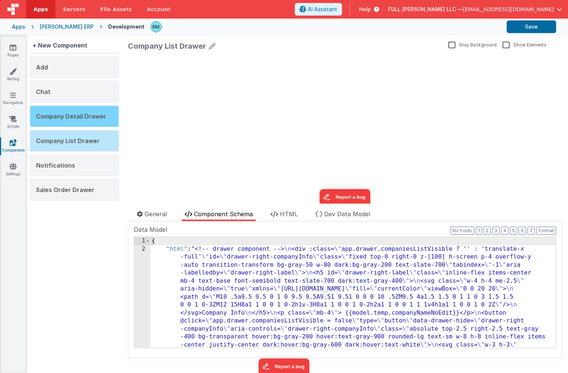
click at [71, 121] on div "Company Detail Drawer" at bounding box center [74, 116] width 89 height 22
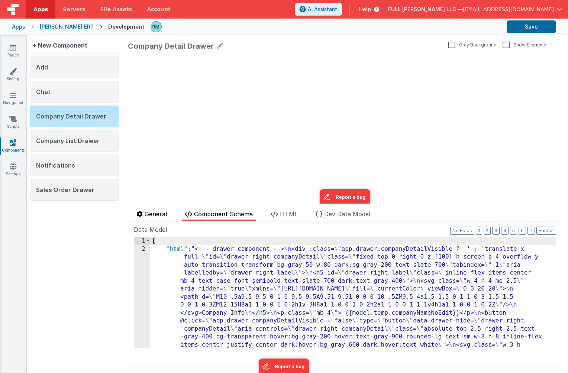
click at [159, 216] on span "General" at bounding box center [155, 213] width 22 height 7
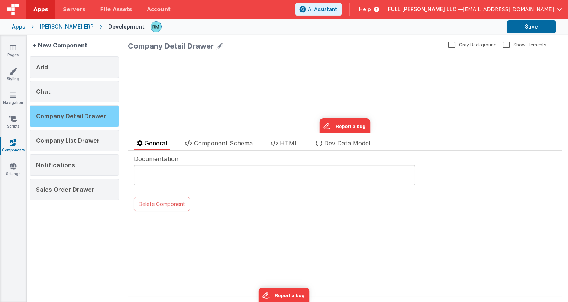
click at [94, 121] on div "Company Detail Drawer" at bounding box center [74, 116] width 89 height 22
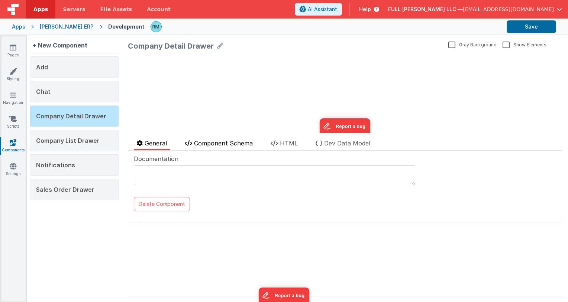
click at [207, 146] on span "Component Schema" at bounding box center [223, 143] width 59 height 7
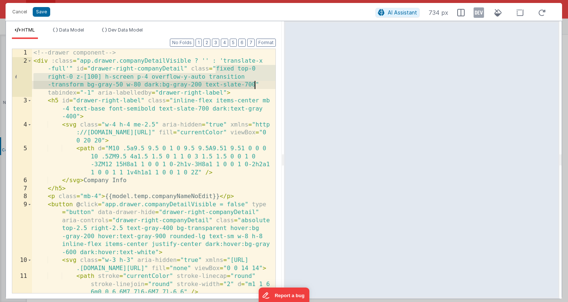
drag, startPoint x: 216, startPoint y: 68, endPoint x: 256, endPoint y: 85, distance: 43.1
click at [256, 85] on div "<!-- drawer component --> < div :class = "app.drawer.companyDetailVisible ? '' …" at bounding box center [153, 179] width 243 height 260
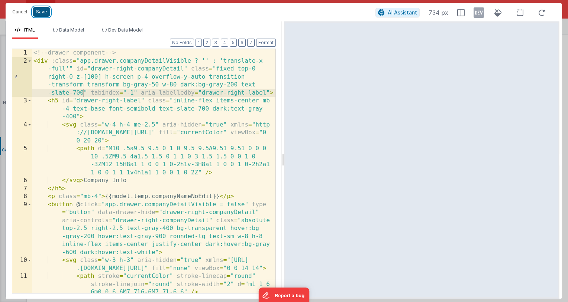
click at [42, 14] on button "Save" at bounding box center [41, 12] width 17 height 10
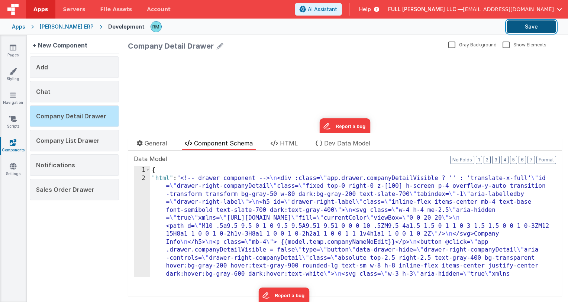
click at [534, 29] on button "Save" at bounding box center [530, 26] width 49 height 13
click at [13, 49] on icon at bounding box center [13, 47] width 7 height 7
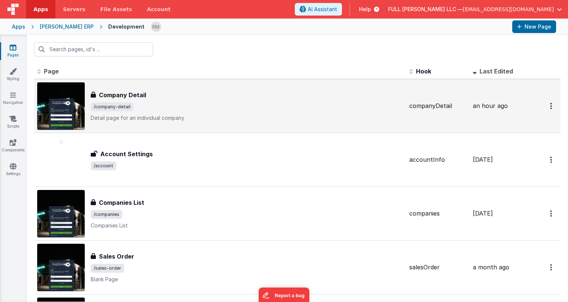
click at [150, 101] on div "Company Detail Company Detail /company-detail Detail page for an individual com…" at bounding box center [247, 106] width 312 height 31
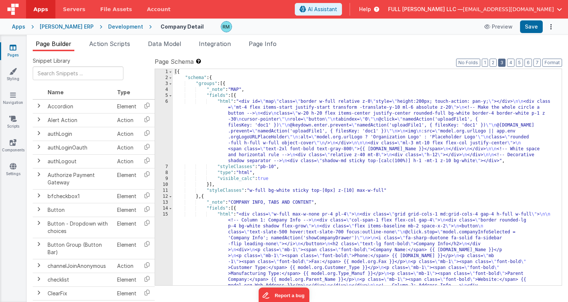
click at [503, 62] on button "3" at bounding box center [501, 63] width 7 height 8
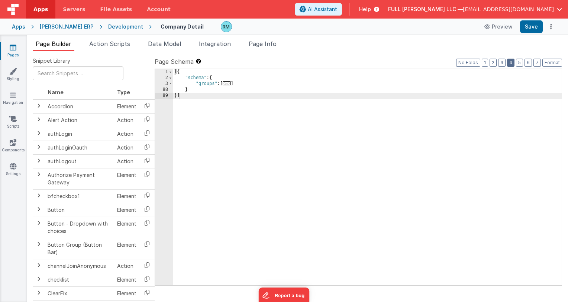
click at [514, 61] on button "4" at bounding box center [510, 63] width 7 height 8
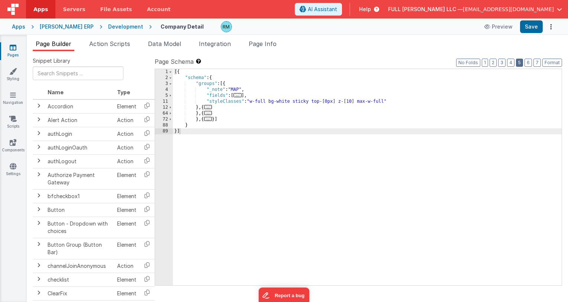
click at [520, 62] on button "5" at bounding box center [519, 63] width 7 height 8
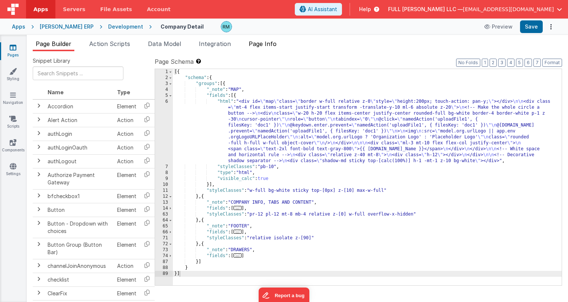
click at [268, 45] on span "Page Info" at bounding box center [262, 43] width 28 height 7
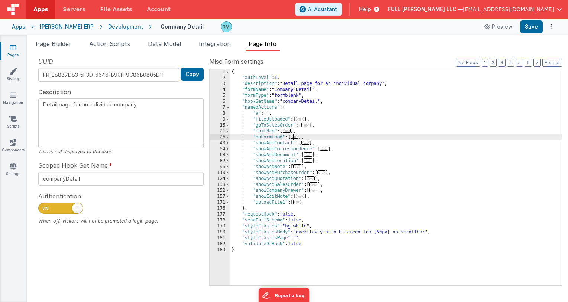
click at [297, 138] on span "..." at bounding box center [294, 137] width 8 height 4
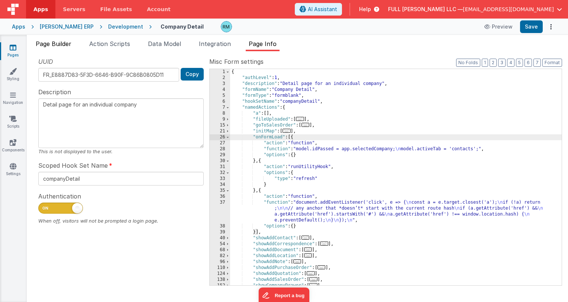
click at [60, 44] on span "Page Builder" at bounding box center [54, 43] width 36 height 7
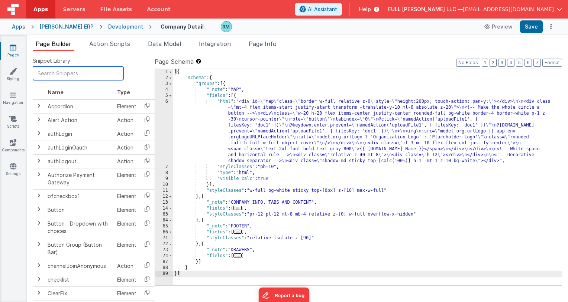
click at [64, 77] on input "text" at bounding box center [78, 73] width 91 height 14
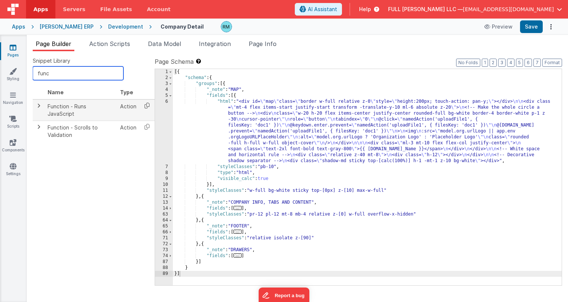
type input "func"
click at [146, 107] on icon at bounding box center [146, 106] width 15 height 12
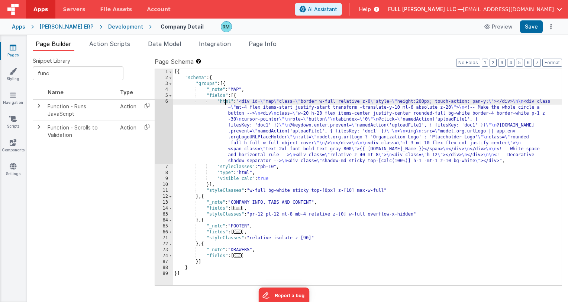
click at [226, 104] on div "[{ "schema" : { "groups" : [{ "_note" : "MAP" , "fields" : [{ "html" : "<div id…" at bounding box center [367, 183] width 389 height 228
click at [272, 46] on span "Page Info" at bounding box center [262, 43] width 28 height 7
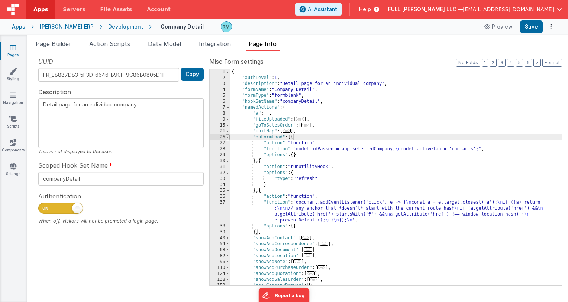
click at [228, 139] on span at bounding box center [227, 137] width 4 height 6
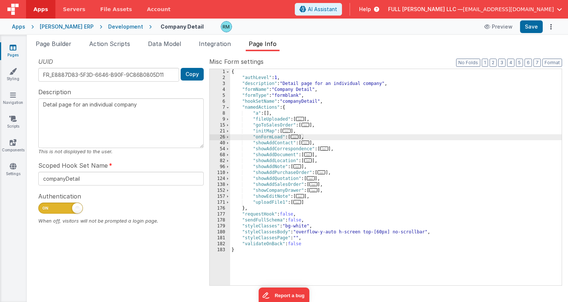
click at [288, 133] on span "..." at bounding box center [286, 131] width 8 height 4
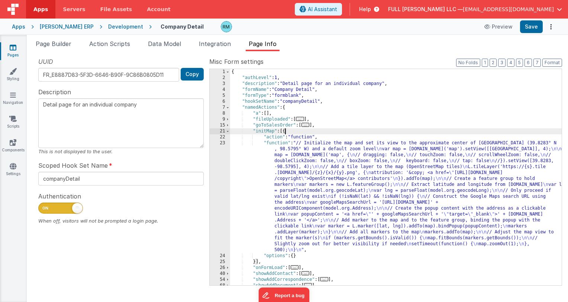
click at [277, 145] on div "{ "authLevel" : 1 , "description" : "Detail page for an individual company" , "…" at bounding box center [395, 183] width 331 height 228
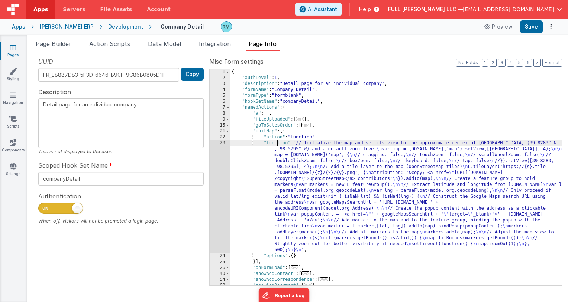
click at [223, 143] on div "23" at bounding box center [219, 196] width 20 height 113
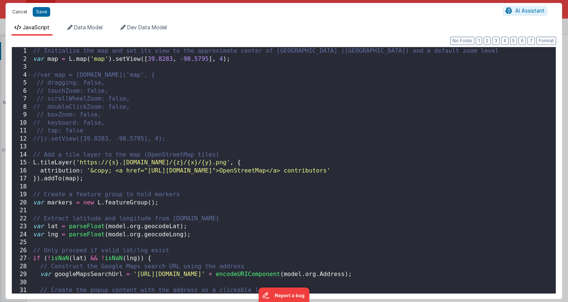
click at [22, 13] on button "Cancel" at bounding box center [20, 12] width 22 height 10
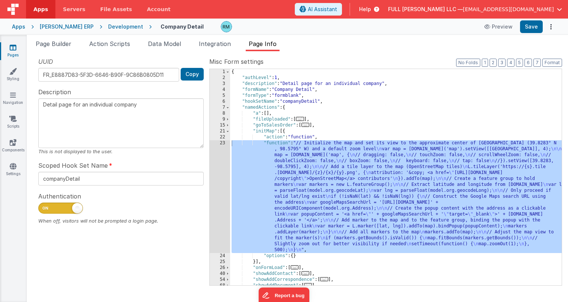
scroll to position [98, 0]
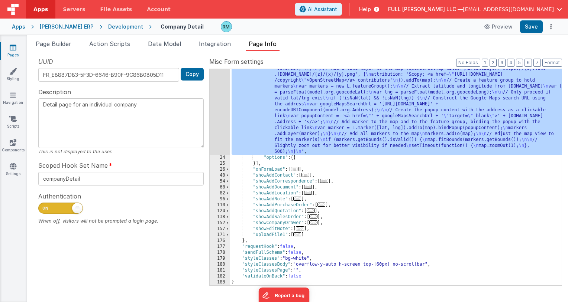
click at [254, 166] on div ""function" : "// Initialize the map and set its view to the approximate center …" at bounding box center [395, 209] width 331 height 335
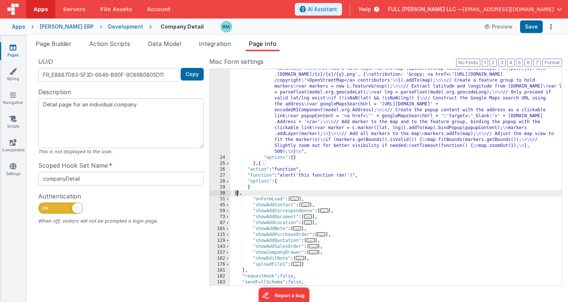
click at [264, 175] on div ""function" : "// Initialize the map and set its view to the approximate center …" at bounding box center [395, 209] width 331 height 335
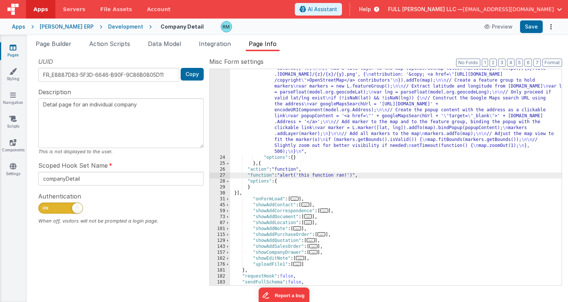
click at [220, 175] on div "27" at bounding box center [219, 176] width 20 height 6
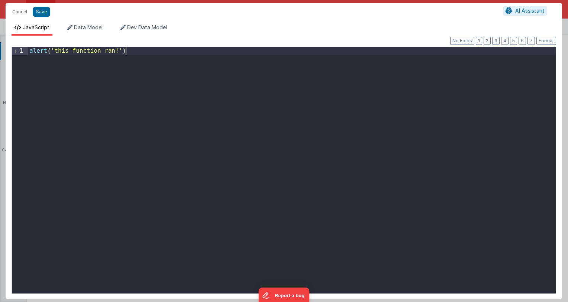
drag, startPoint x: 147, startPoint y: 143, endPoint x: -18, endPoint y: 27, distance: 201.8
click at [0, 27] on html "Cancel Save AI Assistant JavaScript Data Model Dev Data Model Format 7 6 5 4 3 …" at bounding box center [284, 151] width 568 height 302
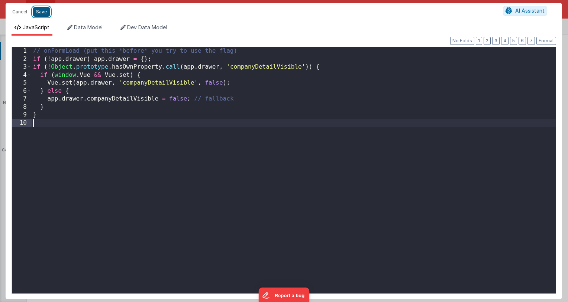
click at [40, 12] on button "Save" at bounding box center [41, 12] width 17 height 10
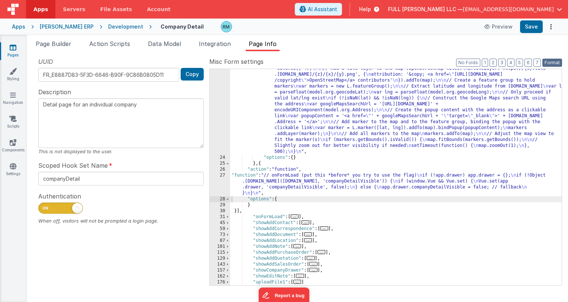
click at [553, 64] on button "Format" at bounding box center [552, 63] width 20 height 8
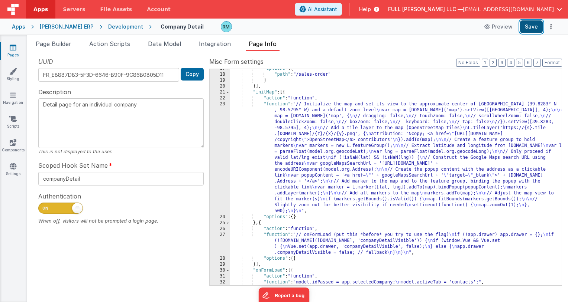
click at [528, 27] on button "Save" at bounding box center [531, 26] width 23 height 13
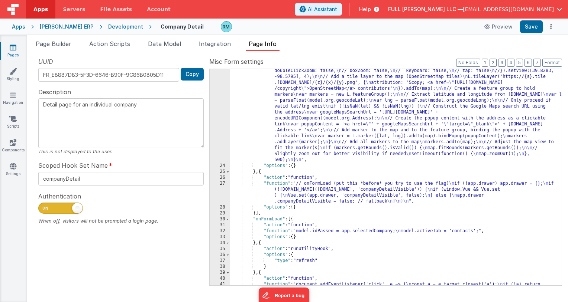
scroll to position [151, 0]
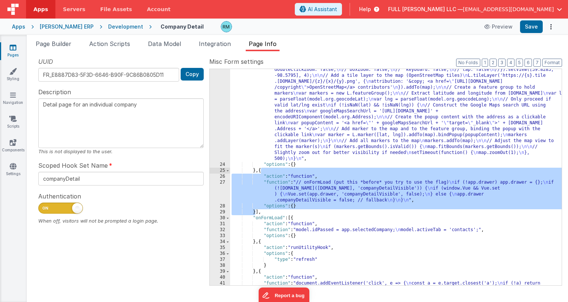
drag, startPoint x: 255, startPoint y: 215, endPoint x: 262, endPoint y: 172, distance: 42.9
click at [262, 172] on div ""function" : "// Initialize the map and set its view to the approximate center …" at bounding box center [395, 225] width 331 height 353
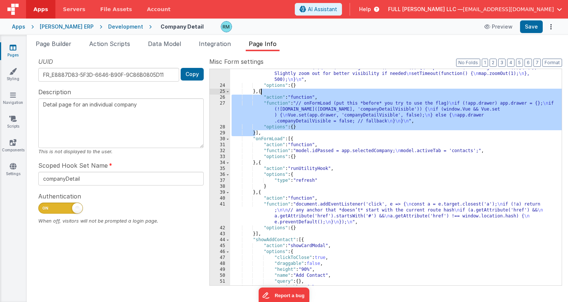
scroll to position [232, 0]
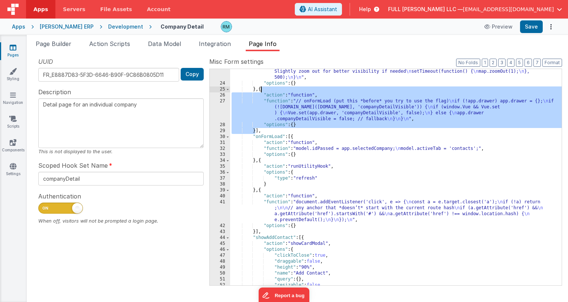
click at [294, 138] on div ""function" : "// Initialize the map and set its view to the approximate center …" at bounding box center [395, 135] width 331 height 335
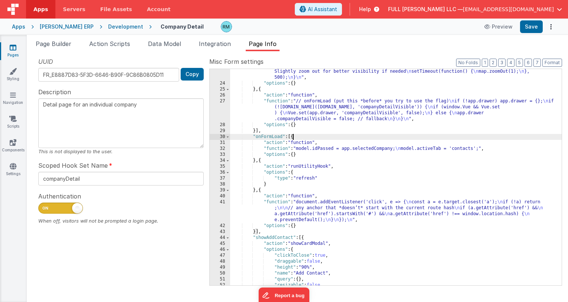
paste textarea
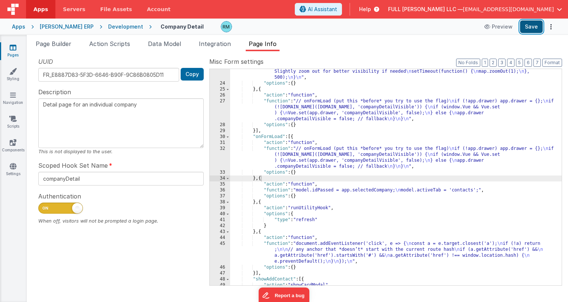
click at [526, 33] on button "Save" at bounding box center [531, 26] width 23 height 13
click at [113, 27] on div "Development" at bounding box center [125, 26] width 35 height 7
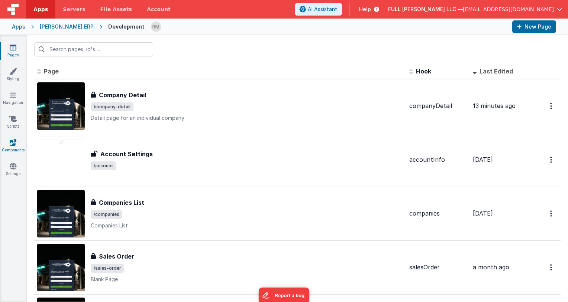
click at [18, 147] on link "Components" at bounding box center [13, 146] width 27 height 15
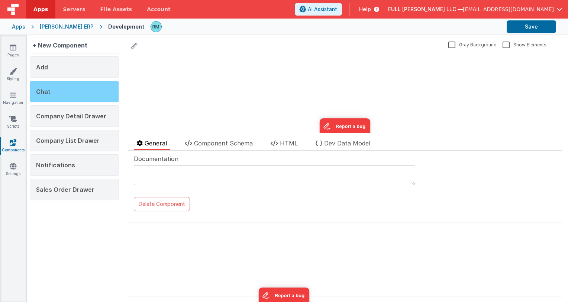
click at [85, 95] on div "Chat" at bounding box center [74, 92] width 89 height 22
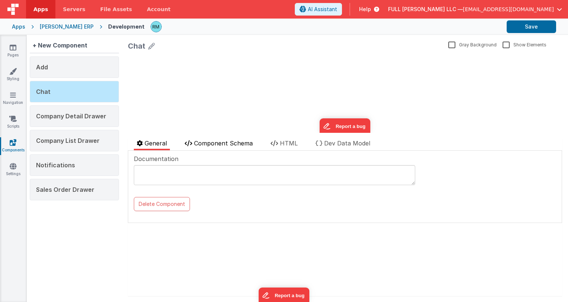
click at [209, 144] on span "Component Schema" at bounding box center [223, 143] width 59 height 7
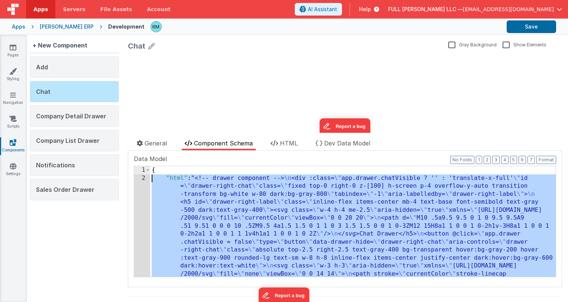
click at [143, 178] on div "2" at bounding box center [142, 283] width 16 height 216
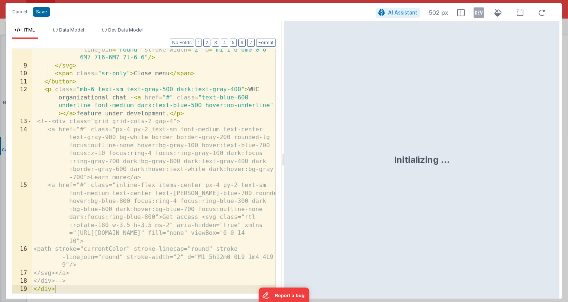
scroll to position [203, 0]
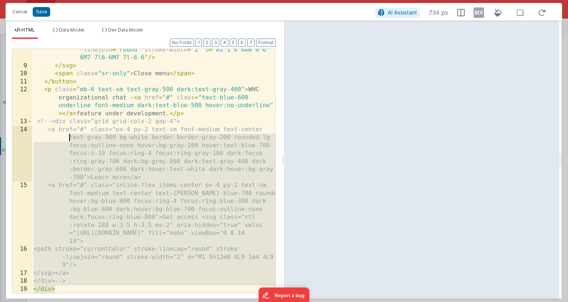
drag, startPoint x: 72, startPoint y: 293, endPoint x: 38, endPoint y: 142, distance: 154.6
click at [38, 142] on div "< path stroke = "currentColor" stroke-linecap = "round" stroke -linejoin = "rou…" at bounding box center [153, 176] width 243 height 276
click at [94, 162] on div "< path stroke = "currentColor" stroke-linecap = "round" stroke -linejoin = "rou…" at bounding box center [153, 176] width 243 height 276
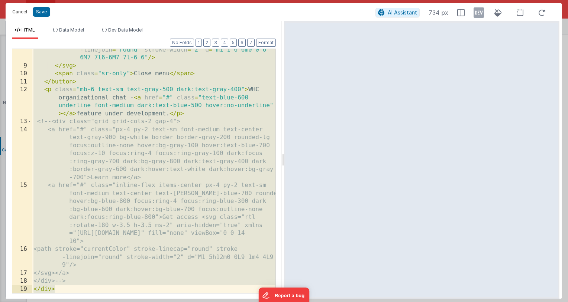
click at [23, 15] on button "Cancel" at bounding box center [20, 12] width 22 height 10
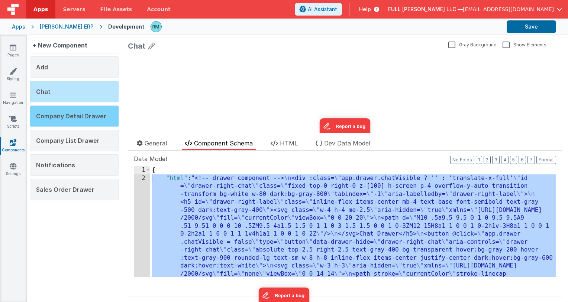
click at [87, 118] on span "Company Detail Drawer" at bounding box center [71, 116] width 70 height 7
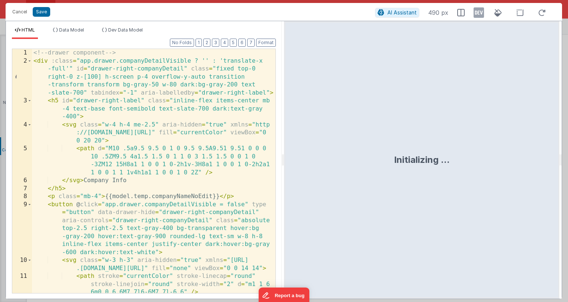
scroll to position [0, 0]
click at [149, 166] on div "<!-- drawer component --> < div :class = "app.drawer.companyDetailVisible ? '' …" at bounding box center [153, 179] width 243 height 260
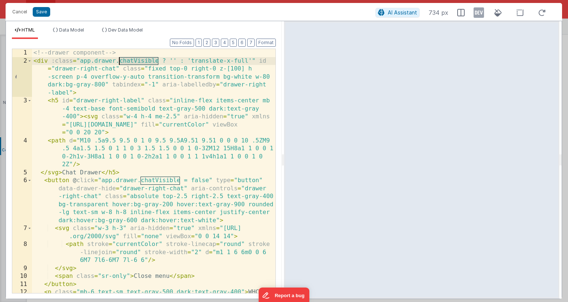
drag, startPoint x: 157, startPoint y: 62, endPoint x: 120, endPoint y: 59, distance: 37.6
click at [120, 59] on div "<!-- drawer component --> < div :class = "app.drawer.chatVisible ? '' : 'transl…" at bounding box center [153, 191] width 243 height 285
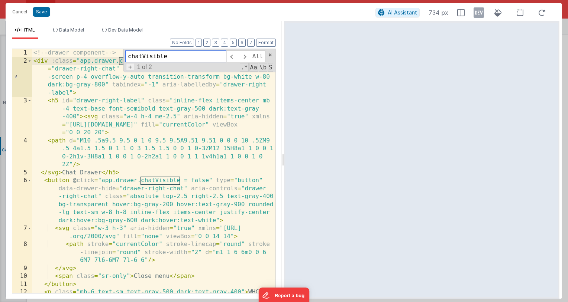
click at [130, 68] on span "+" at bounding box center [130, 67] width 8 height 8
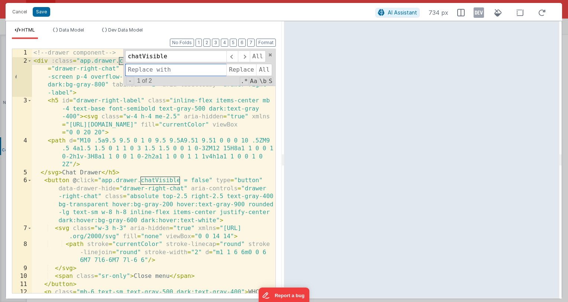
click at [156, 72] on input at bounding box center [175, 70] width 101 height 12
type input "companyDetailVisible"
click at [261, 69] on span "All" at bounding box center [264, 70] width 16 height 12
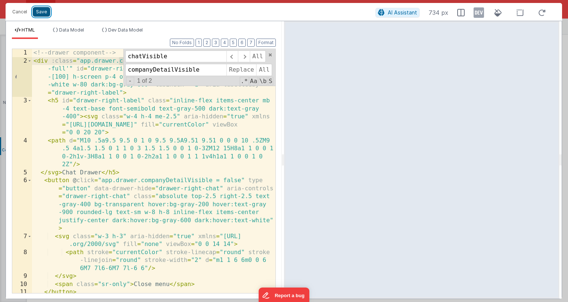
click at [43, 14] on button "Save" at bounding box center [41, 12] width 17 height 10
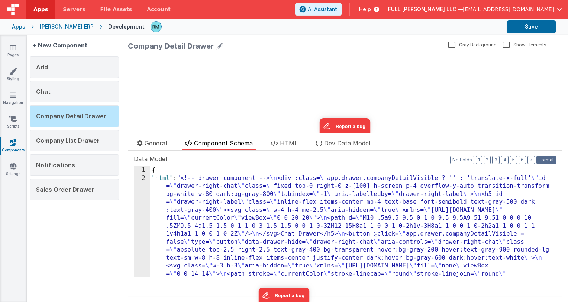
click at [545, 160] on button "Format" at bounding box center [546, 160] width 20 height 8
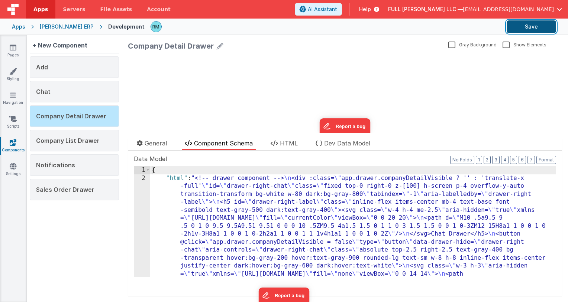
click at [536, 26] on button "Save" at bounding box center [530, 26] width 49 height 13
click at [339, 143] on span "Dev Data Model" at bounding box center [347, 143] width 46 height 7
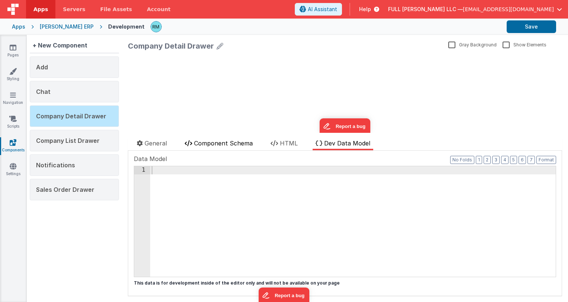
click at [207, 144] on span "Component Schema" at bounding box center [223, 143] width 59 height 7
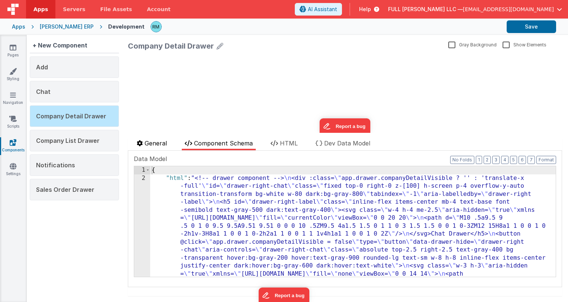
click at [167, 145] on span "General" at bounding box center [155, 143] width 22 height 7
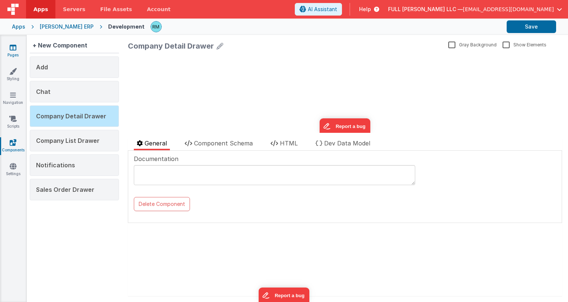
click at [16, 53] on link "Pages" at bounding box center [13, 51] width 27 height 15
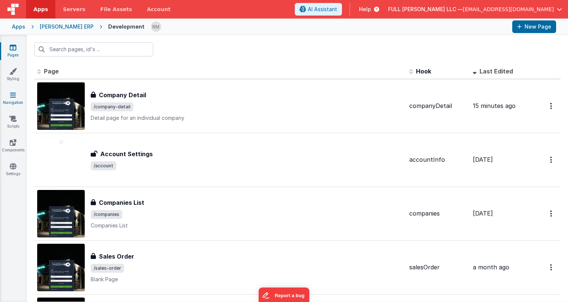
click at [7, 100] on link "Navigation" at bounding box center [13, 98] width 27 height 15
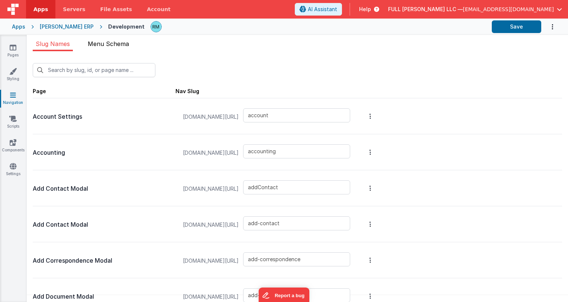
click at [118, 45] on span "Menu Schema" at bounding box center [108, 43] width 41 height 7
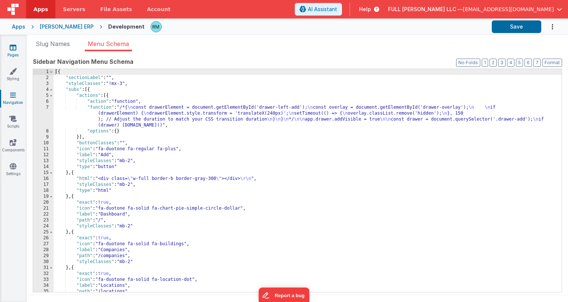
click at [17, 52] on link "Pages" at bounding box center [13, 51] width 27 height 15
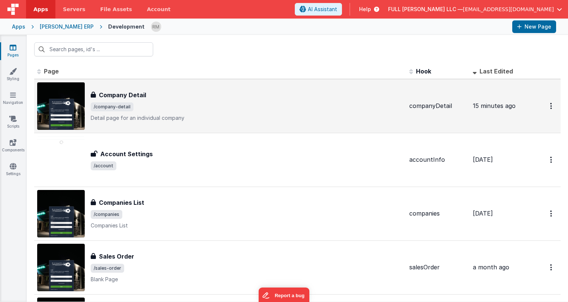
click at [122, 120] on p "Detail page for an individual company" at bounding box center [247, 117] width 312 height 7
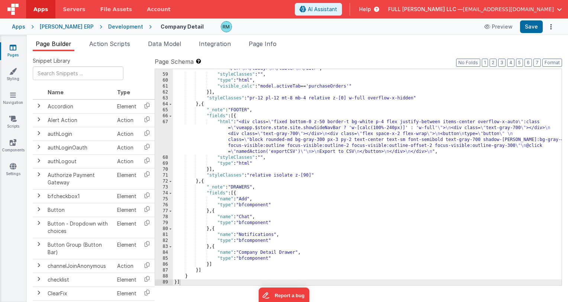
scroll to position [1846, 0]
click at [271, 48] on li "Page Info" at bounding box center [263, 45] width 34 height 12
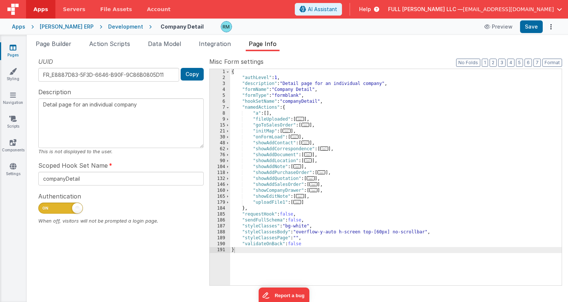
click at [297, 137] on span "..." at bounding box center [294, 137] width 8 height 4
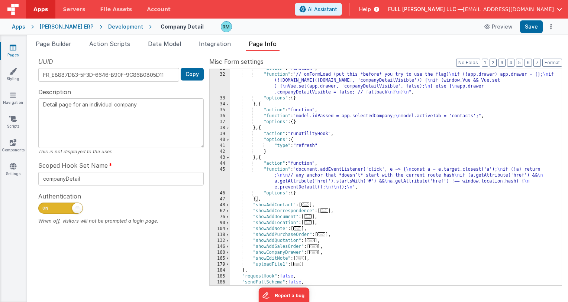
scroll to position [76, 0]
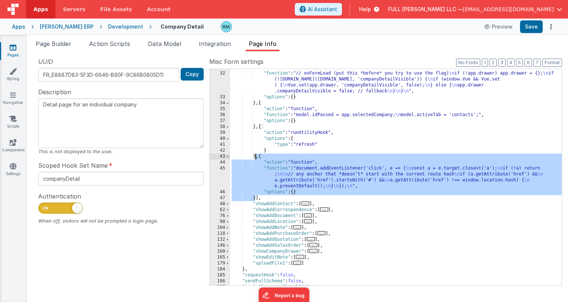
drag, startPoint x: 256, startPoint y: 199, endPoint x: 257, endPoint y: 158, distance: 40.9
click at [257, 158] on div ""action" : "function" , "function" : "// onFormLoad (put this *before* you try …" at bounding box center [395, 179] width 331 height 228
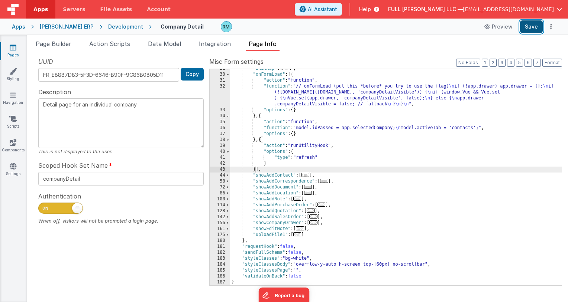
click at [526, 30] on button "Save" at bounding box center [531, 26] width 23 height 13
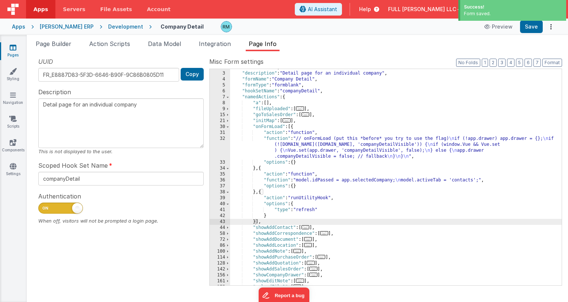
scroll to position [0, 0]
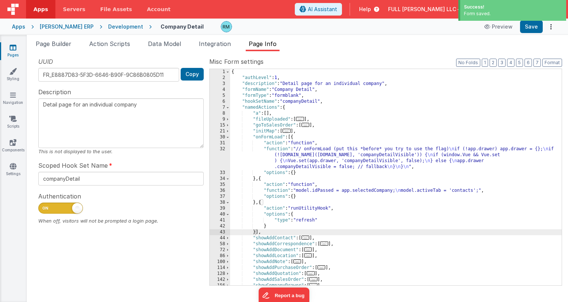
click at [290, 133] on span "..." at bounding box center [286, 131] width 8 height 4
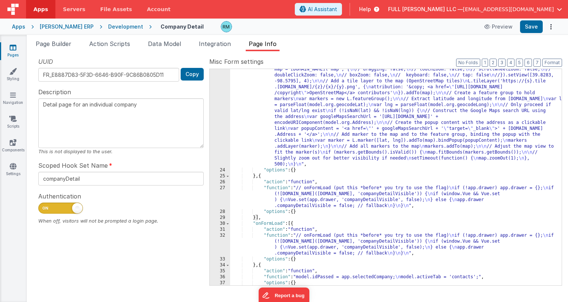
scroll to position [104, 0]
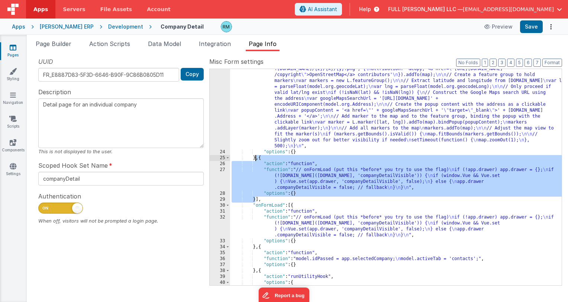
drag, startPoint x: 256, startPoint y: 201, endPoint x: 255, endPoint y: 160, distance: 41.2
click at [255, 160] on div ""function" : "// Initialize the map and set its view to the approximate center …" at bounding box center [395, 203] width 331 height 335
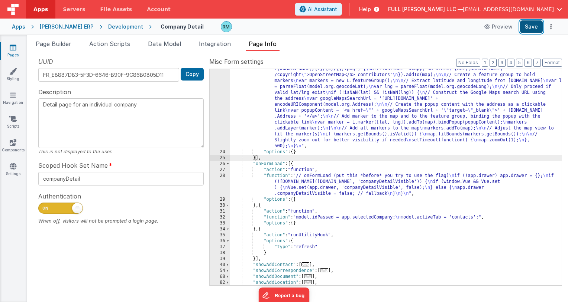
click at [526, 30] on button "Save" at bounding box center [531, 26] width 23 height 13
click at [13, 166] on icon at bounding box center [13, 166] width 7 height 7
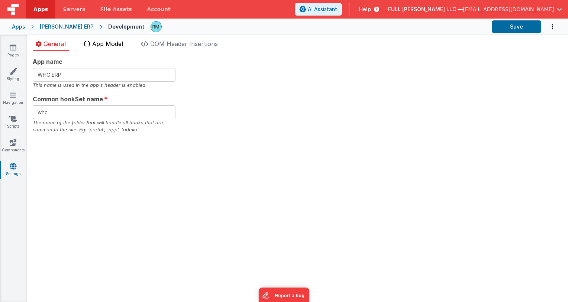
click at [113, 47] on span "App Model" at bounding box center [107, 43] width 31 height 7
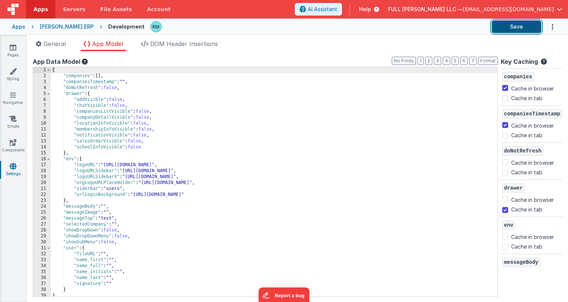
click at [519, 32] on button "Save" at bounding box center [515, 26] width 49 height 13
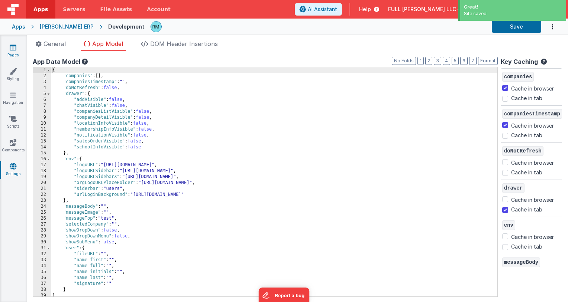
click at [18, 54] on link "Pages" at bounding box center [13, 51] width 27 height 15
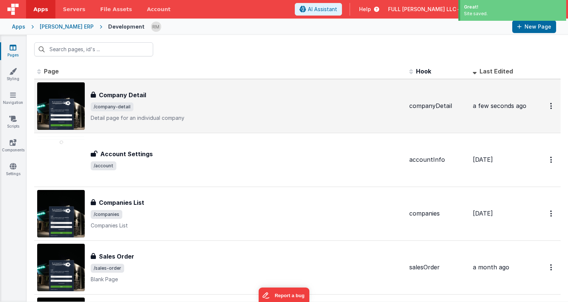
click at [124, 104] on span "/company-detail" at bounding box center [112, 107] width 43 height 9
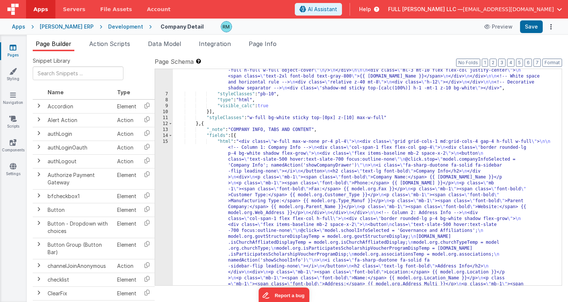
scroll to position [73, 0]
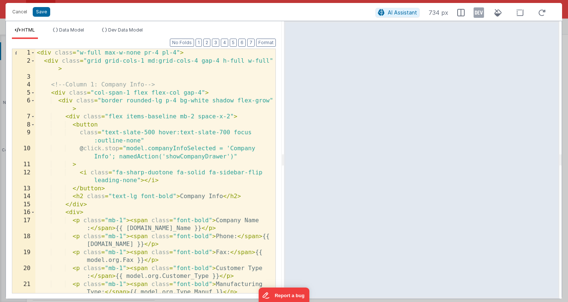
scroll to position [0, 0]
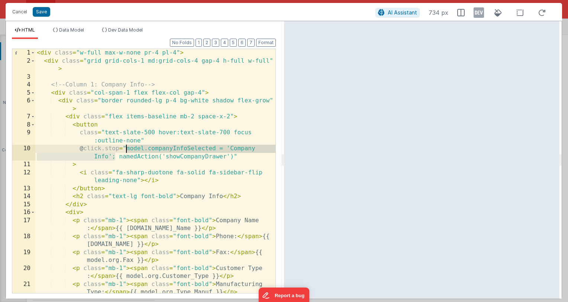
drag, startPoint x: 115, startPoint y: 160, endPoint x: 125, endPoint y: 149, distance: 15.0
click at [125, 149] on div "< div class = "w-full max-w-none pr-4 pl-4" > < div class = "grid grid-cols-1 m…" at bounding box center [155, 183] width 240 height 269
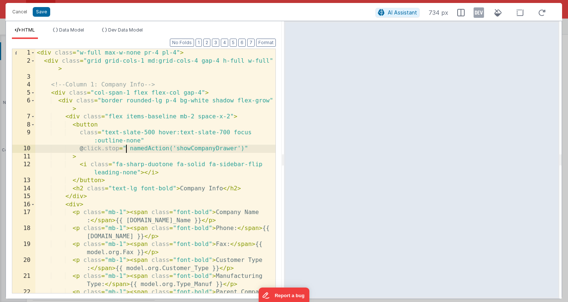
click at [130, 150] on div "< div class = "w-full max-w-none pr-4 pl-4" > < div class = "grid grid-cols-1 m…" at bounding box center [155, 183] width 240 height 269
click at [43, 14] on button "Save" at bounding box center [41, 12] width 17 height 10
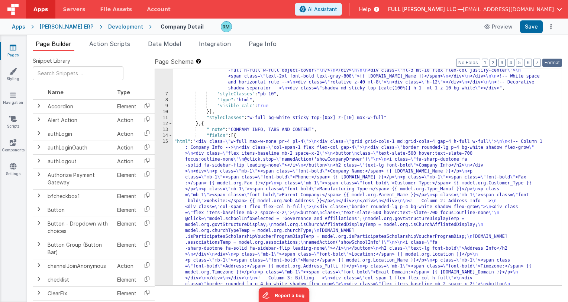
click at [548, 65] on button "Format" at bounding box center [552, 63] width 20 height 8
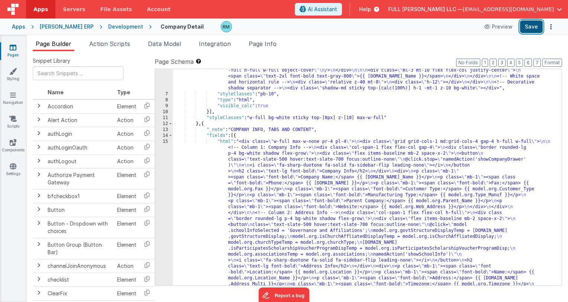
click at [530, 28] on button "Save" at bounding box center [531, 26] width 23 height 13
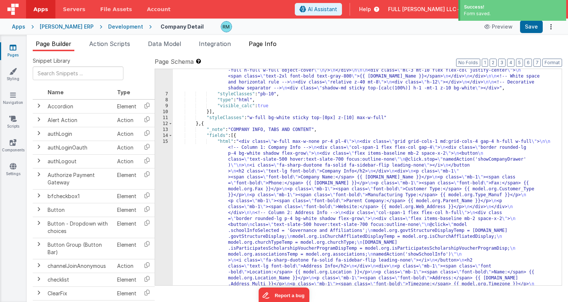
click at [271, 45] on span "Page Info" at bounding box center [262, 43] width 28 height 7
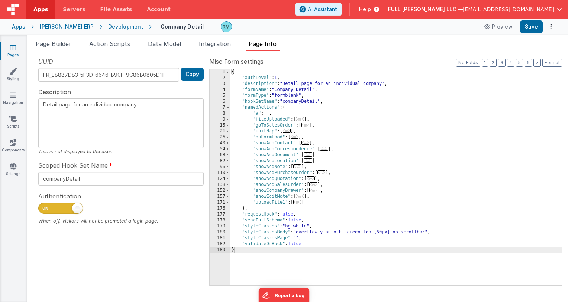
click at [315, 192] on span "..." at bounding box center [313, 190] width 8 height 4
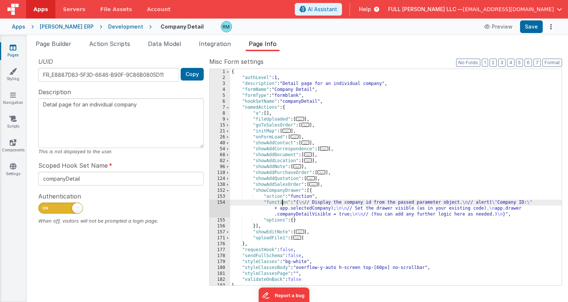
click at [282, 203] on div "{ "authLevel" : 1 , "description" : "Detail page for an individual company" , "…" at bounding box center [395, 183] width 331 height 228
click at [224, 203] on div "154" at bounding box center [219, 209] width 20 height 18
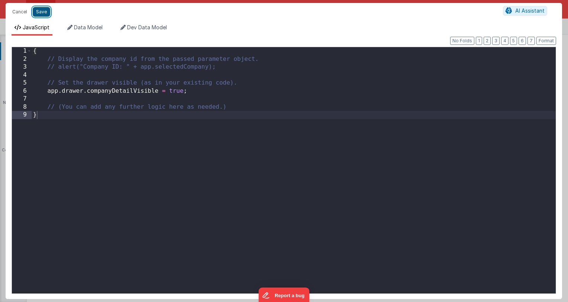
click at [42, 14] on button "Save" at bounding box center [41, 12] width 17 height 10
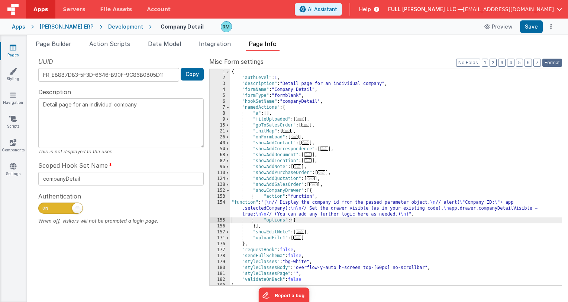
click at [555, 64] on button "Format" at bounding box center [552, 63] width 20 height 8
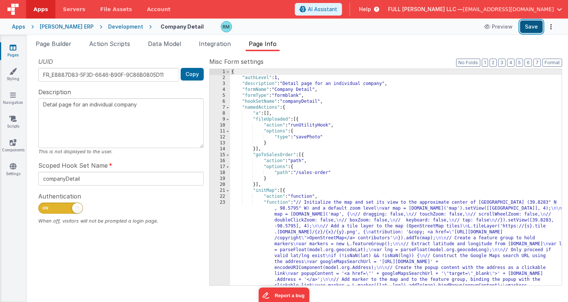
click at [530, 32] on button "Save" at bounding box center [531, 26] width 23 height 13
